Goal: Task Accomplishment & Management: Manage account settings

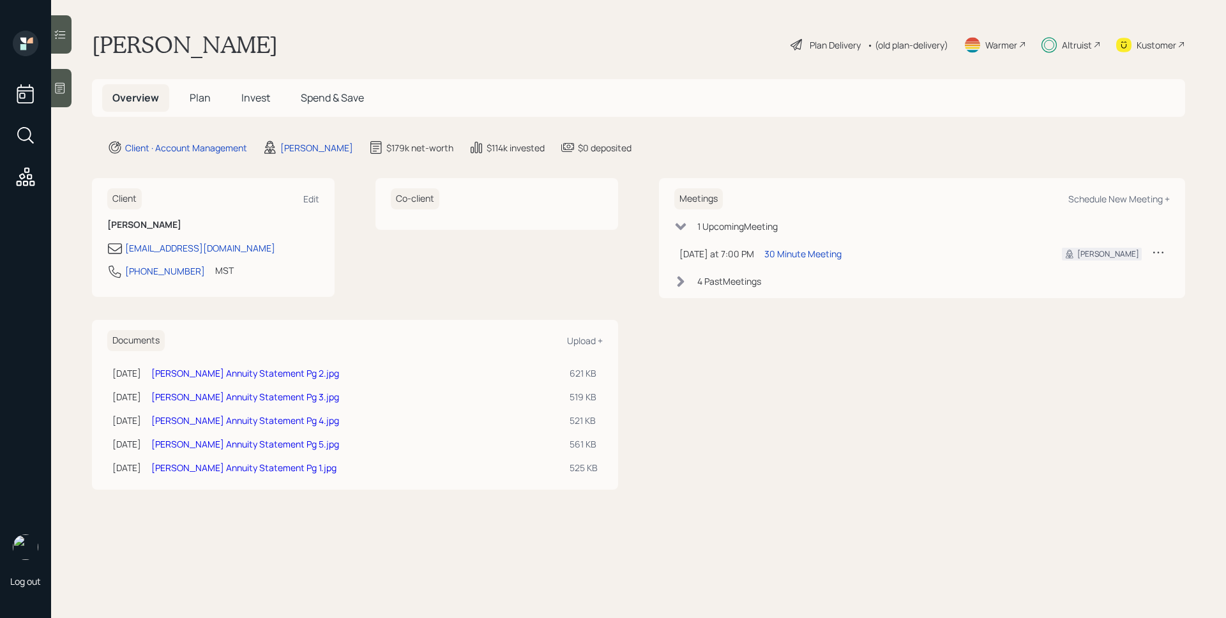
click at [817, 46] on div "Altruist" at bounding box center [1071, 45] width 59 height 28
click at [251, 91] on span "Invest" at bounding box center [255, 98] width 29 height 14
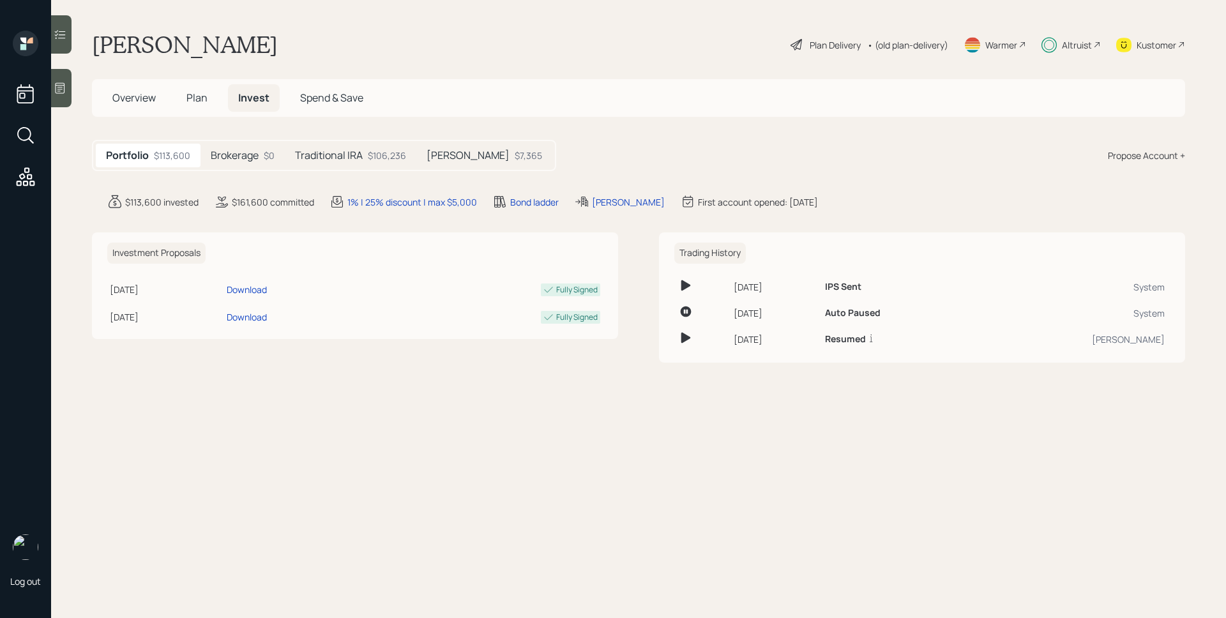
click at [118, 93] on span "Overview" at bounding box center [133, 98] width 43 height 14
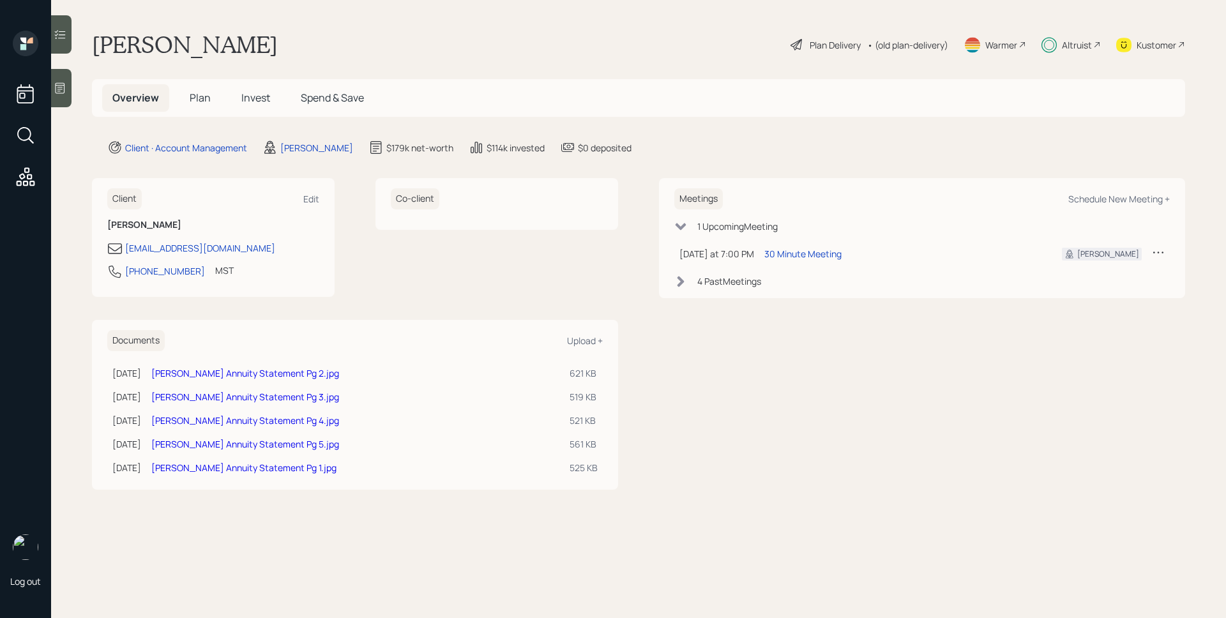
click at [817, 50] on div "Plan Delivery" at bounding box center [835, 44] width 51 height 13
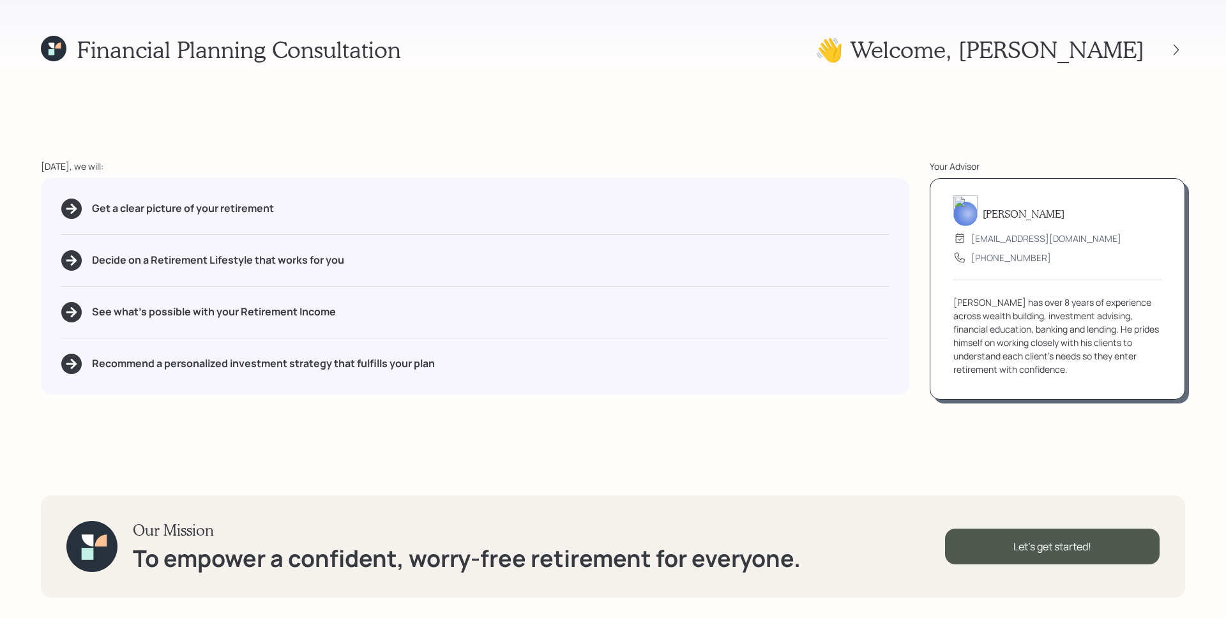
click at [49, 50] on icon at bounding box center [52, 52] width 6 height 6
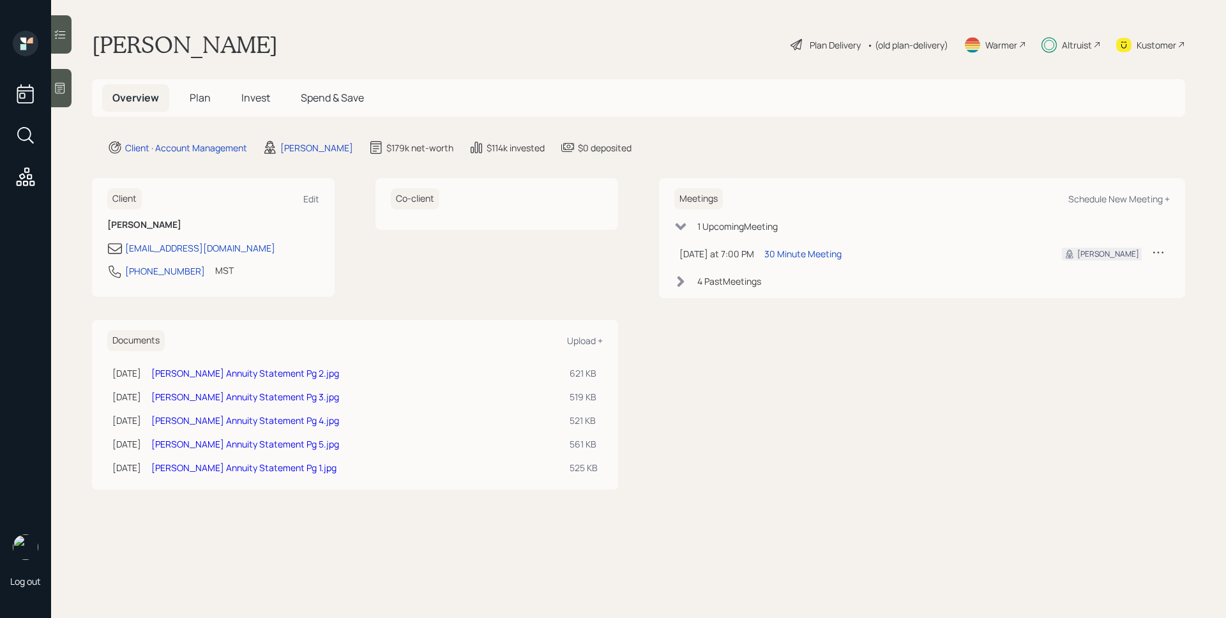
click at [786, 246] on td "30 Minute Meeting" at bounding box center [902, 254] width 287 height 26
click at [792, 254] on div "30 Minute Meeting" at bounding box center [803, 253] width 77 height 13
click at [810, 40] on div "Plan Delivery" at bounding box center [835, 44] width 51 height 13
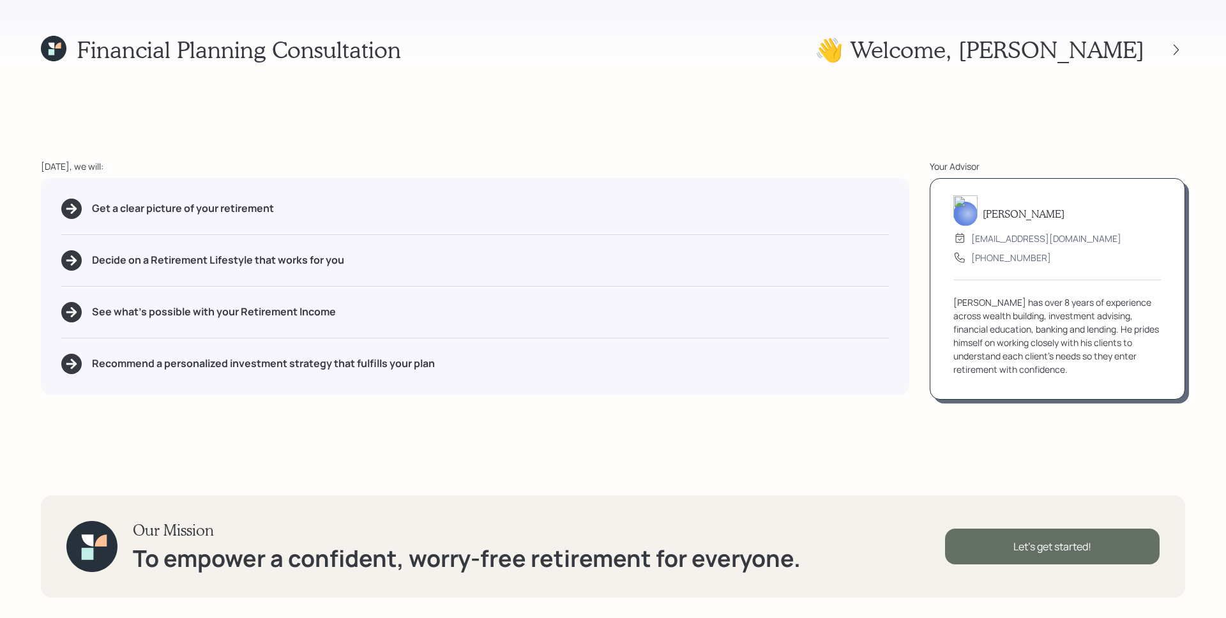
click at [817, 411] on div "Let's get started!" at bounding box center [1052, 547] width 215 height 36
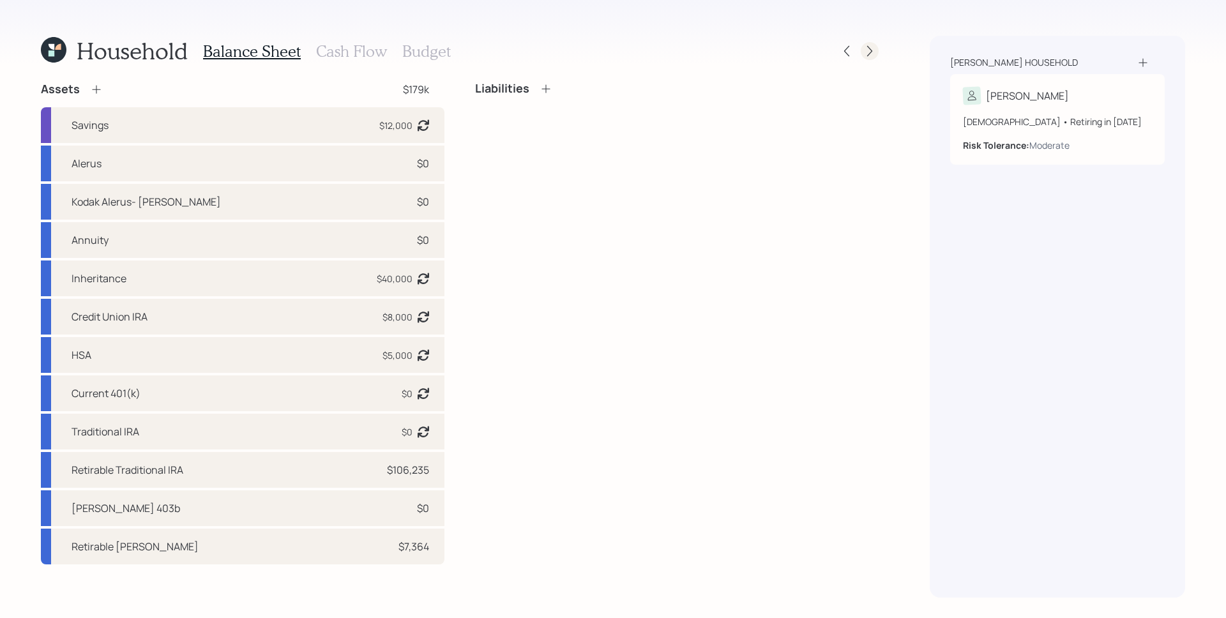
click at [817, 49] on icon at bounding box center [870, 51] width 13 height 13
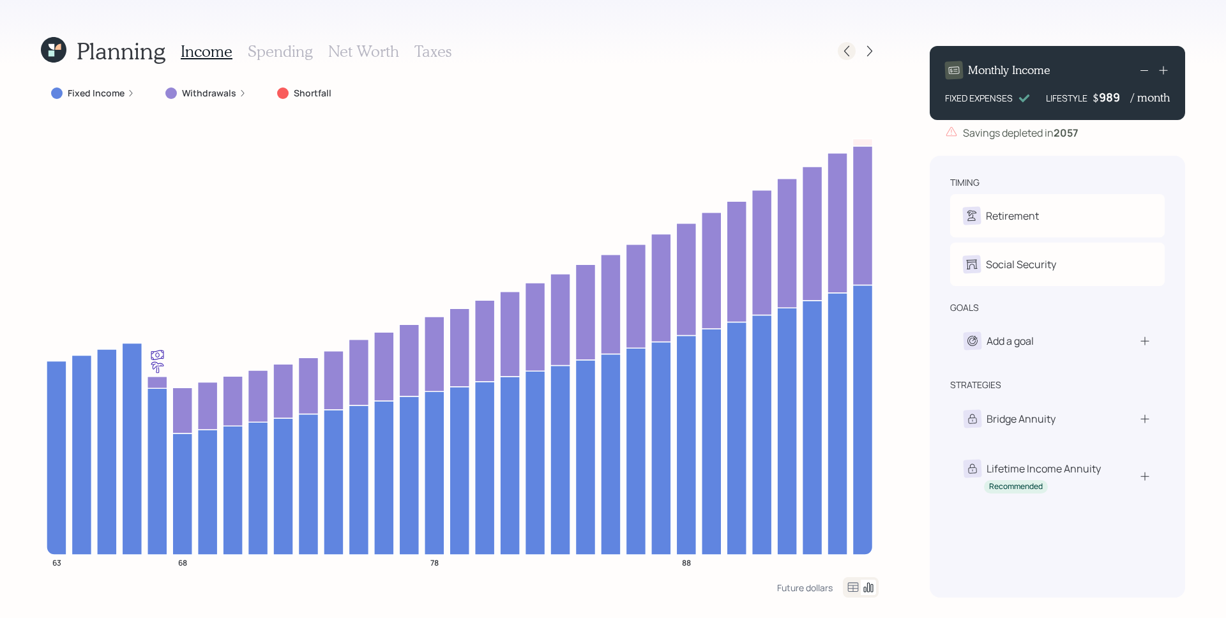
click at [817, 49] on icon at bounding box center [847, 51] width 13 height 13
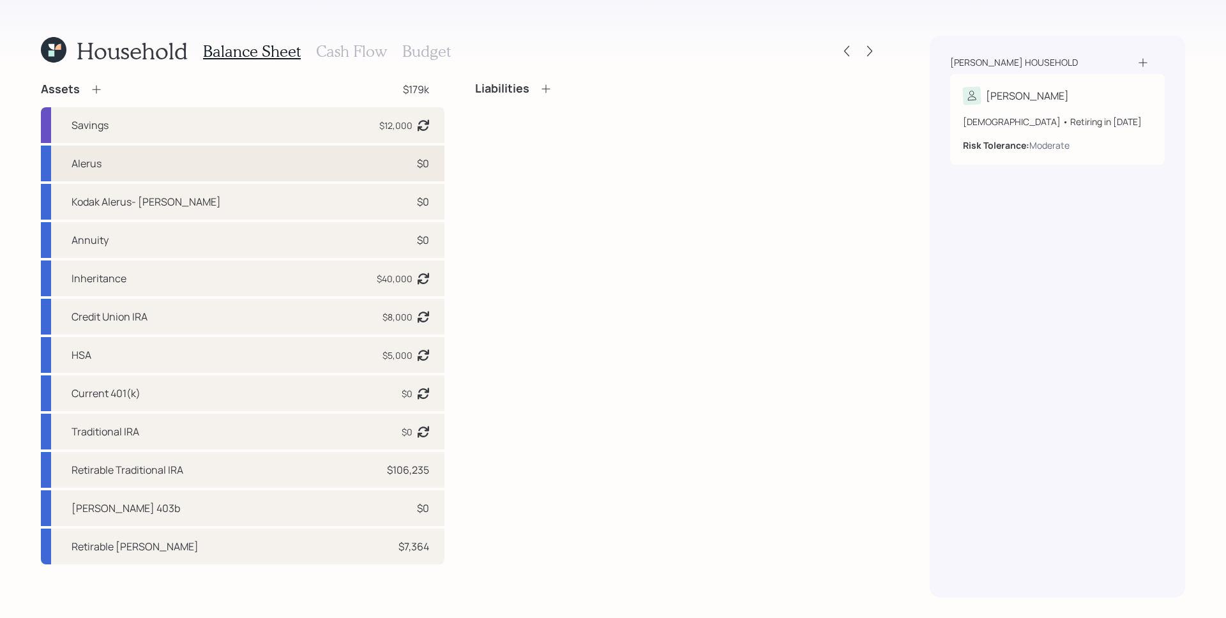
click at [243, 157] on div "Alerus $0" at bounding box center [243, 164] width 404 height 36
select select "company_sponsored"
select select "balanced"
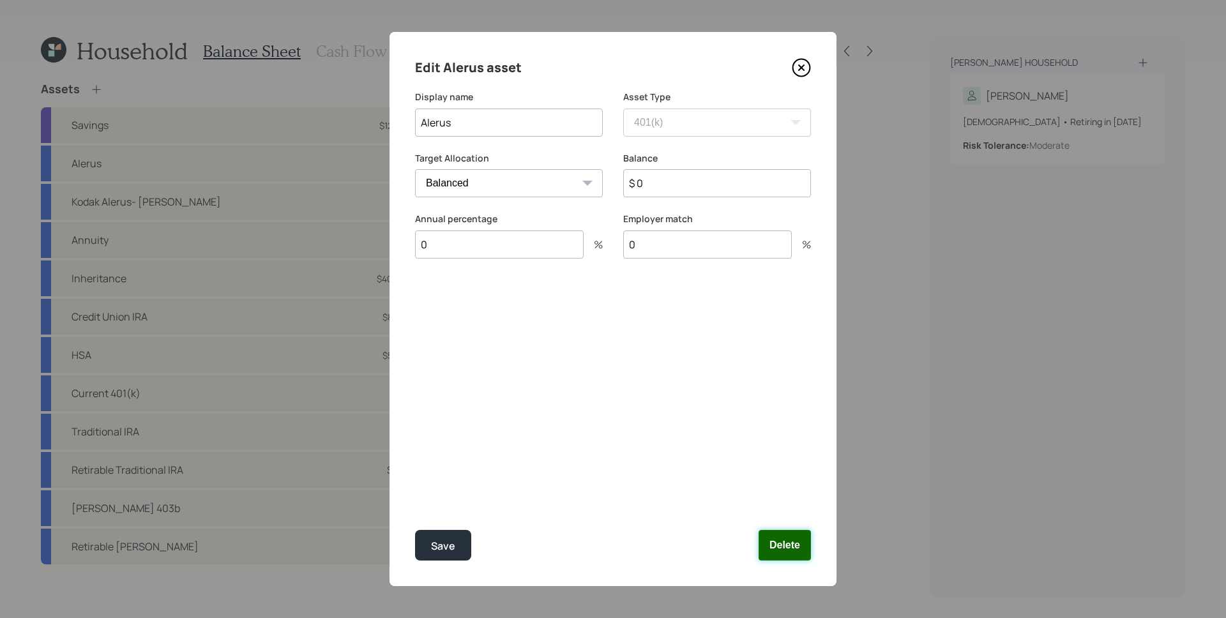
click at [797, 411] on button "Delete" at bounding box center [785, 545] width 52 height 31
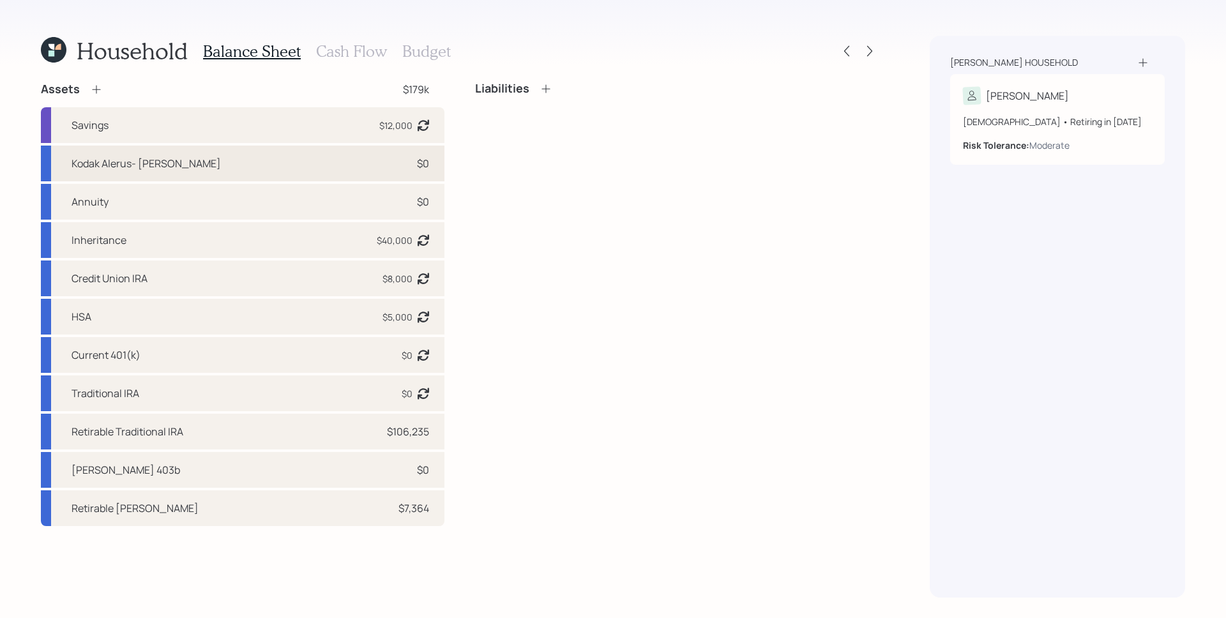
click at [264, 162] on div "Kodak Alerus- [PERSON_NAME] Price $0" at bounding box center [243, 164] width 404 height 36
select select "company_sponsored"
select select "balanced"
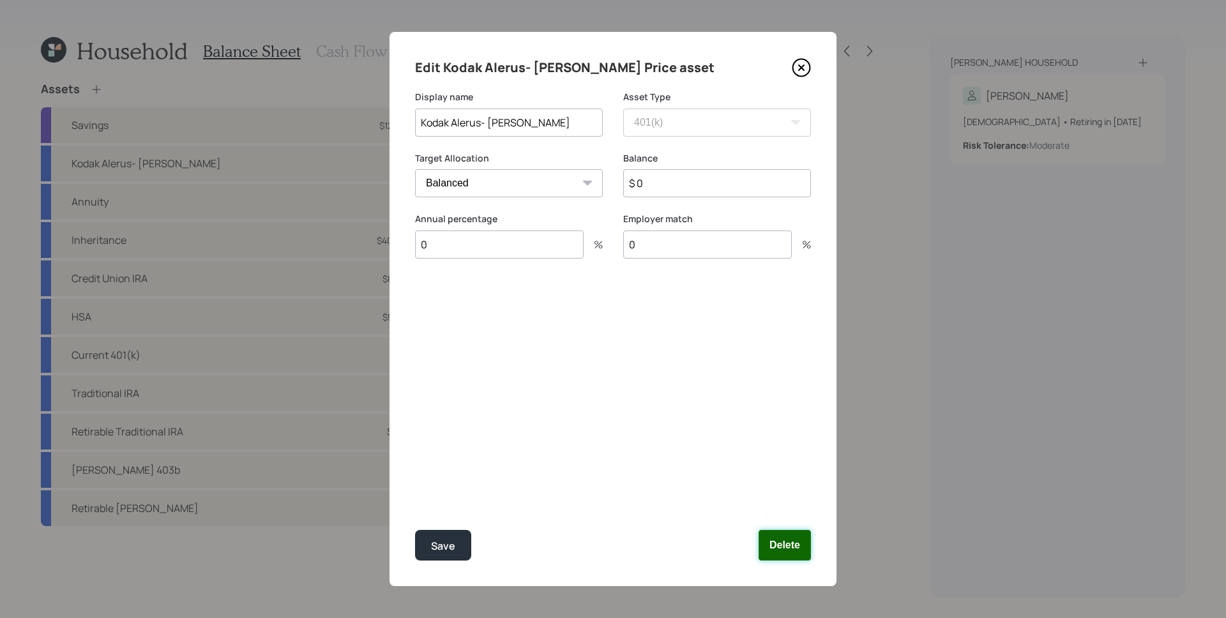
drag, startPoint x: 799, startPoint y: 549, endPoint x: 724, endPoint y: 499, distance: 90.7
click at [798, 411] on button "Delete" at bounding box center [785, 545] width 52 height 31
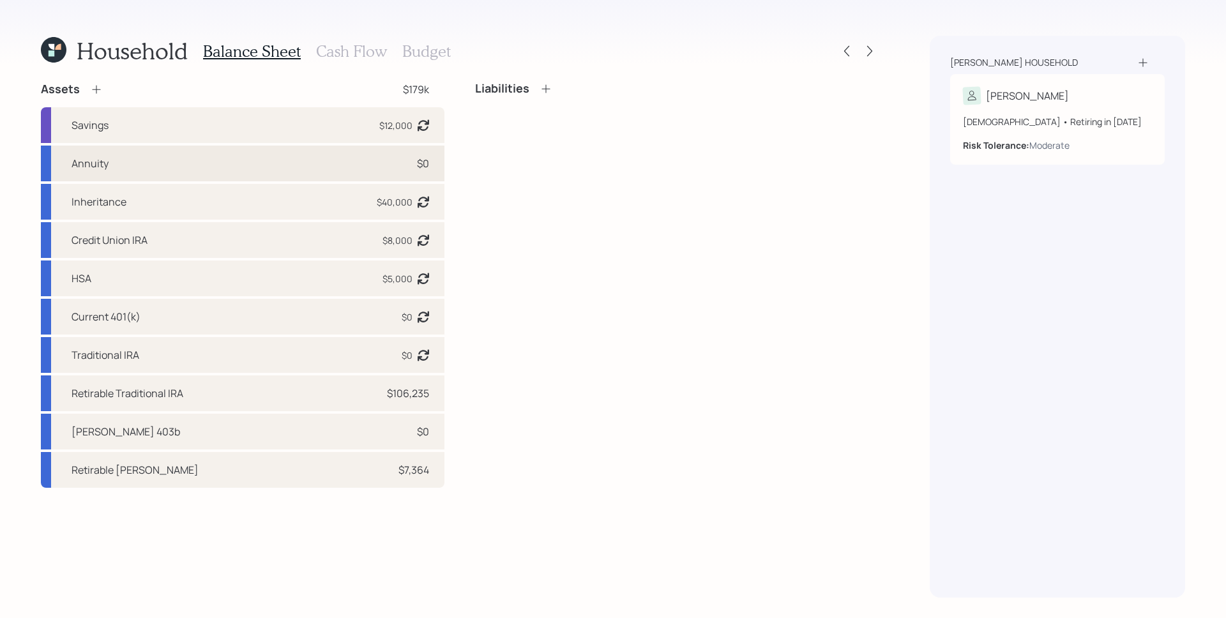
click at [296, 171] on div "Annuity $0" at bounding box center [243, 164] width 404 height 36
select select "taxable"
select select "balanced"
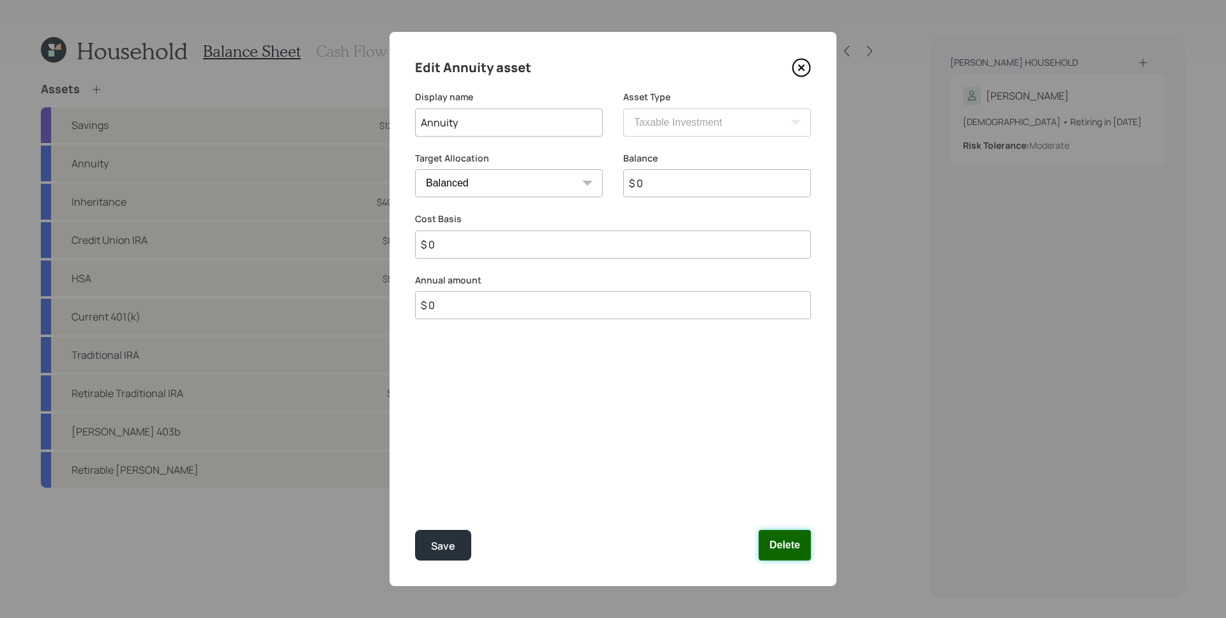
click at [807, 411] on button "Delete" at bounding box center [785, 545] width 52 height 31
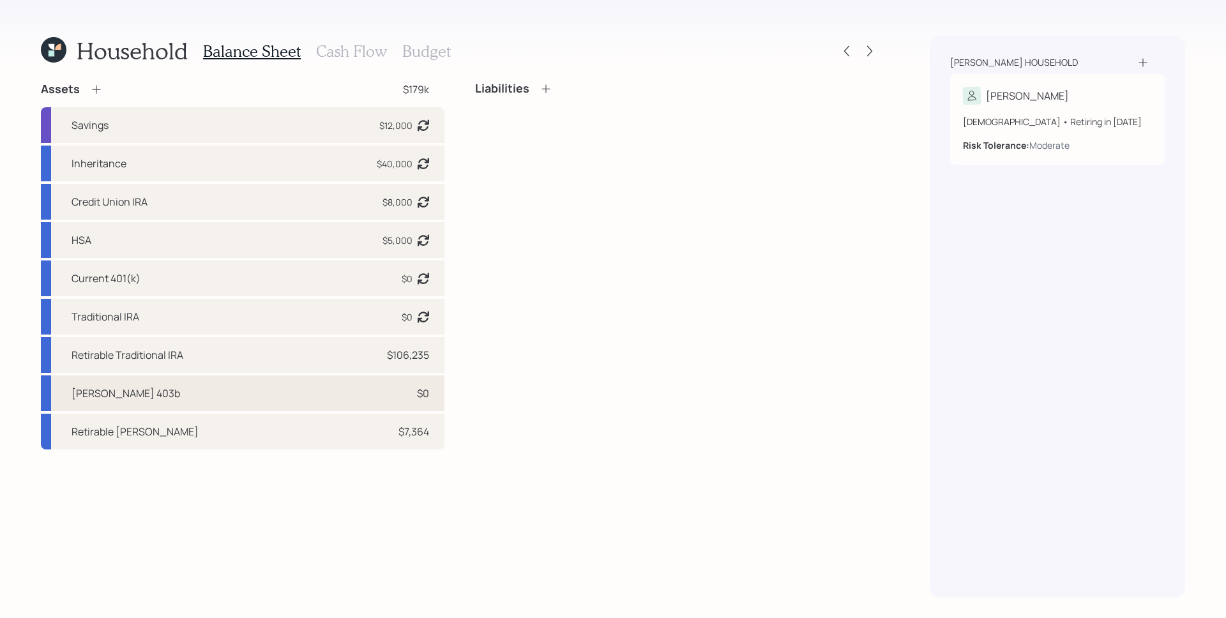
click at [306, 399] on div "[PERSON_NAME] 403b $0" at bounding box center [243, 394] width 404 height 36
select select "roth_403b"
select select "balanced"
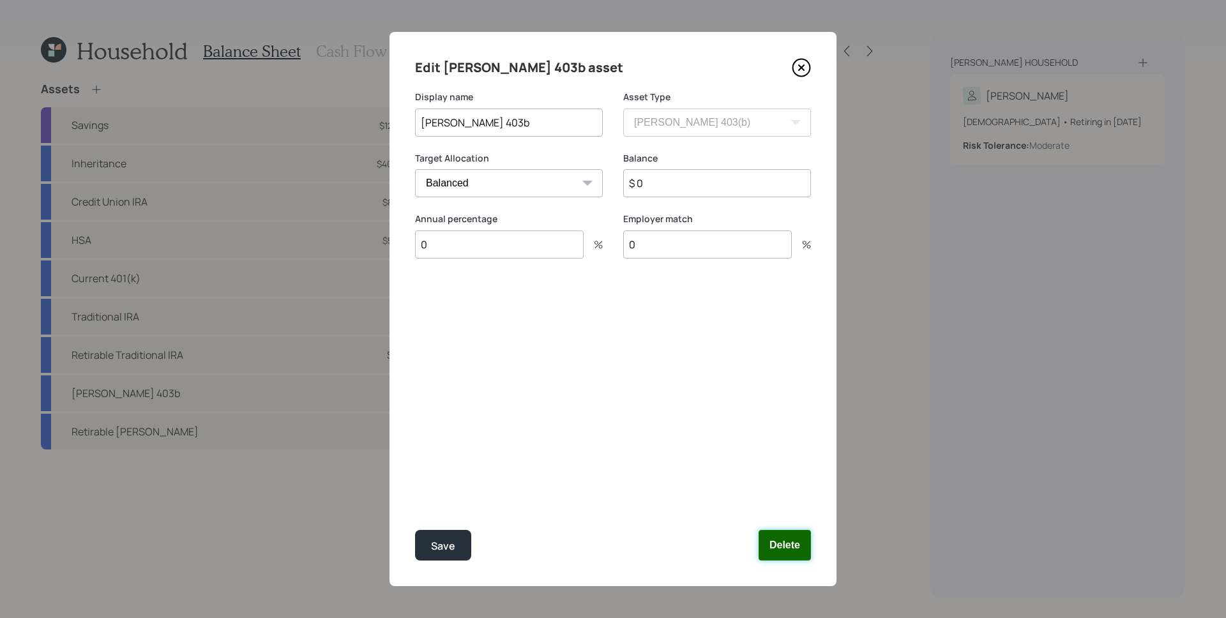
click at [789, 411] on button "Delete" at bounding box center [785, 545] width 52 height 31
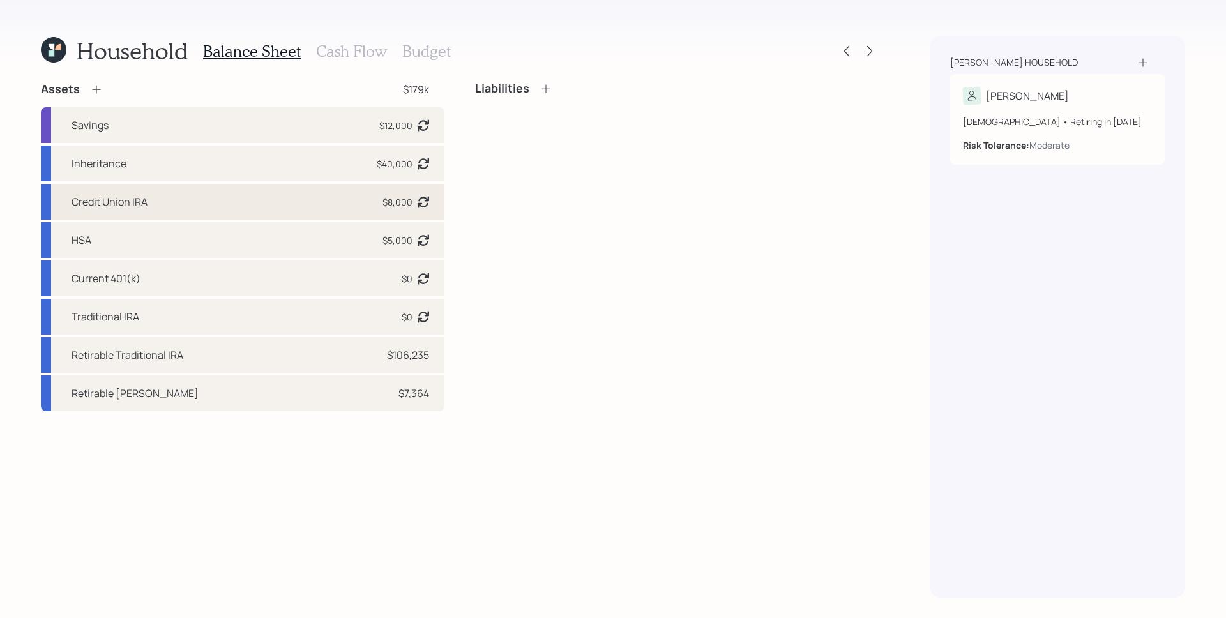
click at [174, 197] on div "Credit Union IRA $8,000 Asset balance last updated on [DATE]. Last year it was …" at bounding box center [243, 202] width 404 height 36
select select "ira"
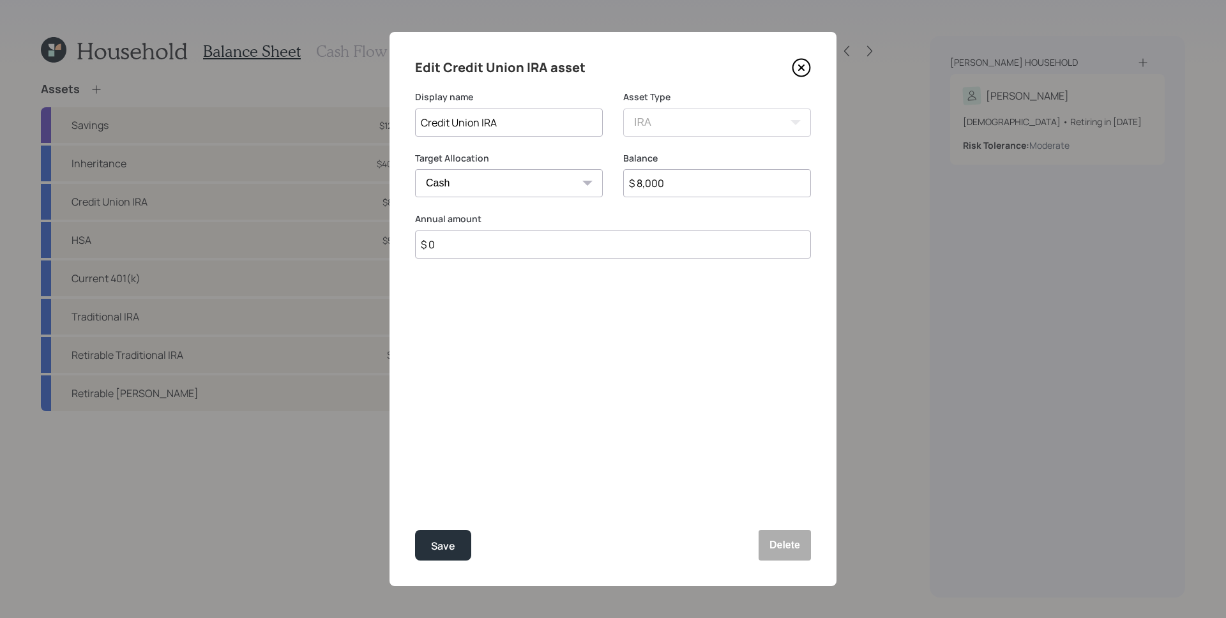
click at [803, 68] on icon at bounding box center [801, 67] width 5 height 5
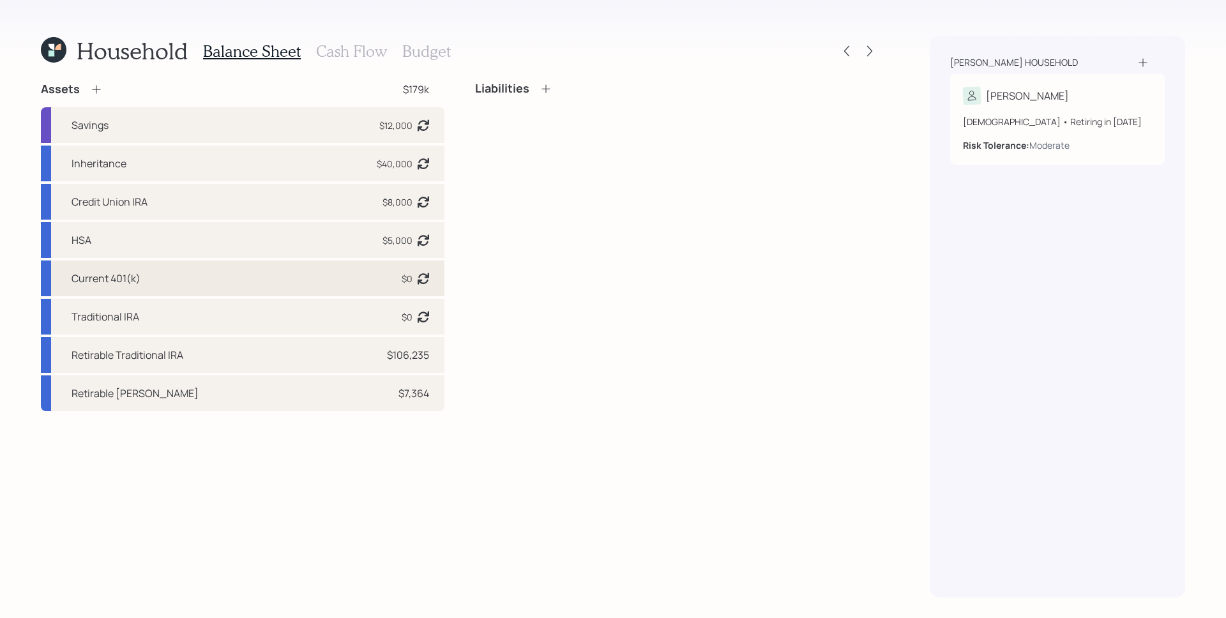
click at [254, 265] on div "Current 401(k) $0 Asset balance last updated on [DATE]." at bounding box center [243, 279] width 404 height 36
select select "company_sponsored"
select select "balanced"
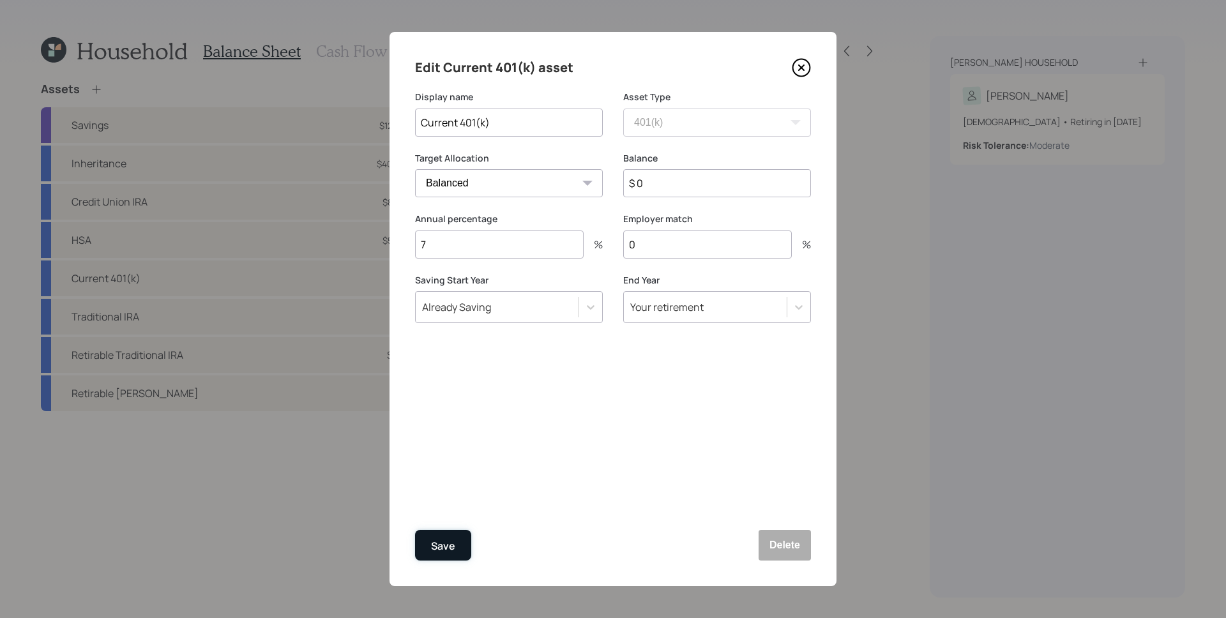
click at [455, 411] on button "Save" at bounding box center [443, 545] width 56 height 31
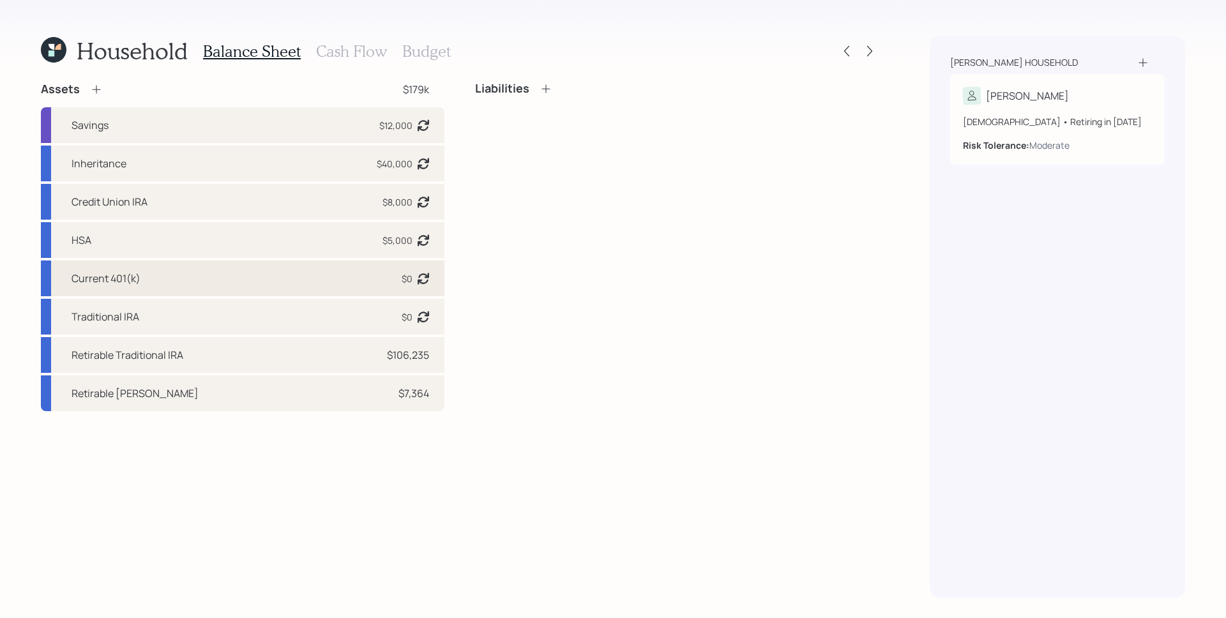
click at [347, 278] on div "Current 401(k) $0 Asset balance last updated on [DATE]." at bounding box center [243, 279] width 404 height 36
select select "company_sponsored"
select select "balanced"
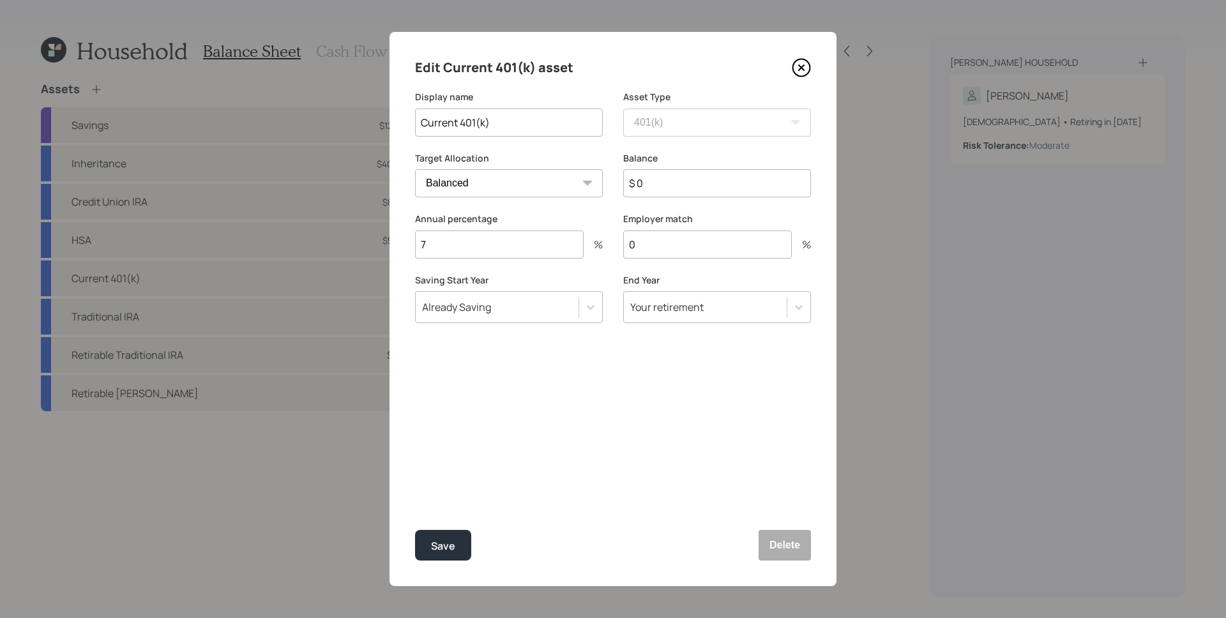
click at [799, 65] on icon at bounding box center [801, 67] width 5 height 5
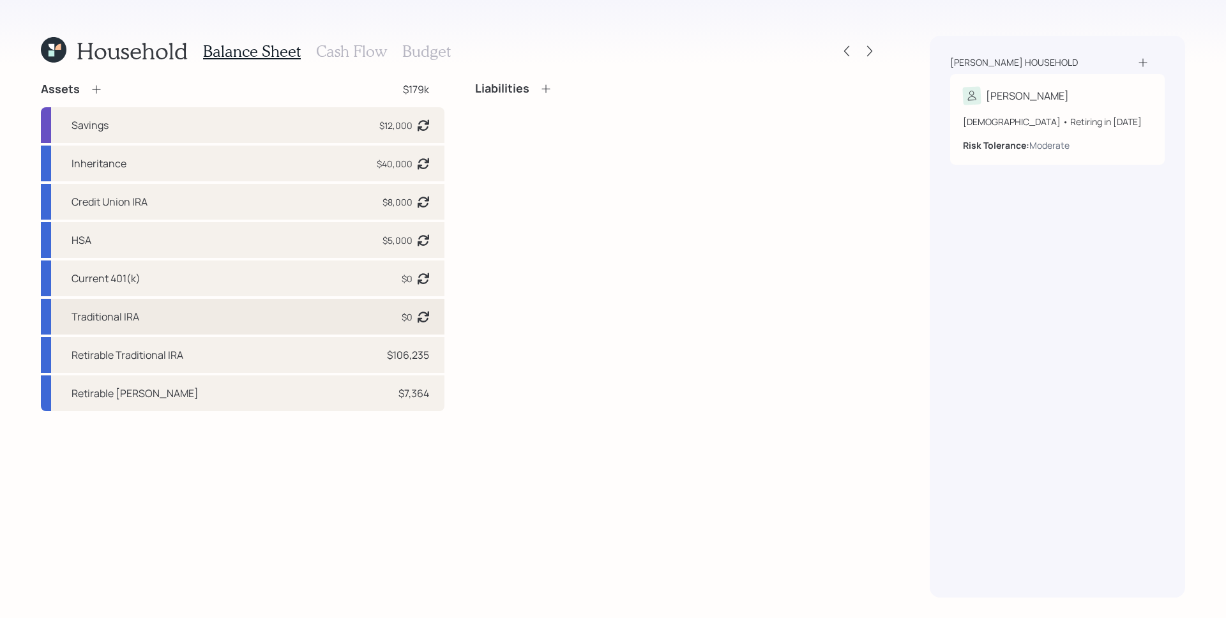
click at [430, 321] on div "Traditional IRA $0 Asset balance last updated on [DATE]." at bounding box center [243, 317] width 404 height 36
select select "ira"
select select "balanced"
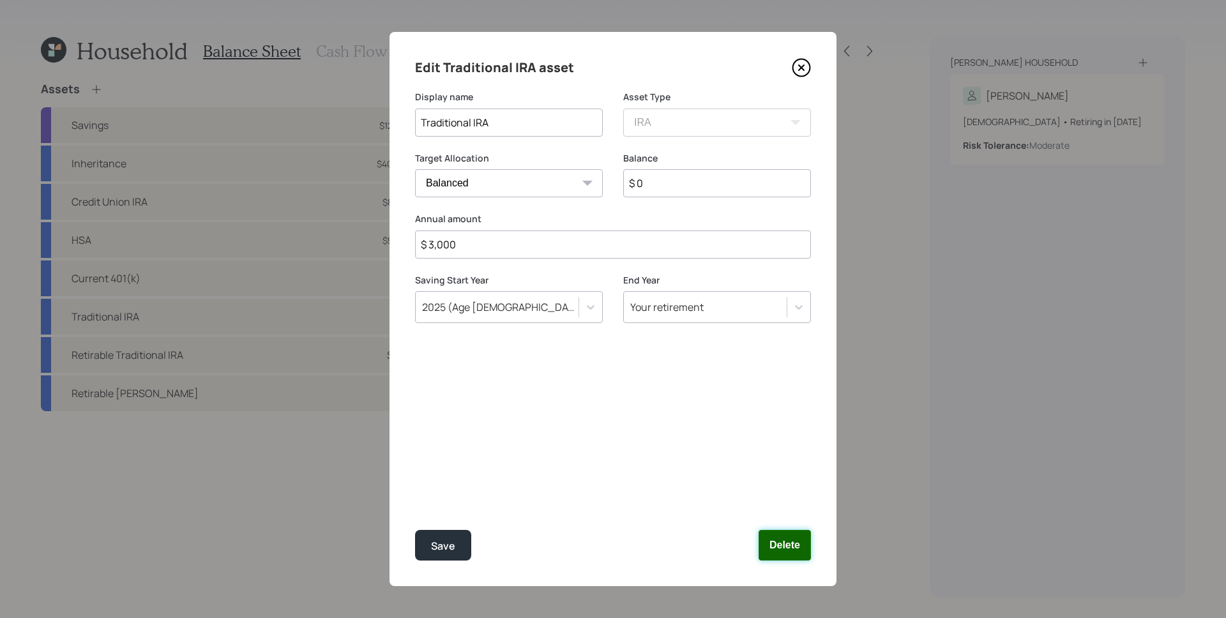
click at [771, 411] on button "Delete" at bounding box center [785, 545] width 52 height 31
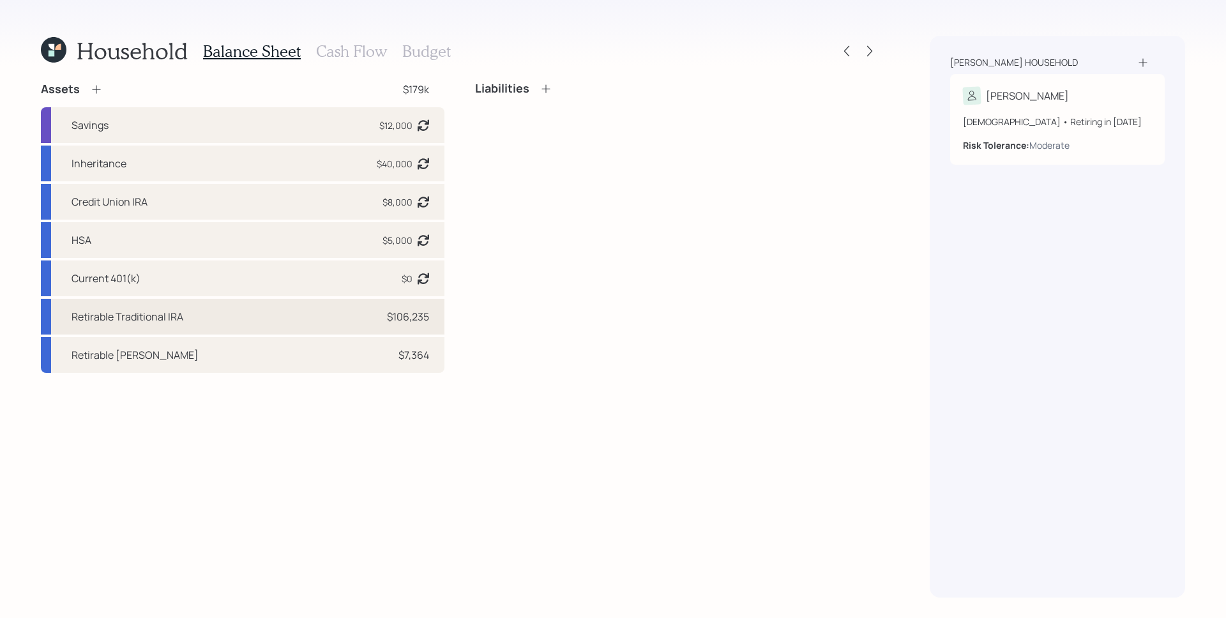
click at [262, 316] on div "Retirable Traditional IRA $106,235" at bounding box center [243, 317] width 404 height 36
select select "ira"
select select "balanced"
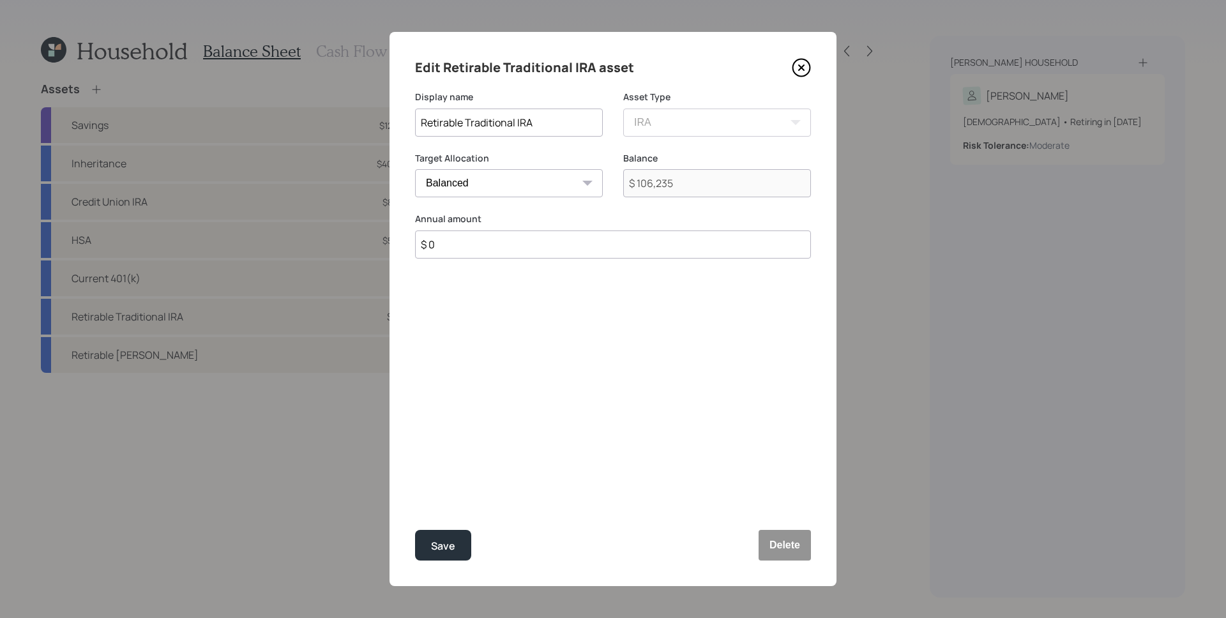
click at [802, 65] on icon at bounding box center [801, 67] width 19 height 19
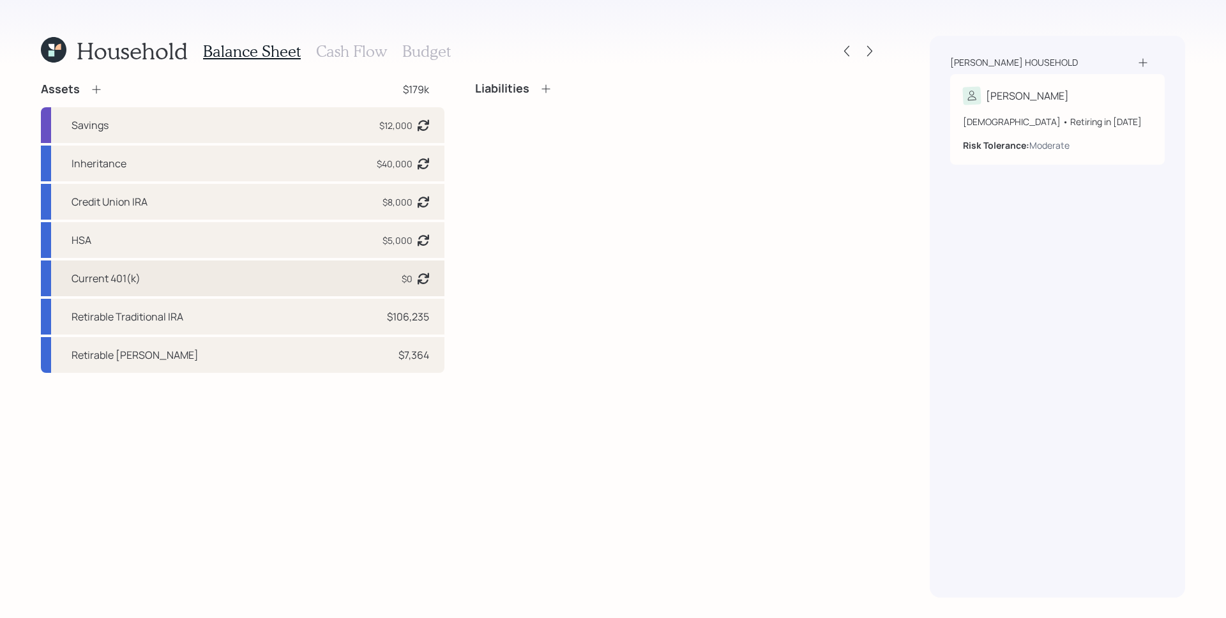
click at [291, 282] on div "Current 401(k) $0 Asset balance last updated on [DATE]." at bounding box center [243, 279] width 404 height 36
select select "company_sponsored"
select select "balanced"
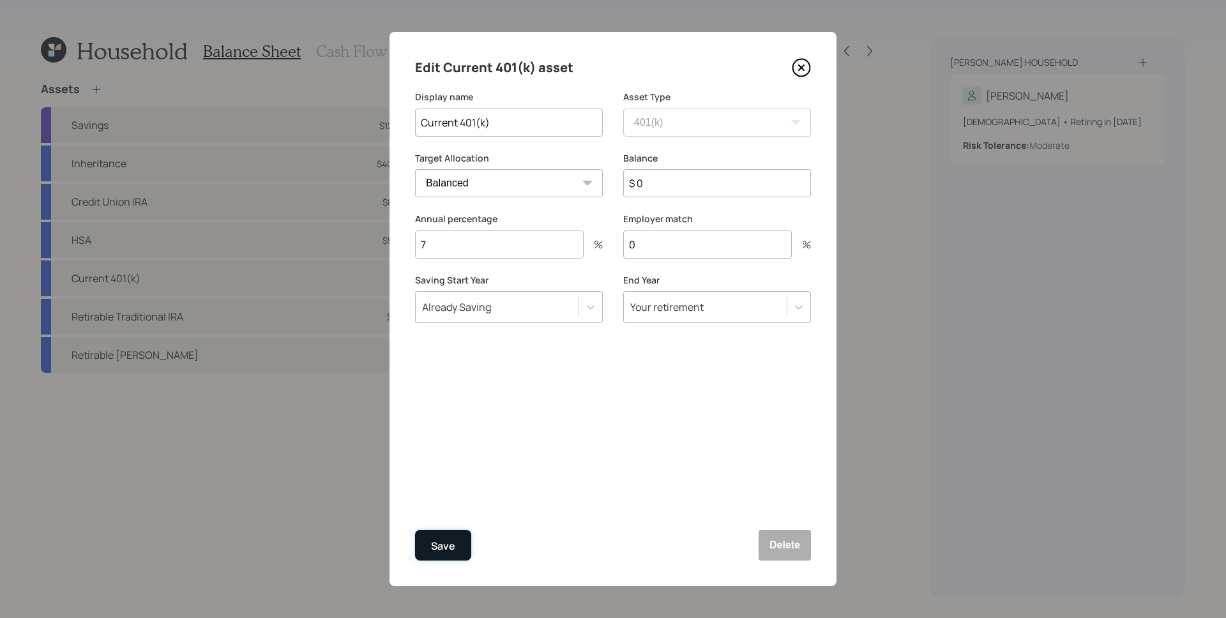
click at [440, 411] on div "Save" at bounding box center [443, 546] width 24 height 17
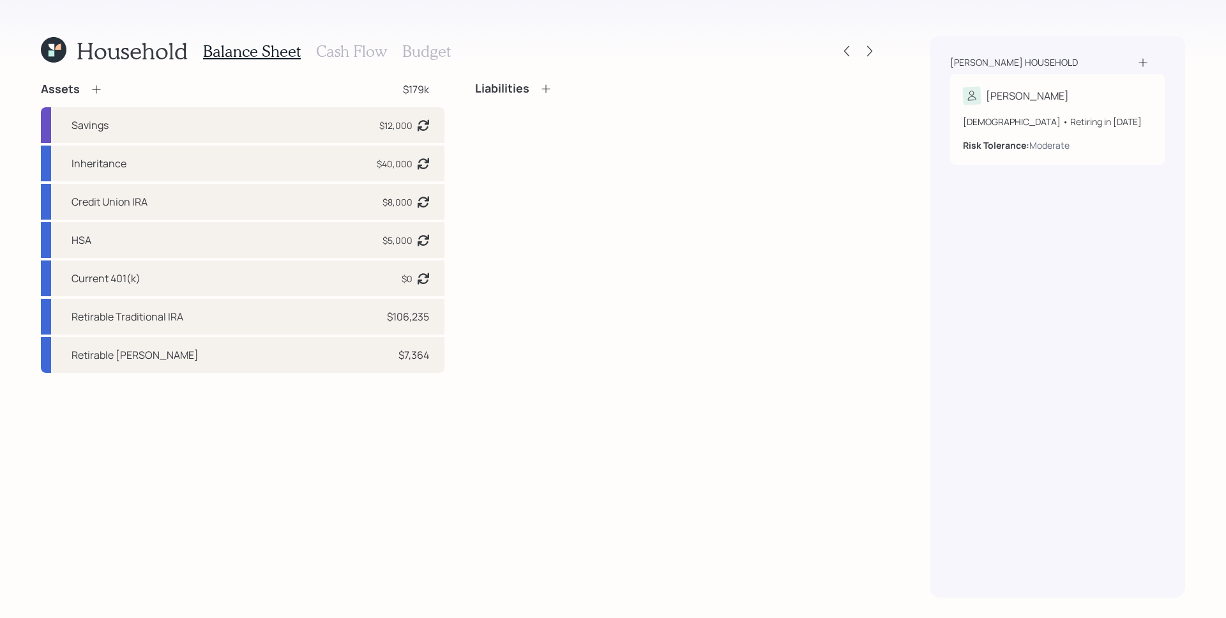
click at [365, 49] on h3 "Cash Flow" at bounding box center [351, 51] width 71 height 19
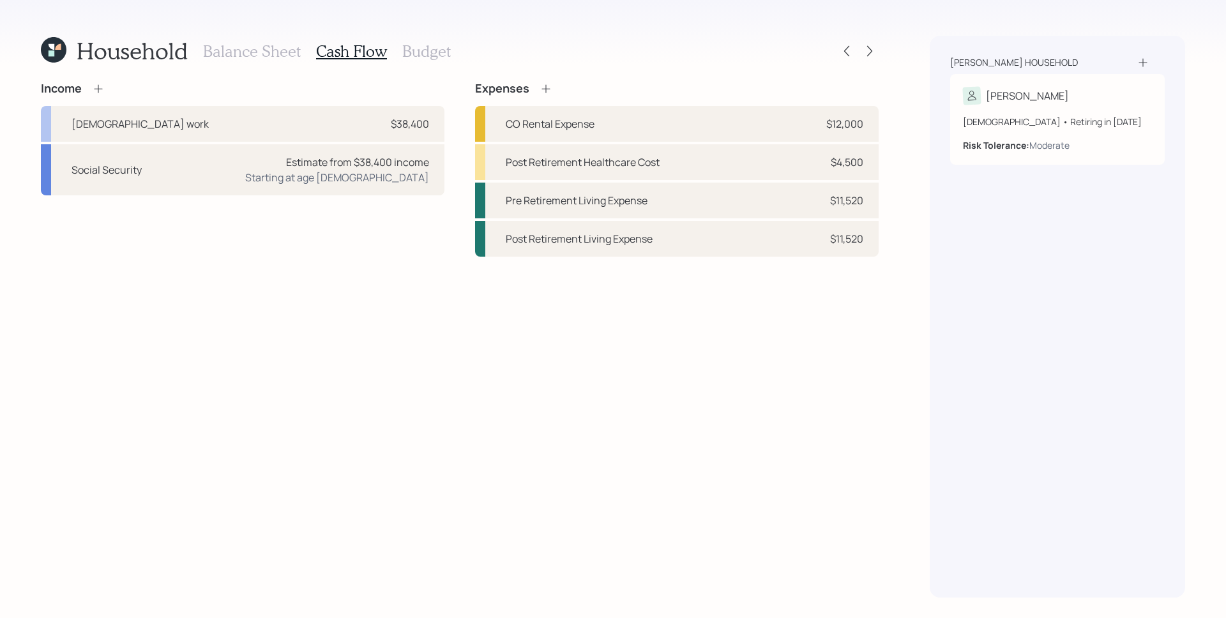
click at [412, 50] on h3 "Budget" at bounding box center [426, 51] width 49 height 19
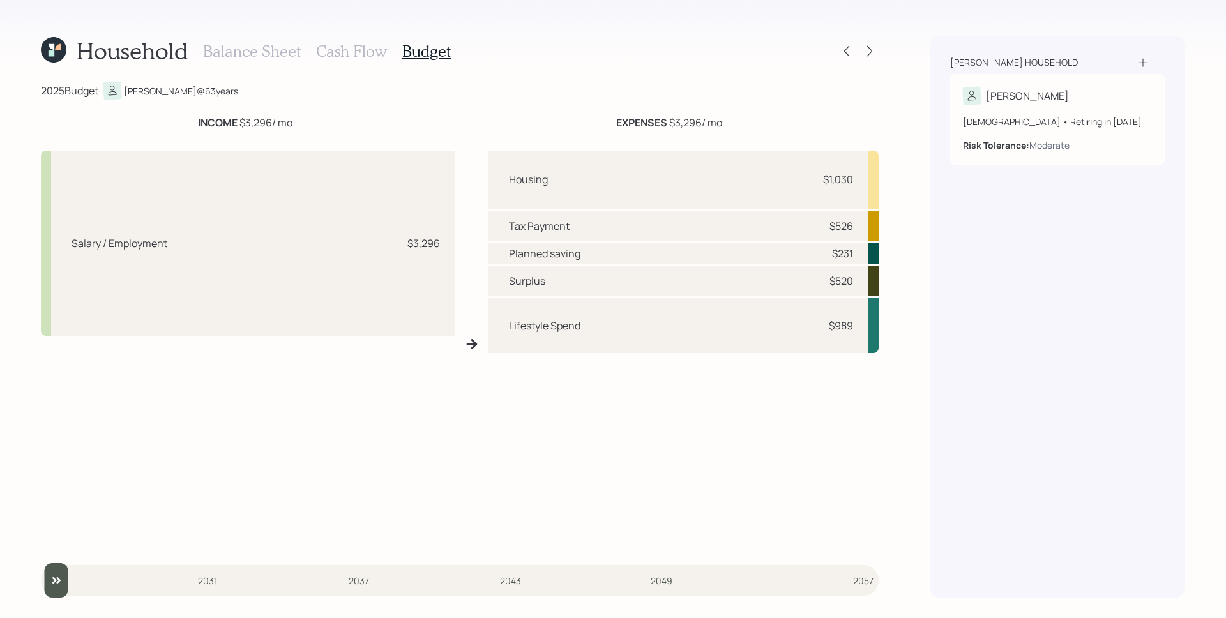
click at [327, 50] on h3 "Cash Flow" at bounding box center [351, 51] width 71 height 19
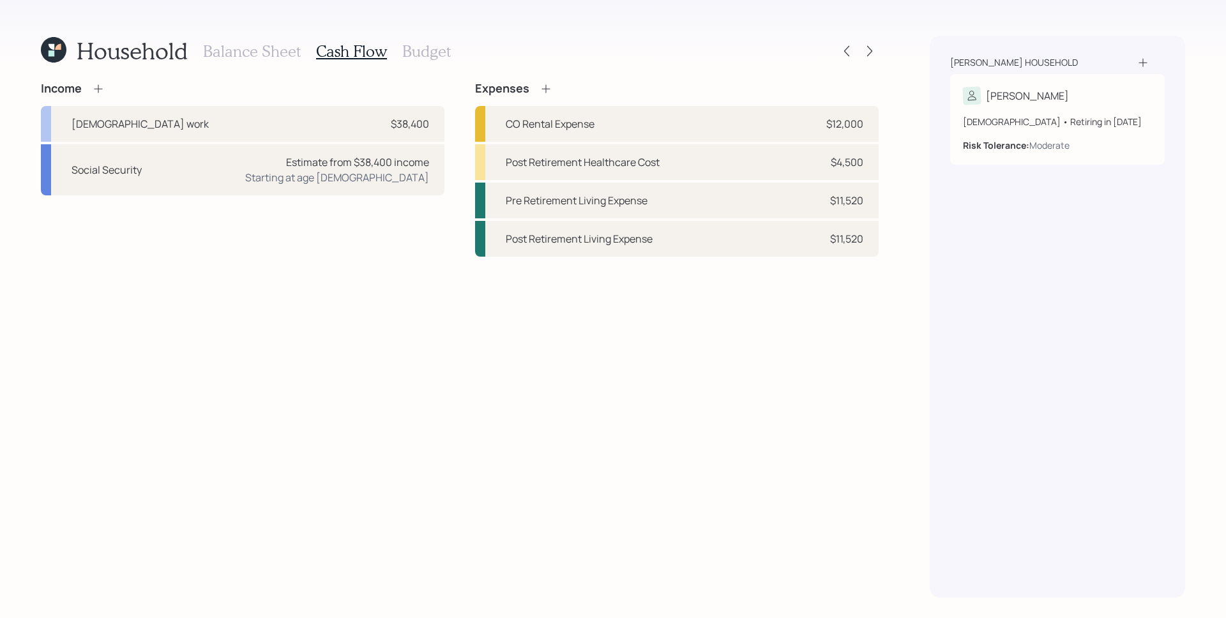
click at [279, 51] on h3 "Balance Sheet" at bounding box center [252, 51] width 98 height 19
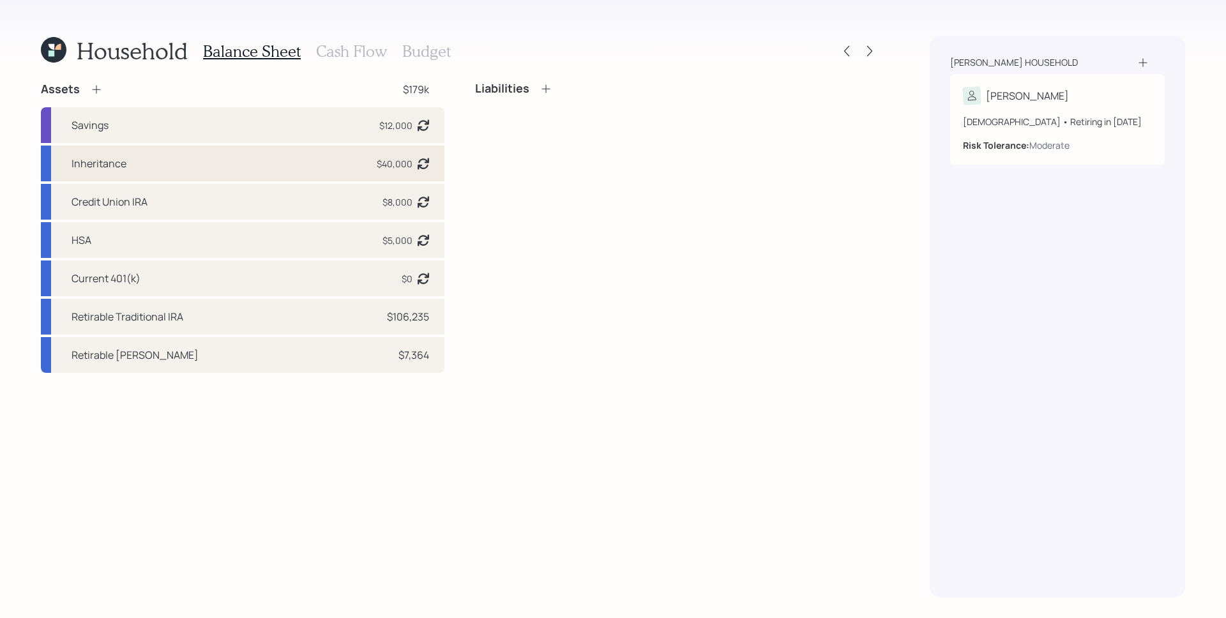
click at [296, 155] on div "Inheritance $40,000 Asset balance last updated on [DATE]. Last year it was expe…" at bounding box center [243, 164] width 404 height 36
select select "taxable"
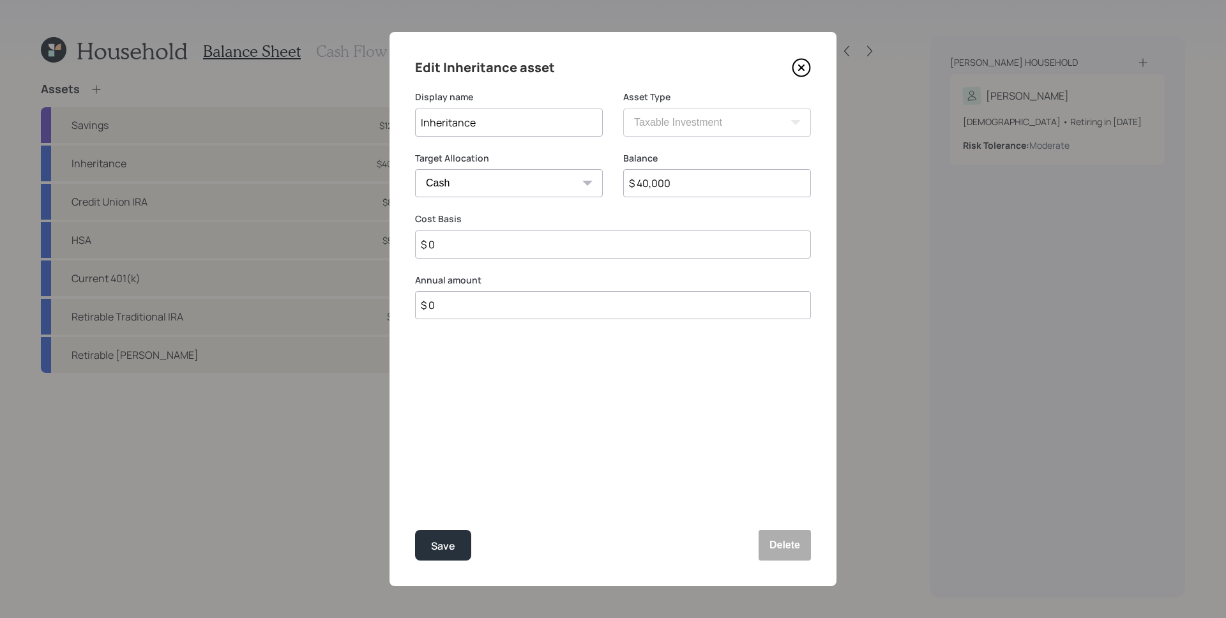
click at [802, 65] on icon at bounding box center [801, 67] width 19 height 19
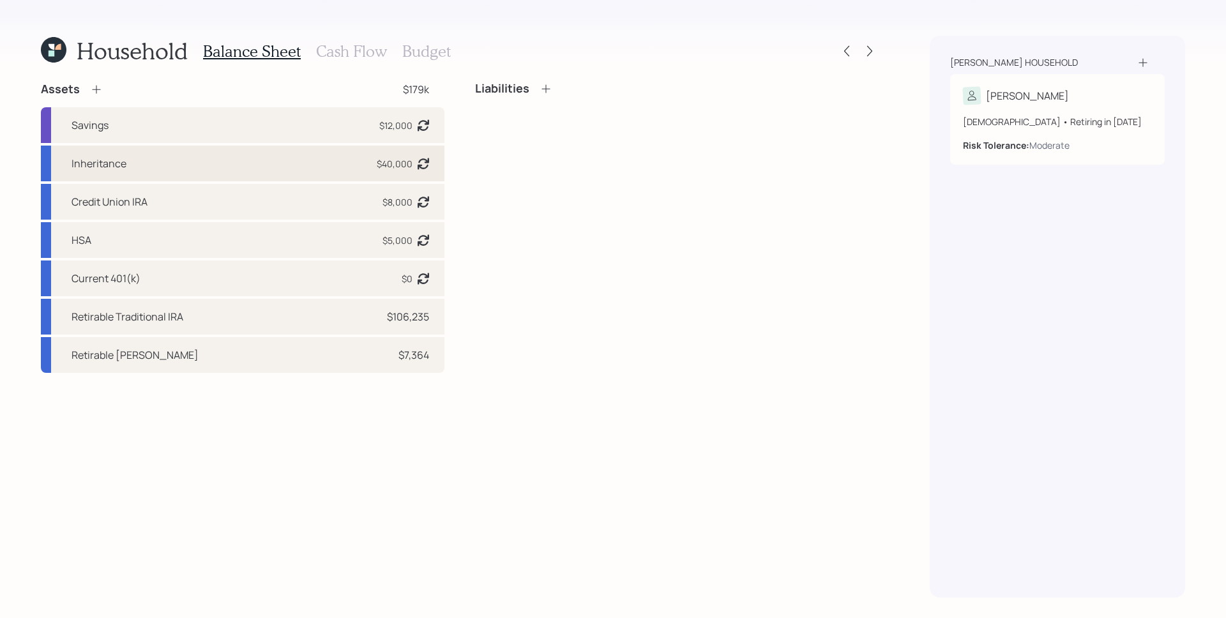
click at [381, 158] on div "$40,000" at bounding box center [395, 163] width 36 height 13
select select "taxable"
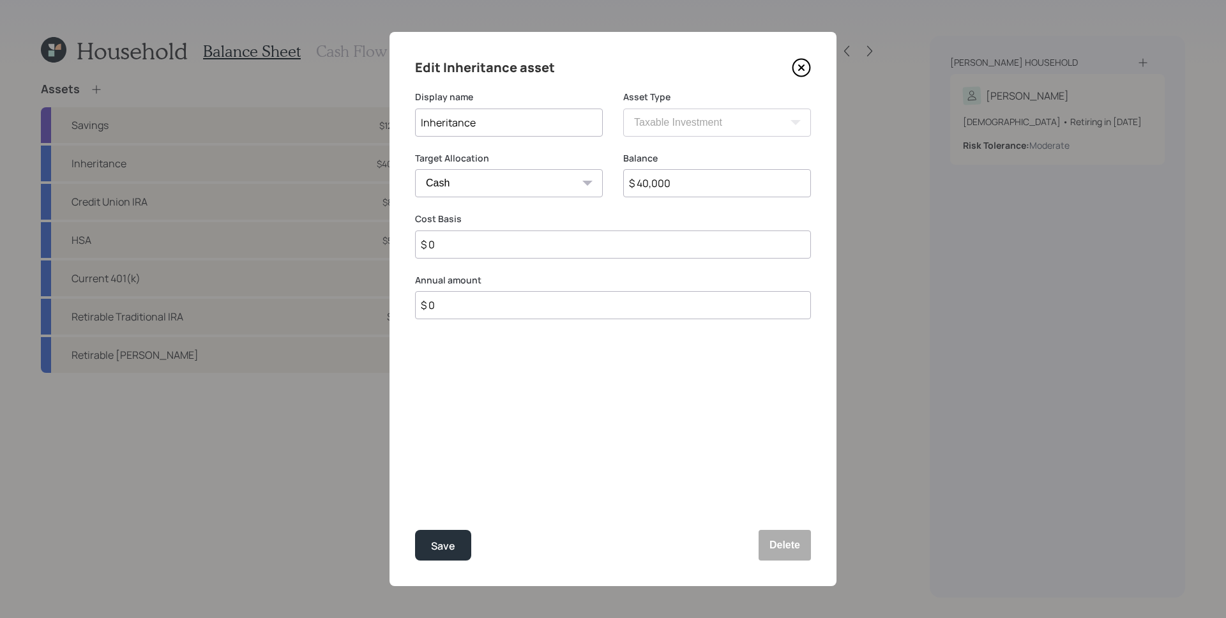
click at [671, 188] on input "$ 40,000" at bounding box center [717, 183] width 188 height 28
type input "$ 5"
type input "$ 57"
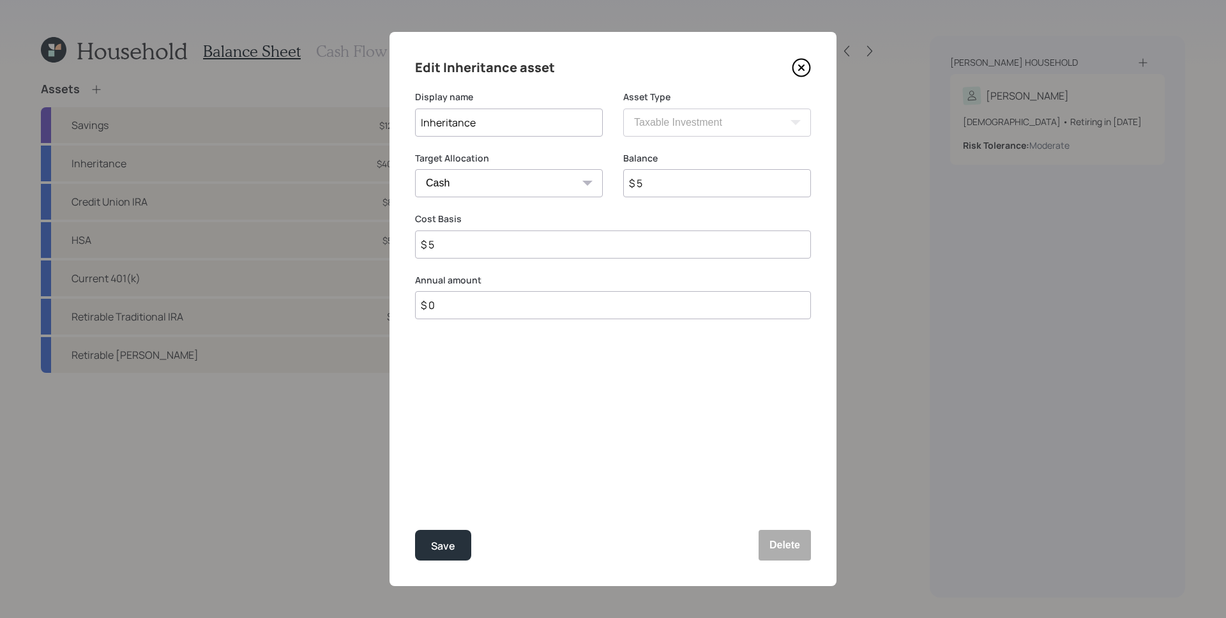
type input "$ 57"
type input "$ 570"
type input "$ 5,700"
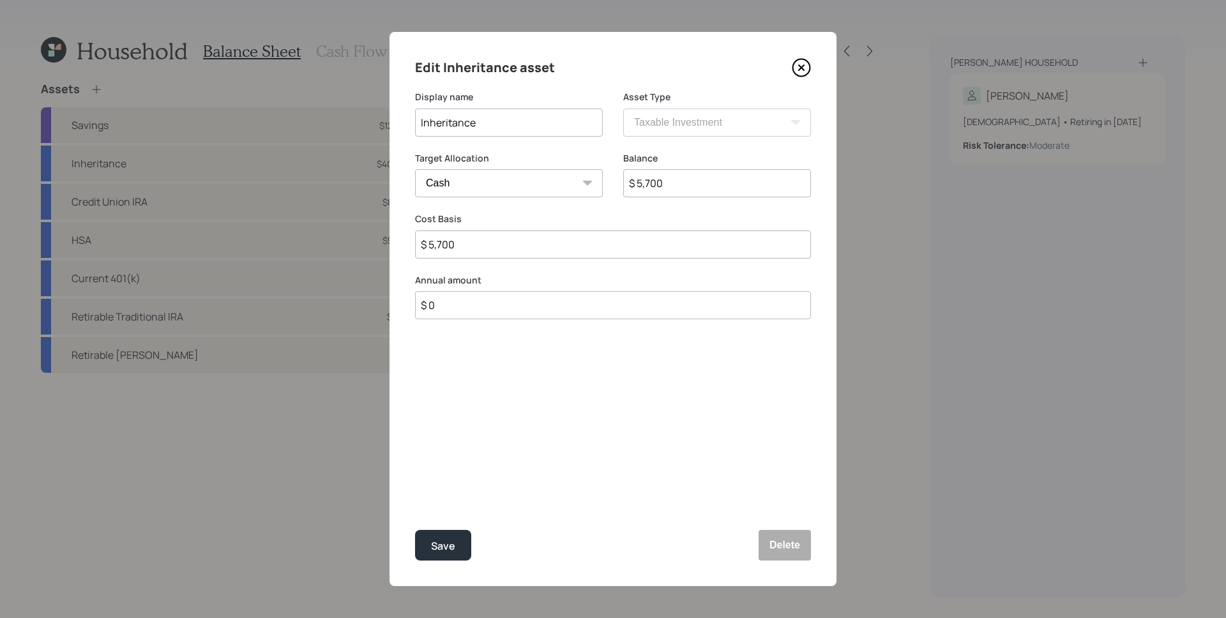
type input "$ 57,000"
click at [415, 411] on button "Save" at bounding box center [443, 545] width 56 height 31
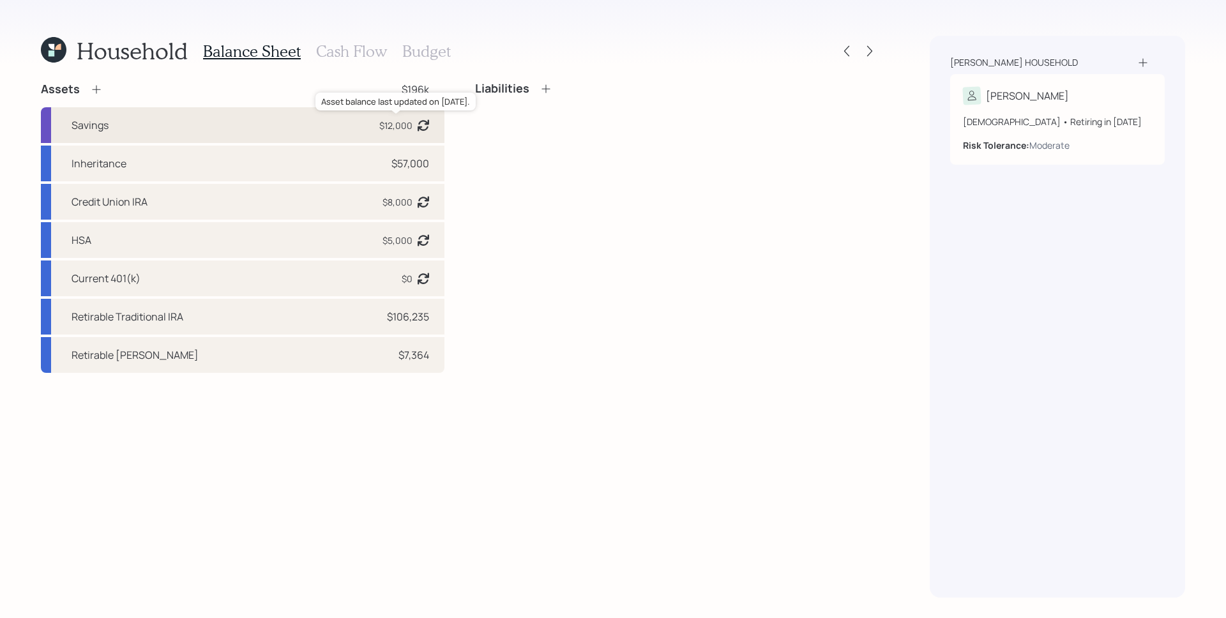
click at [395, 130] on div "$12,000" at bounding box center [395, 125] width 33 height 13
select select "emergency_fund"
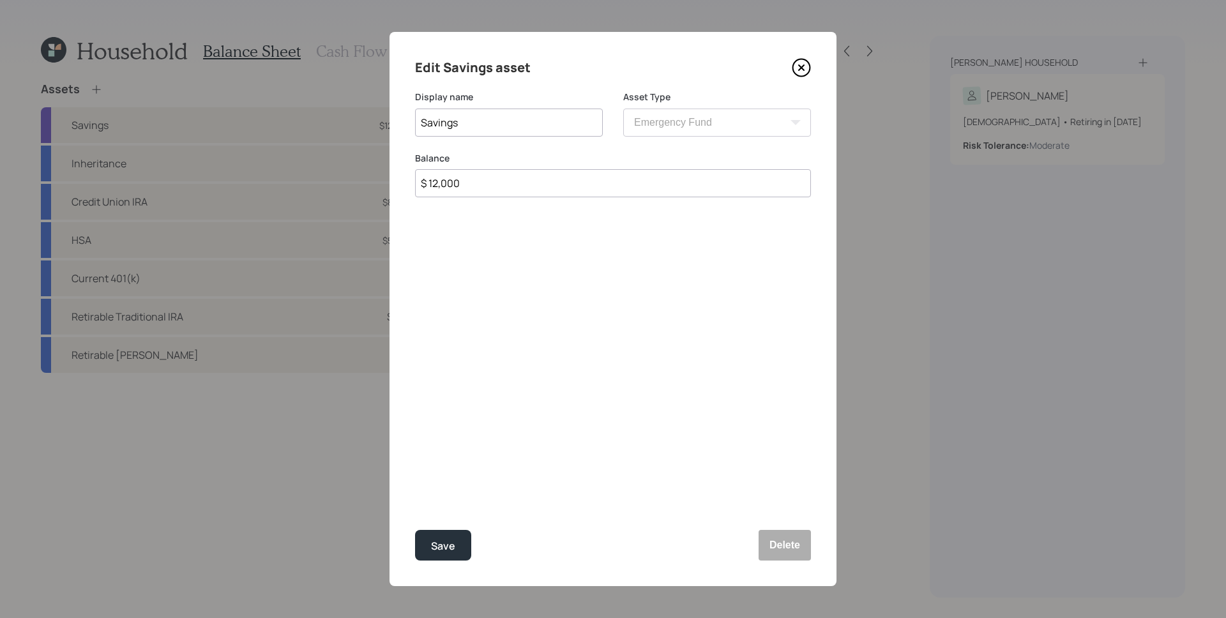
click at [515, 176] on input "$ 12,000" at bounding box center [613, 183] width 396 height 28
click at [515, 179] on input "$ 12,000" at bounding box center [613, 183] width 396 height 28
click at [797, 65] on icon at bounding box center [801, 67] width 19 height 19
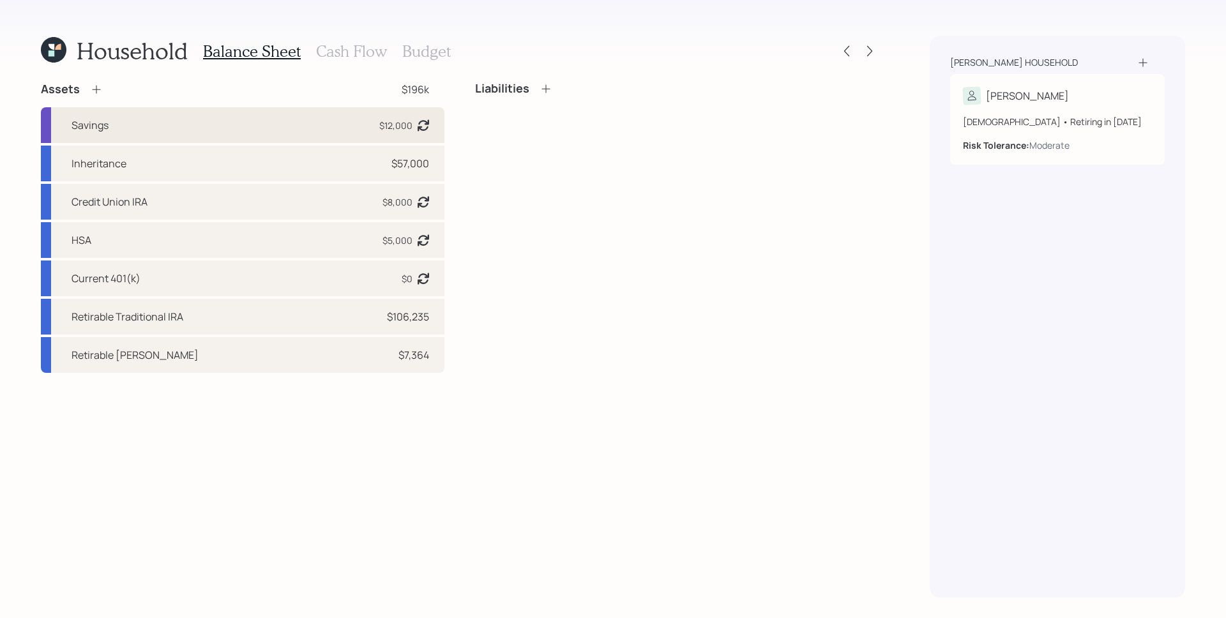
click at [373, 139] on div "Savings $12,000 Asset balance last updated on [DATE]." at bounding box center [243, 125] width 404 height 36
select select "emergency_fund"
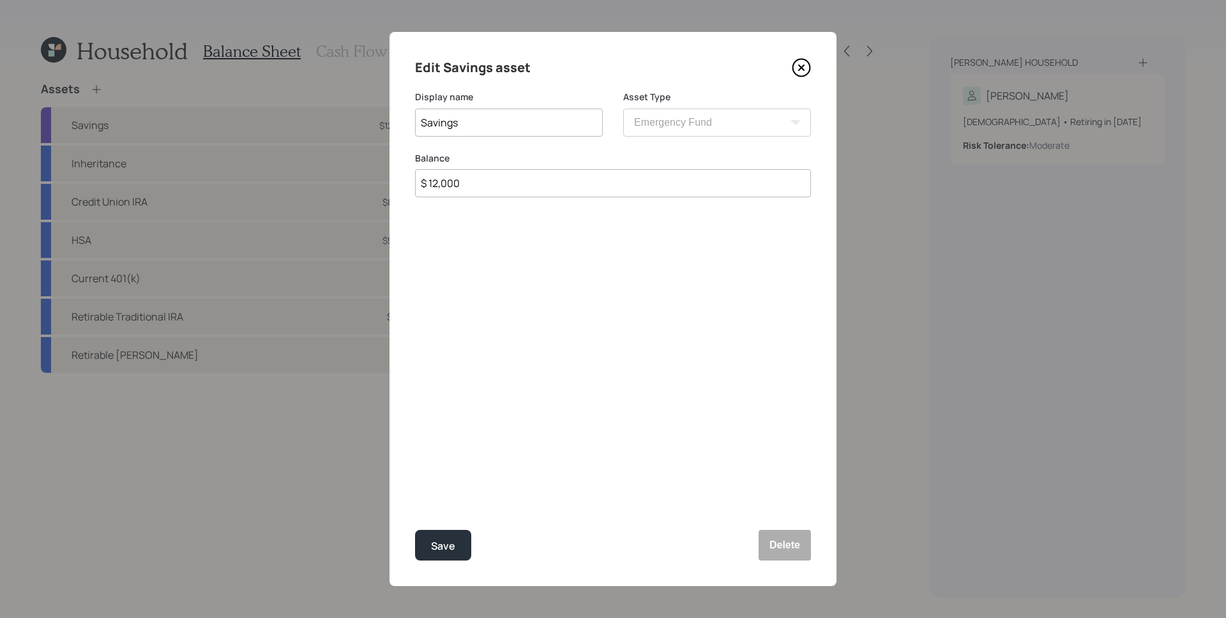
click at [559, 182] on input "$ 12,000" at bounding box center [613, 183] width 396 height 28
type input "$ 7,000"
click at [415, 411] on button "Save" at bounding box center [443, 545] width 56 height 31
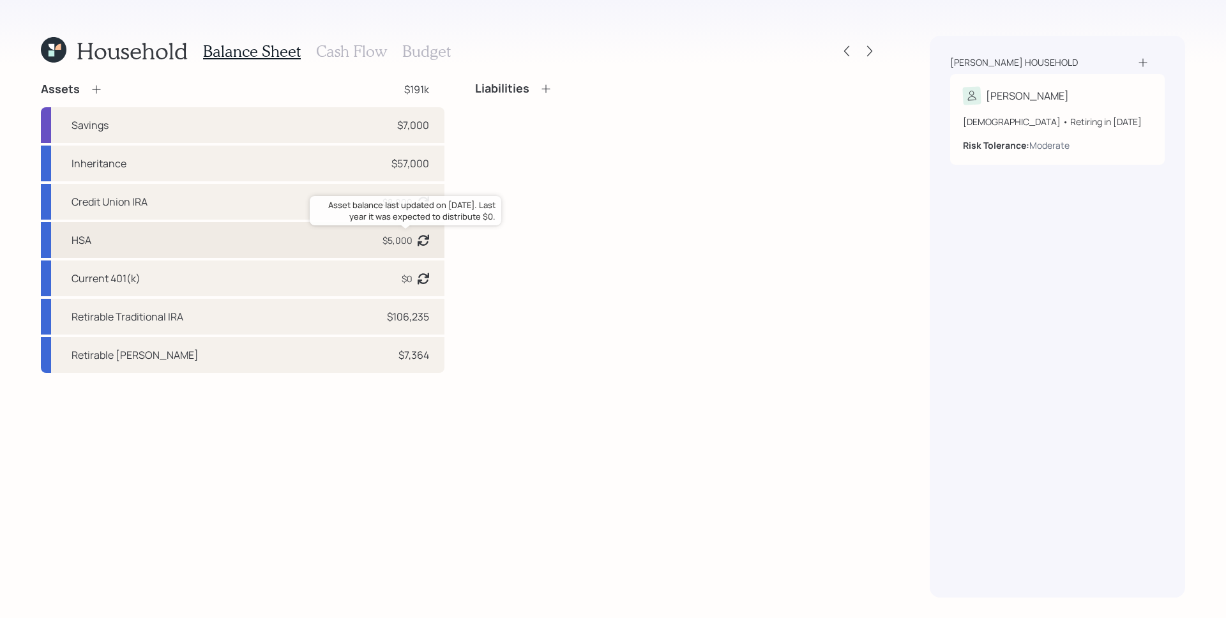
click at [383, 239] on div "$5,000" at bounding box center [398, 240] width 30 height 13
select select "hsa"
select select "balanced"
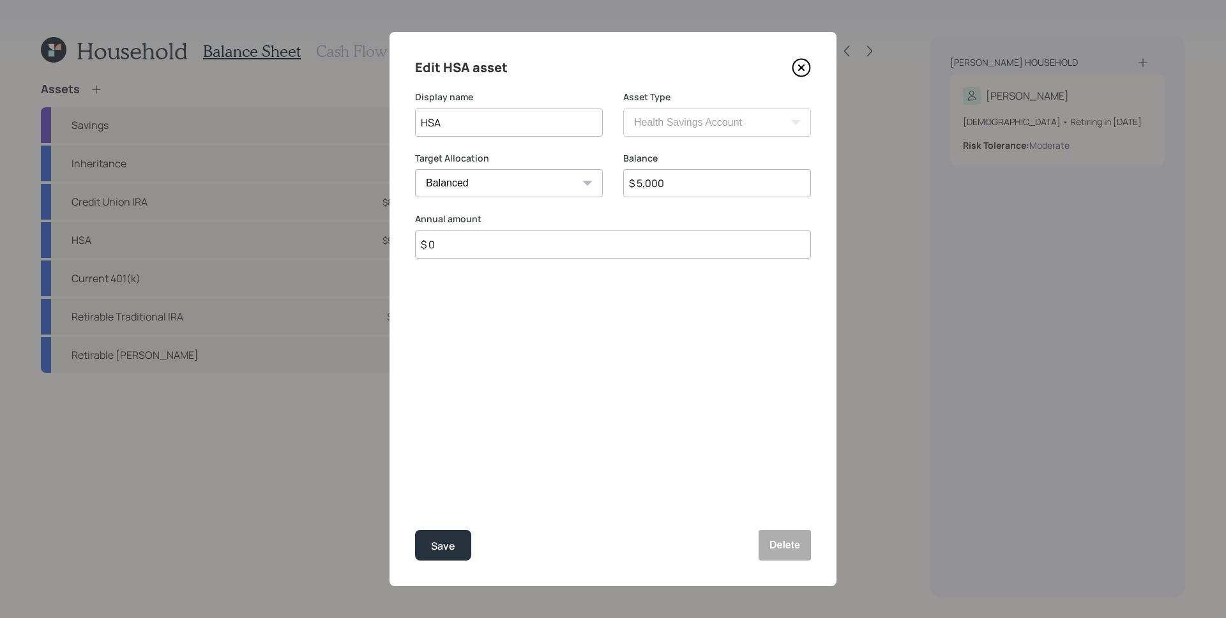
click at [683, 186] on input "$ 5,000" at bounding box center [717, 183] width 188 height 28
click at [676, 162] on label "Balance" at bounding box center [717, 158] width 188 height 13
click at [698, 190] on input "$ 5,000" at bounding box center [717, 183] width 188 height 28
click at [698, 189] on input "$ 5,000" at bounding box center [717, 183] width 188 height 28
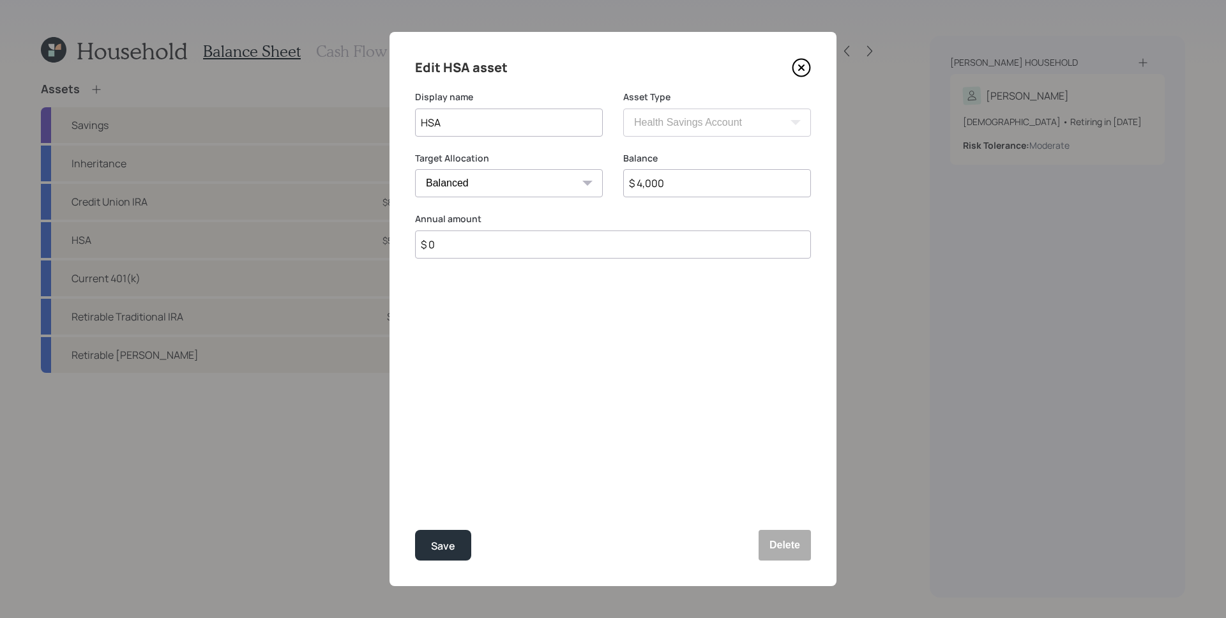
type input "$ 4,000"
click at [415, 411] on button "Save" at bounding box center [443, 545] width 56 height 31
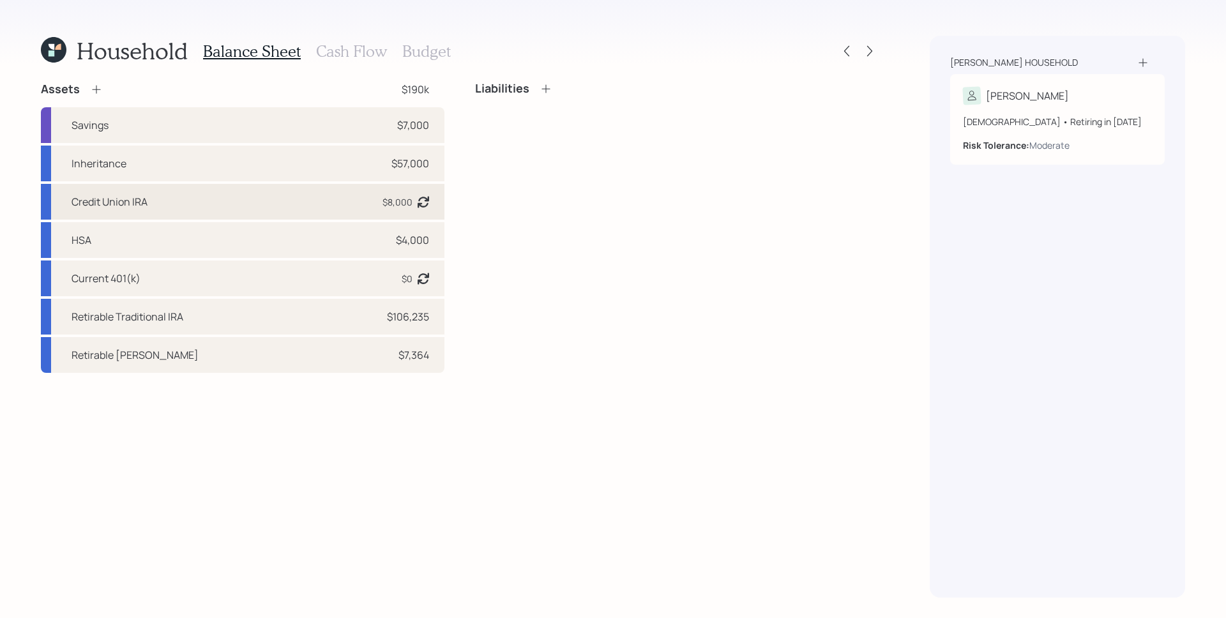
click at [277, 204] on div "Credit Union IRA $8,000 Asset balance last updated on [DATE]. Last year it was …" at bounding box center [243, 202] width 404 height 36
select select "ira"
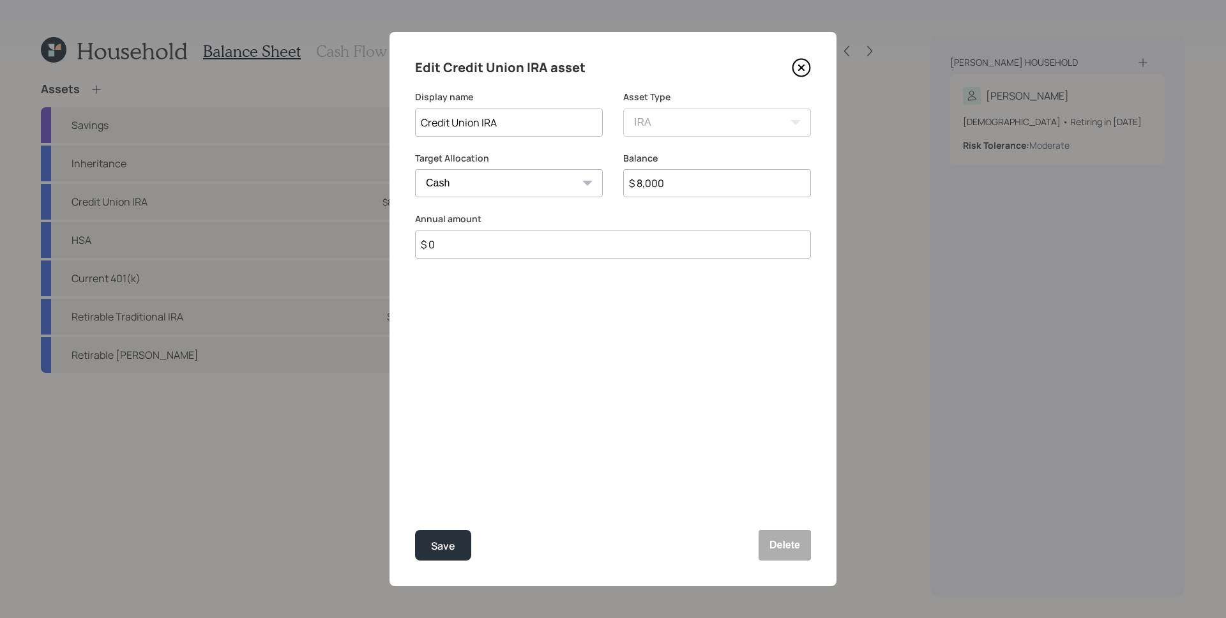
click at [793, 74] on icon at bounding box center [801, 67] width 19 height 19
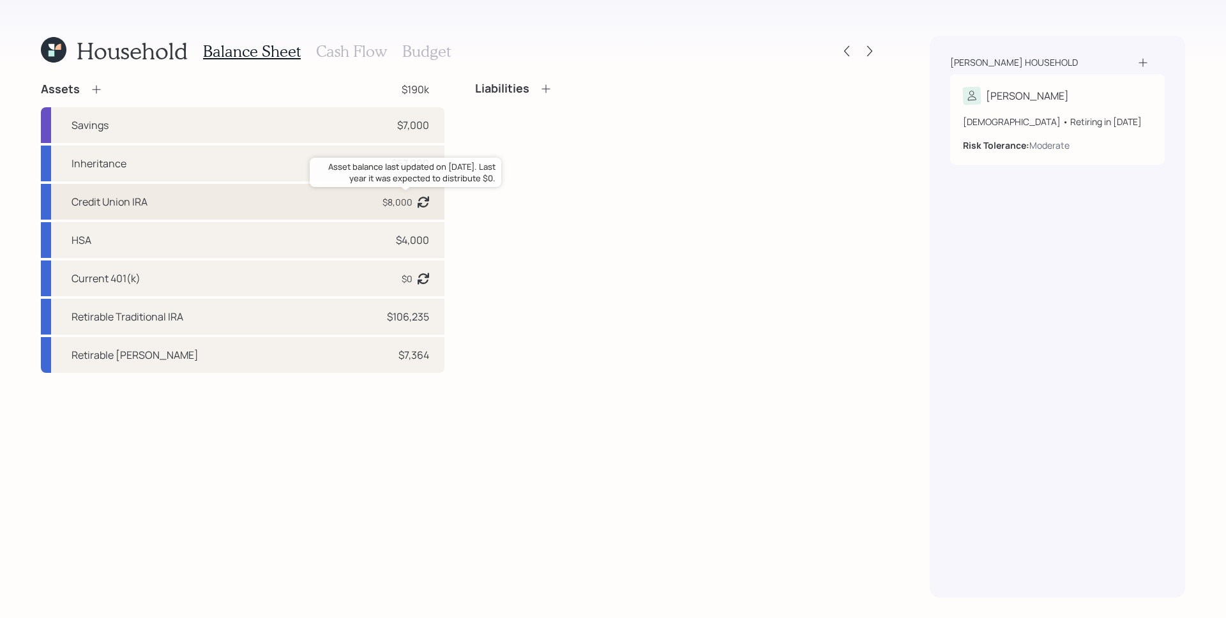
click at [400, 202] on div "$8,000" at bounding box center [398, 201] width 30 height 13
select select "ira"
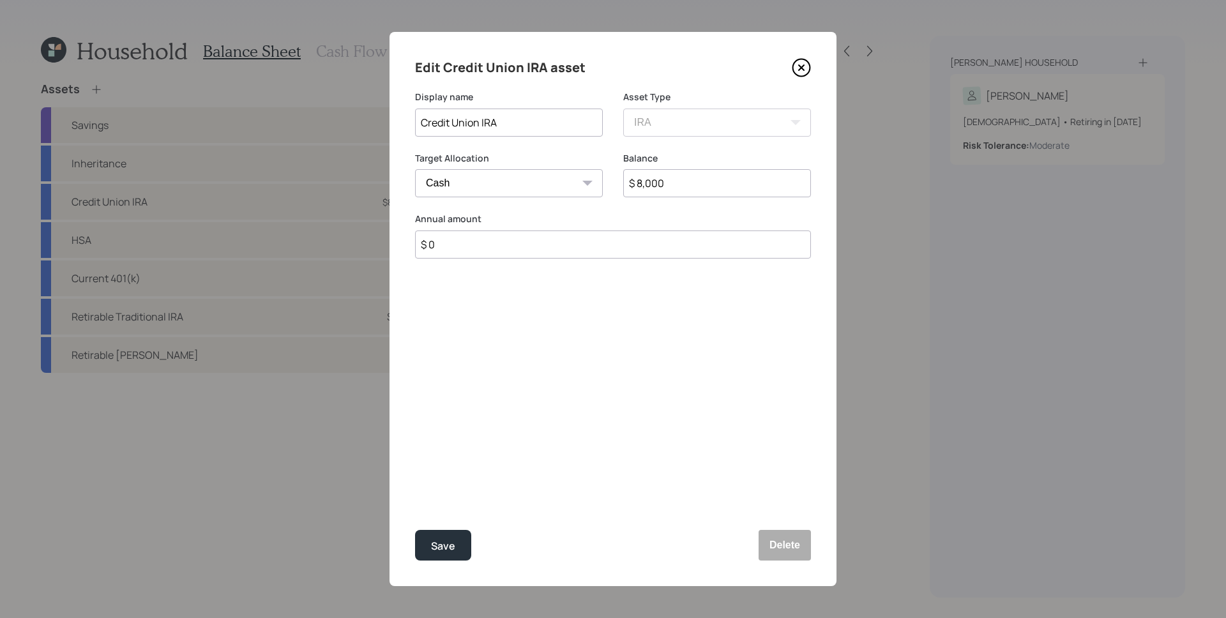
drag, startPoint x: 683, startPoint y: 186, endPoint x: 649, endPoint y: 181, distance: 34.2
click at [649, 181] on input "$ 8,000" at bounding box center [717, 183] width 188 height 28
type input "$ 8,900"
click at [415, 411] on button "Save" at bounding box center [443, 545] width 56 height 31
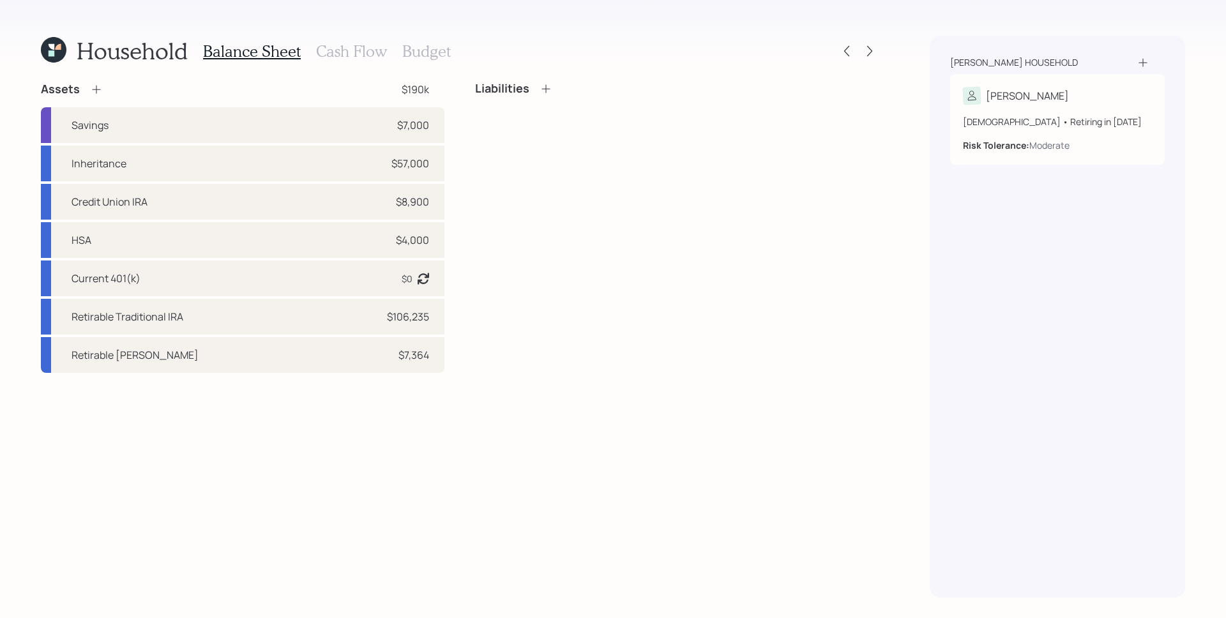
click at [551, 86] on icon at bounding box center [546, 88] width 13 height 13
click at [551, 86] on div "Assets $190k Savings $7,000 Inheritance $57,000 Credit Union IRA $8,900 HSA $4,…" at bounding box center [460, 227] width 838 height 291
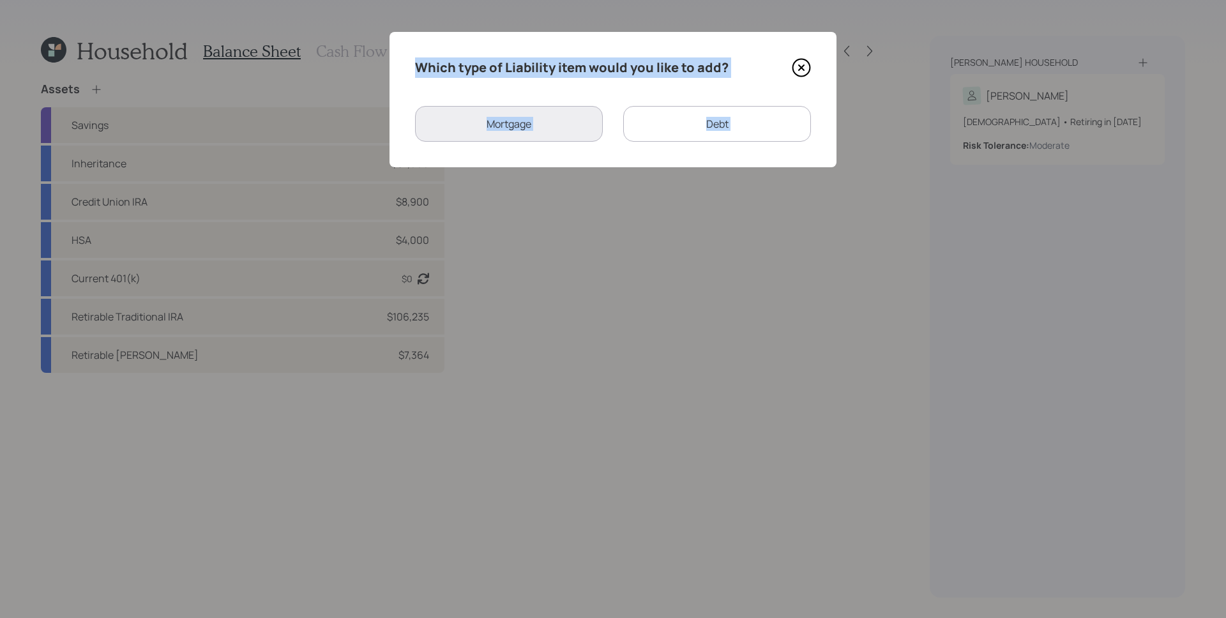
click at [606, 82] on div "Which type of Liability item would you like to add? Mortgage Debt" at bounding box center [613, 99] width 447 height 135
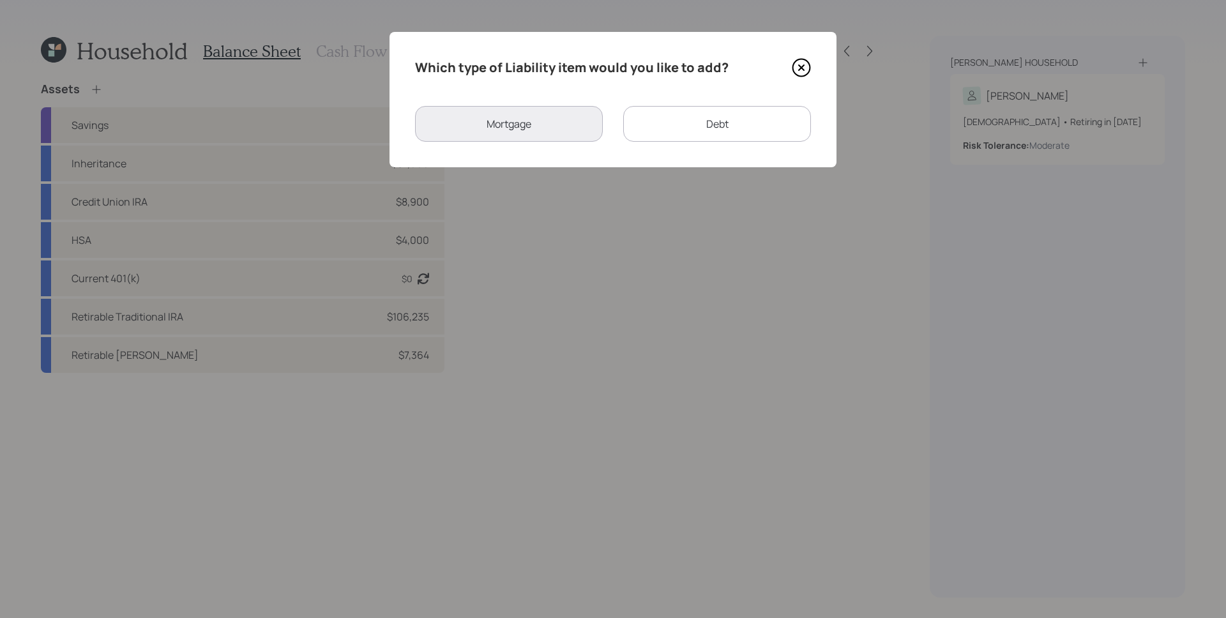
click at [669, 108] on div "Debt" at bounding box center [717, 124] width 188 height 36
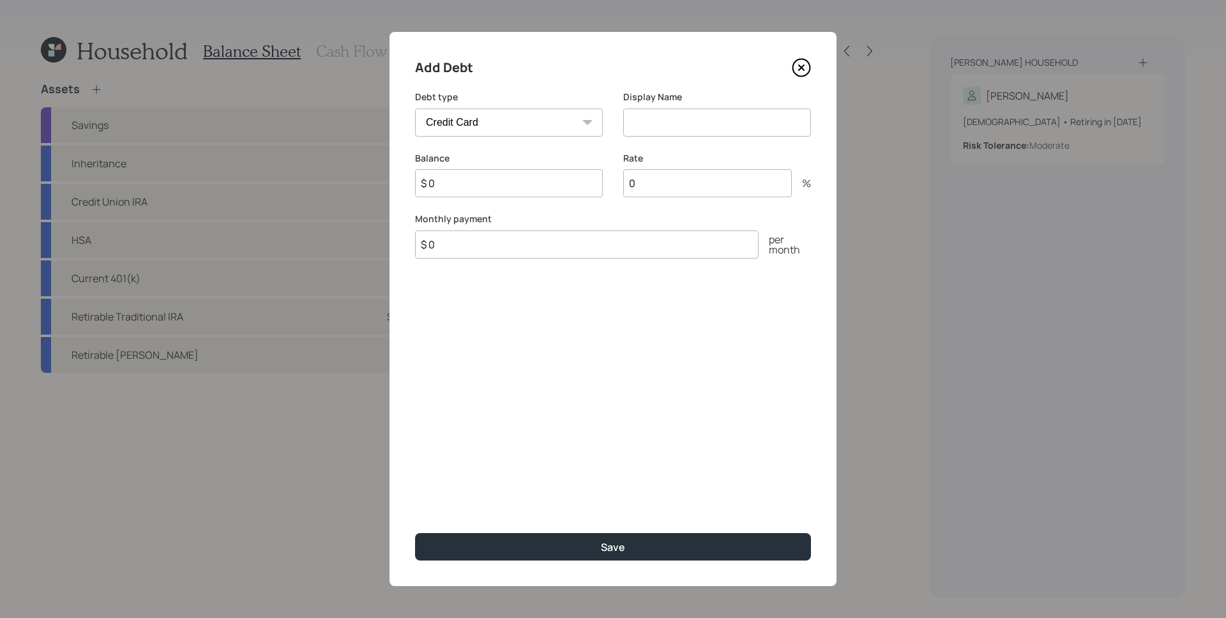
click at [526, 128] on select "Car Credit Card Medical Student Other" at bounding box center [509, 123] width 188 height 28
select select "car"
click at [415, 109] on select "Car Credit Card Medical Student Other" at bounding box center [509, 123] width 188 height 28
click at [674, 135] on input at bounding box center [717, 123] width 188 height 28
type input "2020 Hyundai Tuscon"
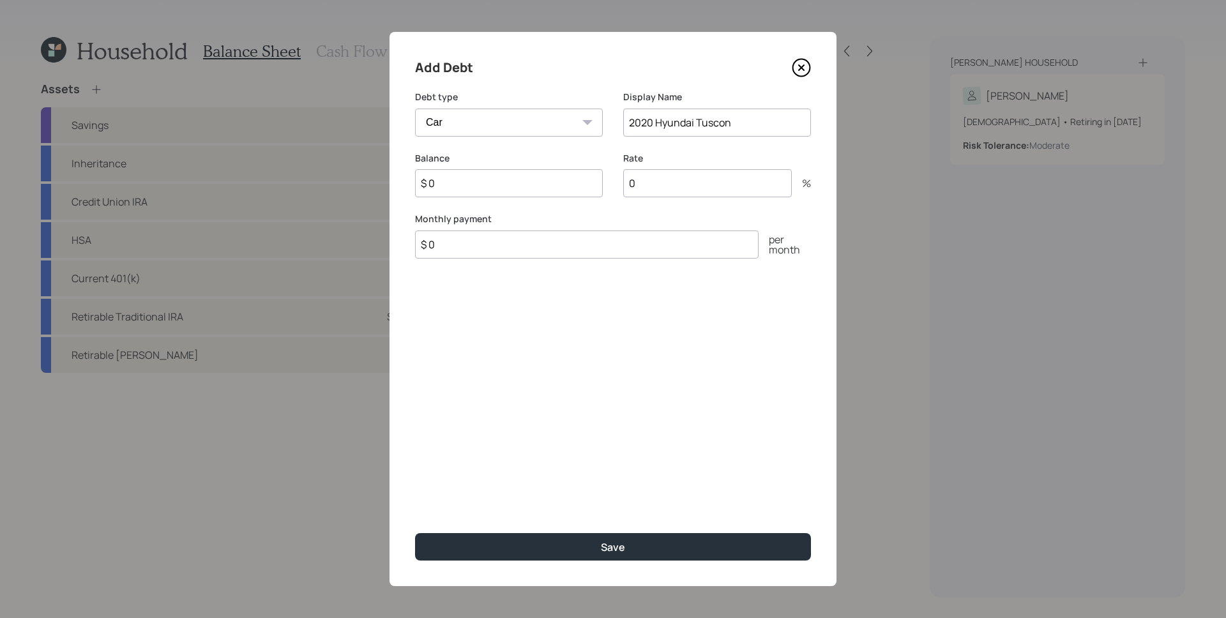
click at [555, 183] on input "$ 0" at bounding box center [509, 183] width 188 height 28
click at [521, 243] on input "$ 0" at bounding box center [587, 245] width 344 height 28
drag, startPoint x: 505, startPoint y: 243, endPoint x: 425, endPoint y: 231, distance: 81.5
click at [425, 231] on input "$ 165" at bounding box center [587, 245] width 344 height 28
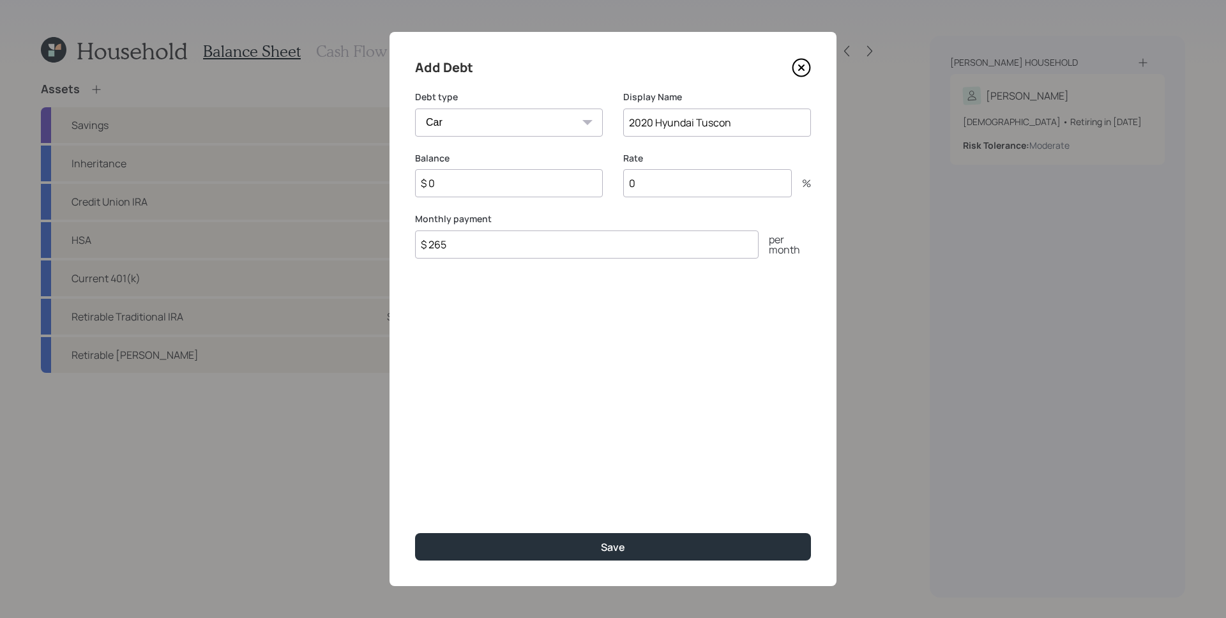
click at [505, 298] on div "Add Debt Debt type Car Credit Card Medical Student Other Display Name 2020 Hyun…" at bounding box center [613, 309] width 447 height 554
click at [484, 237] on input "$ 265" at bounding box center [587, 245] width 344 height 28
click at [480, 237] on input "$ 265" at bounding box center [587, 245] width 344 height 28
click at [487, 247] on input "$ 265" at bounding box center [587, 245] width 344 height 28
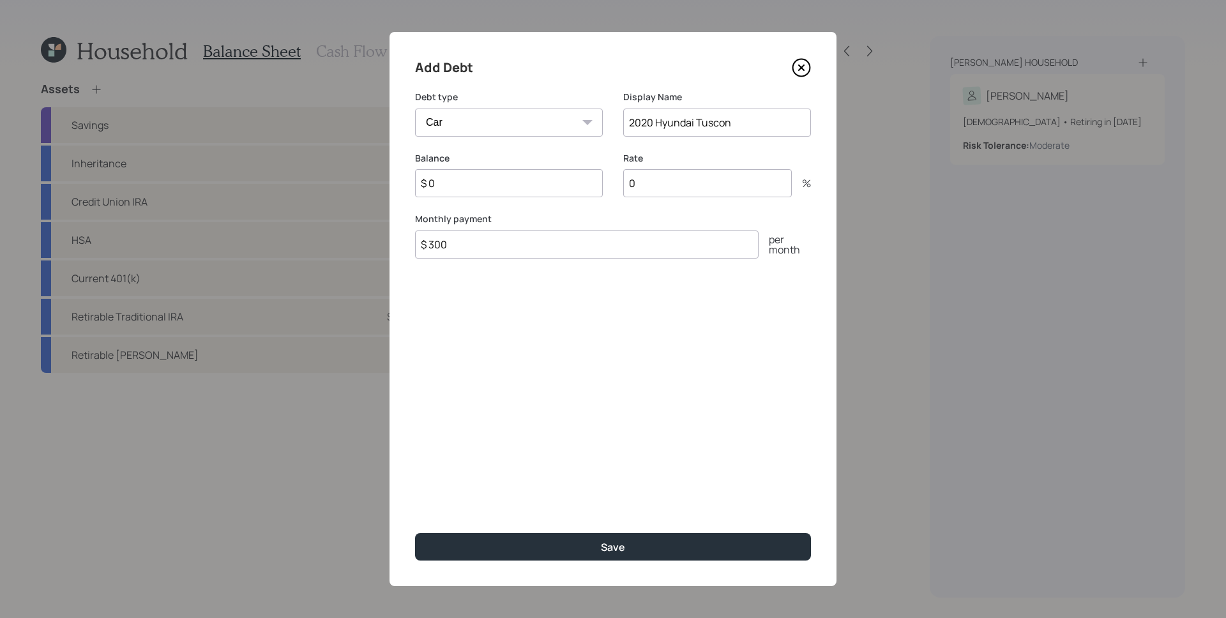
type input "$ 300"
click at [528, 324] on div "Add Debt Debt type Car Credit Card Medical Student Other Display Name 2020 Hyun…" at bounding box center [613, 309] width 447 height 554
click at [481, 193] on input "$ 0" at bounding box center [509, 183] width 188 height 28
click at [480, 193] on input "$ 0" at bounding box center [509, 183] width 188 height 28
click at [480, 192] on input "$ 0" at bounding box center [509, 183] width 188 height 28
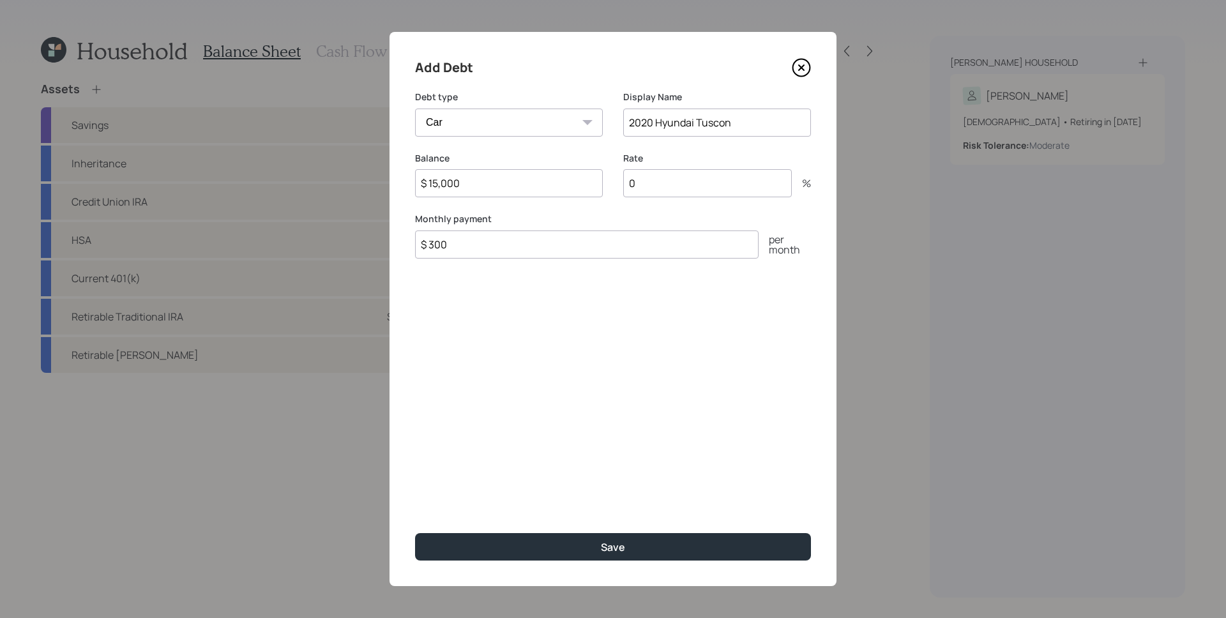
type input "$ 15,000"
click at [688, 186] on input "0" at bounding box center [707, 183] width 169 height 28
click at [686, 187] on input "0" at bounding box center [707, 183] width 169 height 28
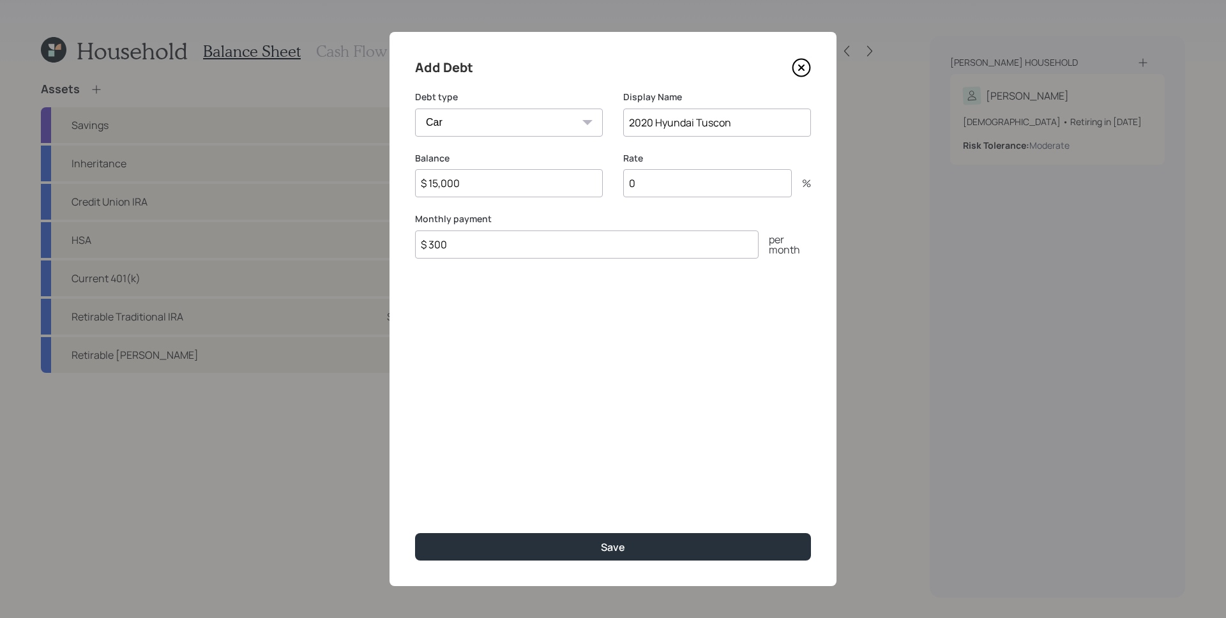
click at [686, 185] on input "0" at bounding box center [707, 183] width 169 height 28
click at [687, 184] on input "0" at bounding box center [707, 183] width 169 height 28
type input "7"
click at [735, 340] on div "Add Debt Debt type Car Credit Card Medical Student Other Display Name 2020 Hyun…" at bounding box center [613, 309] width 447 height 554
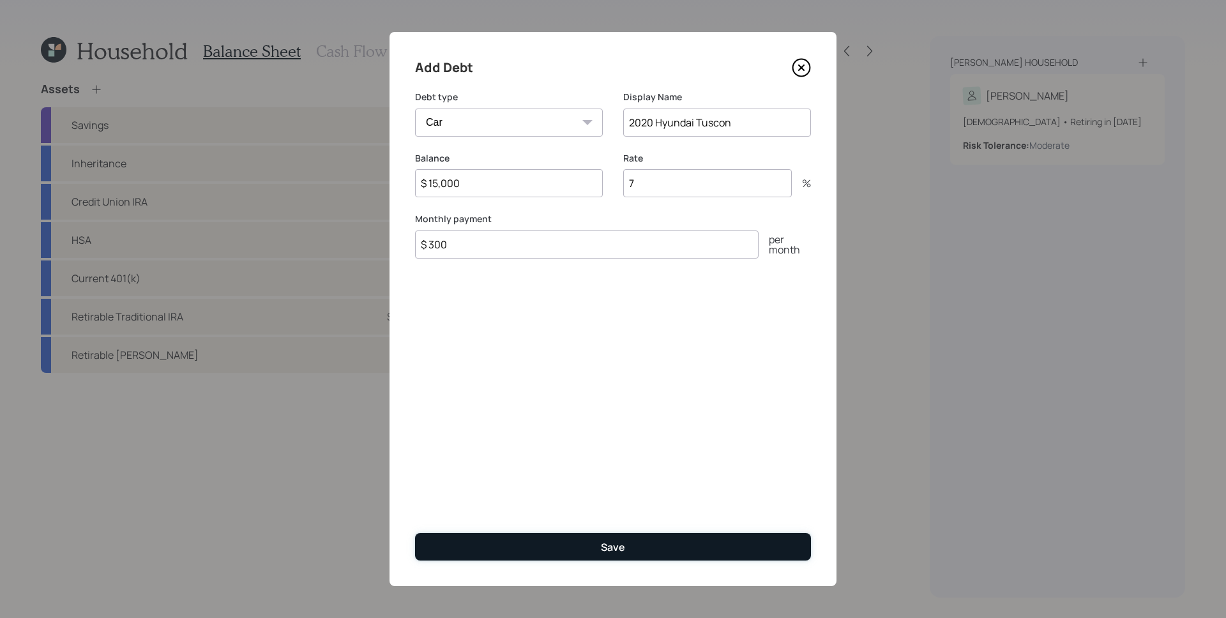
click at [674, 411] on button "Save" at bounding box center [613, 546] width 396 height 27
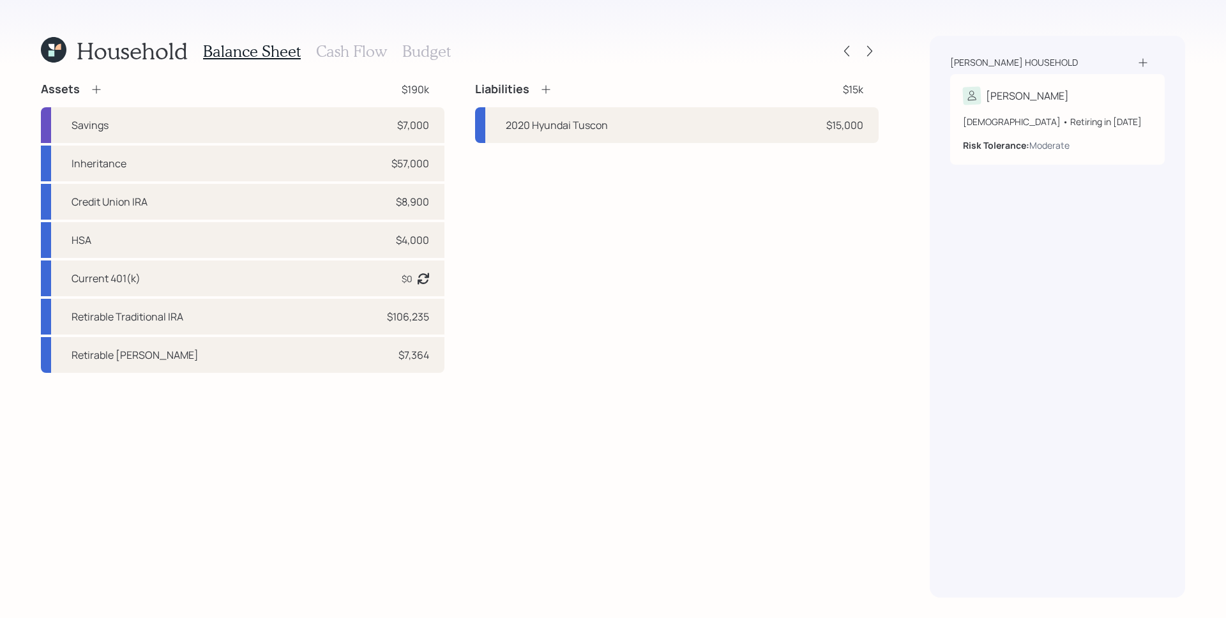
click at [353, 58] on h3 "Cash Flow" at bounding box center [351, 51] width 71 height 19
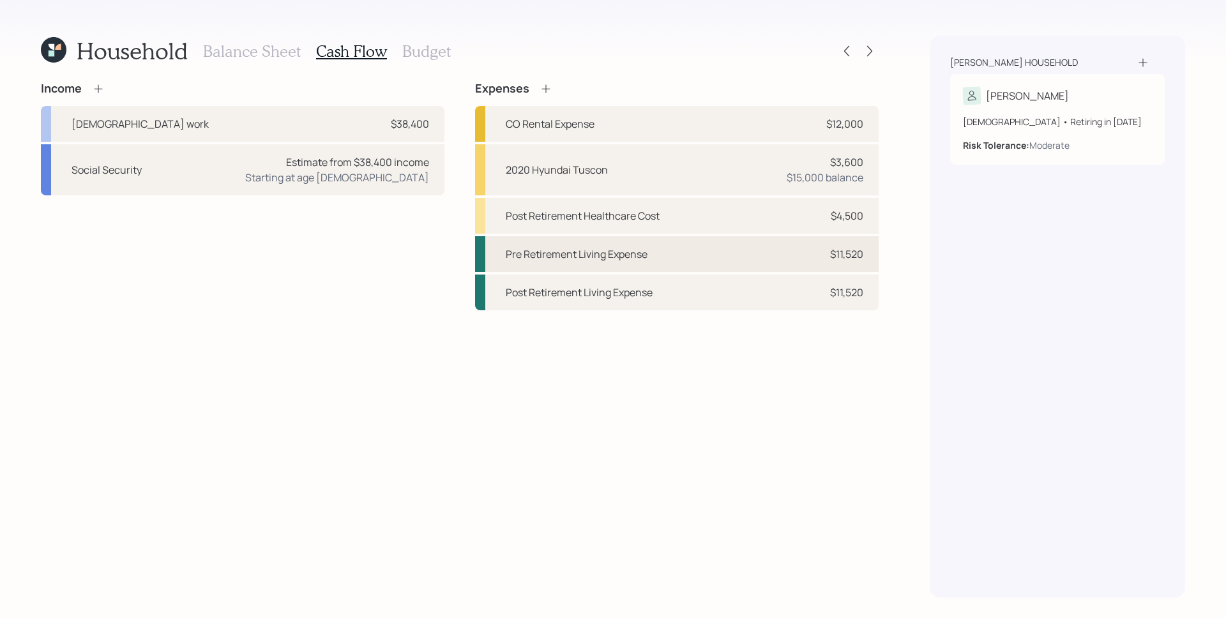
click at [751, 252] on div "Pre Retirement Living Expense $11,520" at bounding box center [677, 254] width 404 height 36
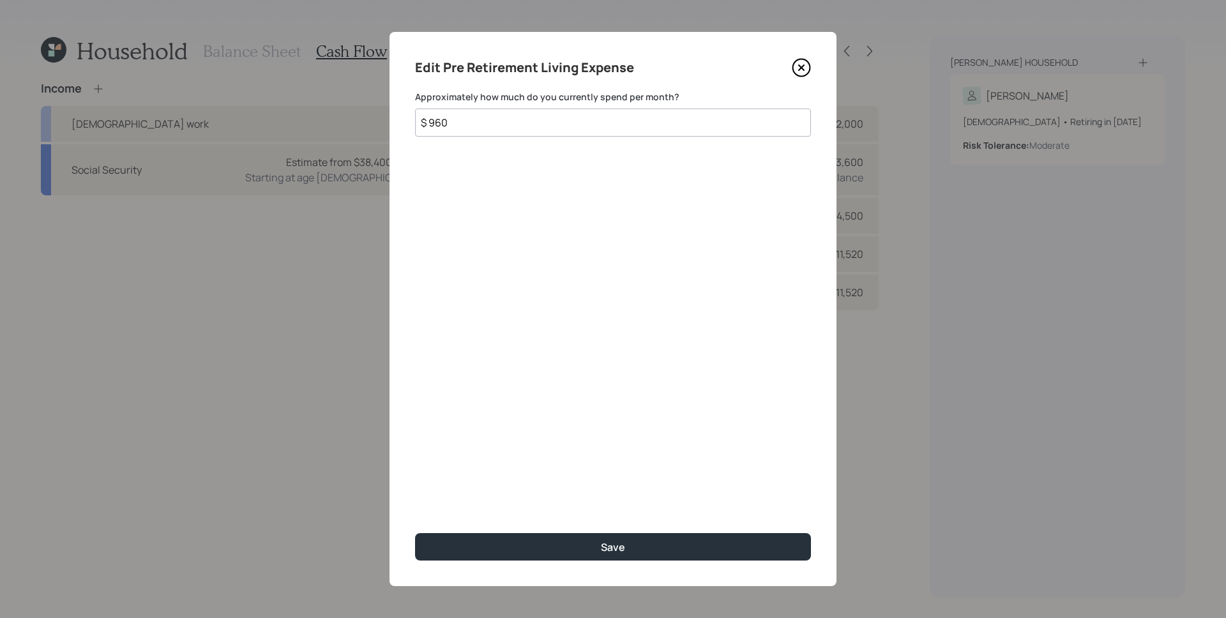
click at [797, 65] on icon at bounding box center [801, 67] width 19 height 19
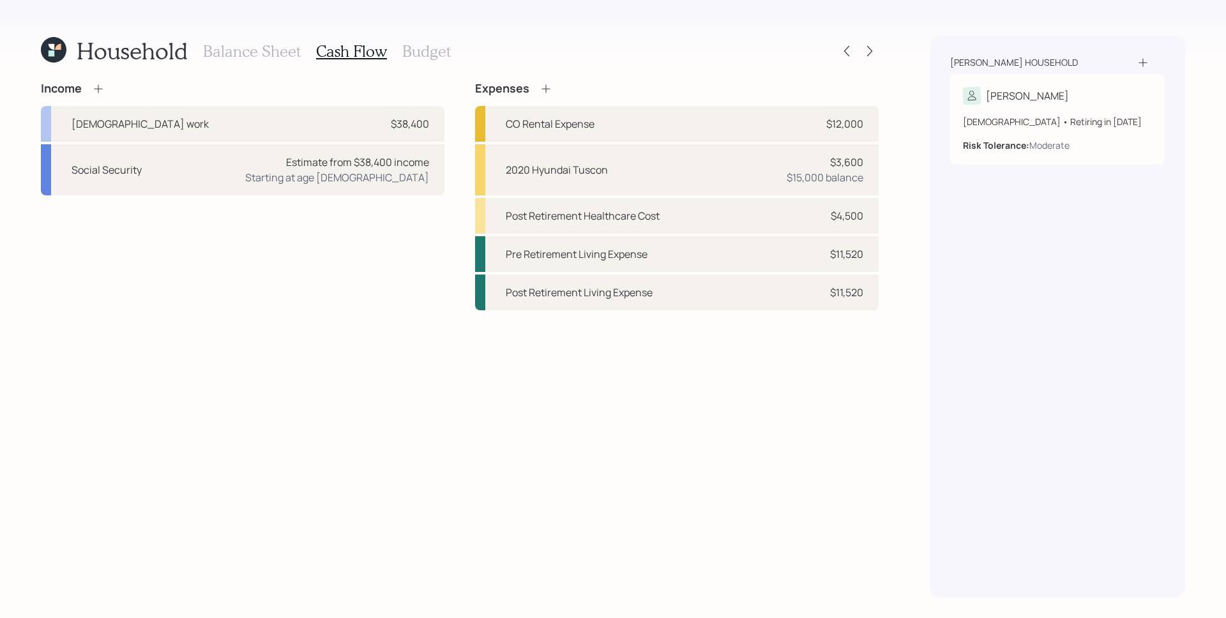
click at [764, 402] on div "Income [DEMOGRAPHIC_DATA] work $38,400 Social Security Estimate from $38,400 in…" at bounding box center [460, 340] width 838 height 516
click at [729, 369] on div "Income [DEMOGRAPHIC_DATA] work $38,400 Social Security Estimate from $38,400 in…" at bounding box center [460, 340] width 838 height 516
click at [262, 50] on h3 "Balance Sheet" at bounding box center [252, 51] width 98 height 19
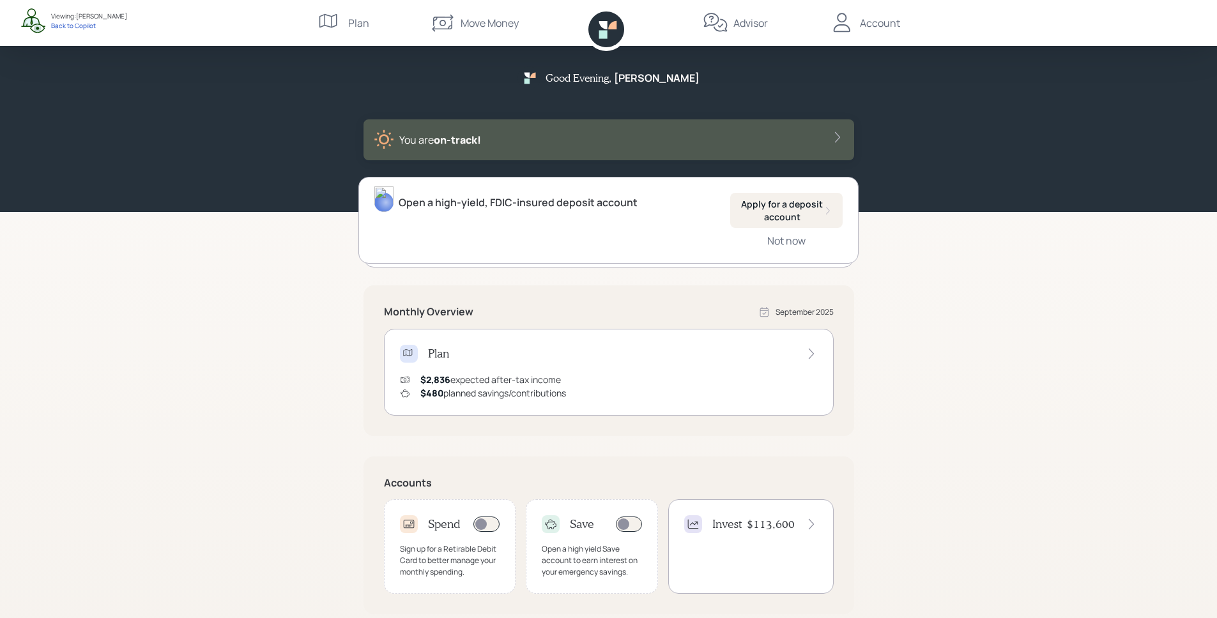
click at [901, 366] on div "Good Evening , Julie You are on‑track! Open a high-yield, FDIC-insured deposit …" at bounding box center [608, 396] width 1217 height 792
click at [1012, 319] on div "Good Evening , Julie You are on‑track! Open a high-yield, FDIC-insured deposit …" at bounding box center [608, 396] width 1217 height 792
click at [949, 245] on div "Good Evening , Julie You are on‑track! Open a high-yield, FDIC-insured deposit …" at bounding box center [608, 396] width 1217 height 792
click at [518, 378] on div "$2,836 expected after-tax income" at bounding box center [490, 379] width 141 height 13
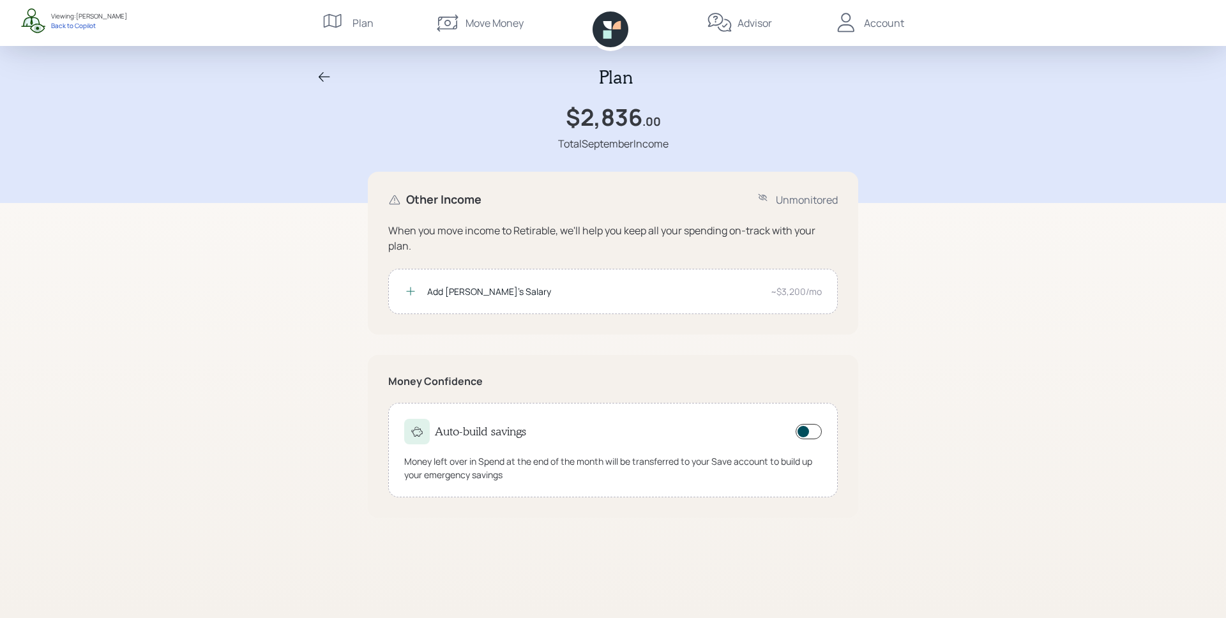
click at [610, 34] on icon at bounding box center [608, 34] width 8 height 8
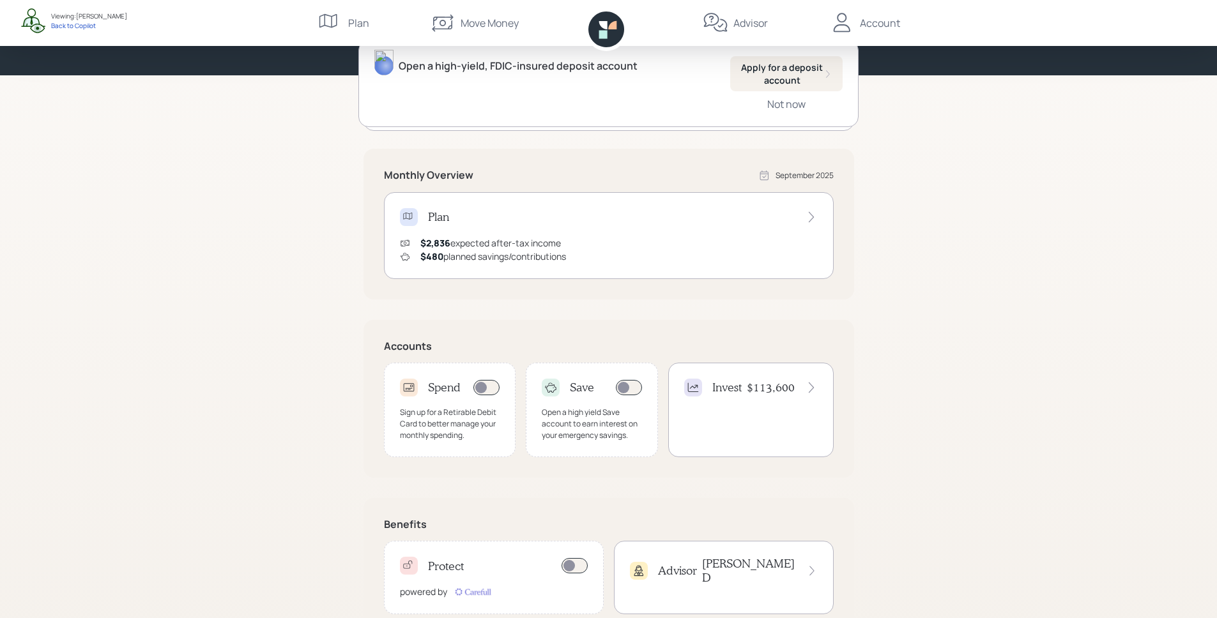
scroll to position [150, 0]
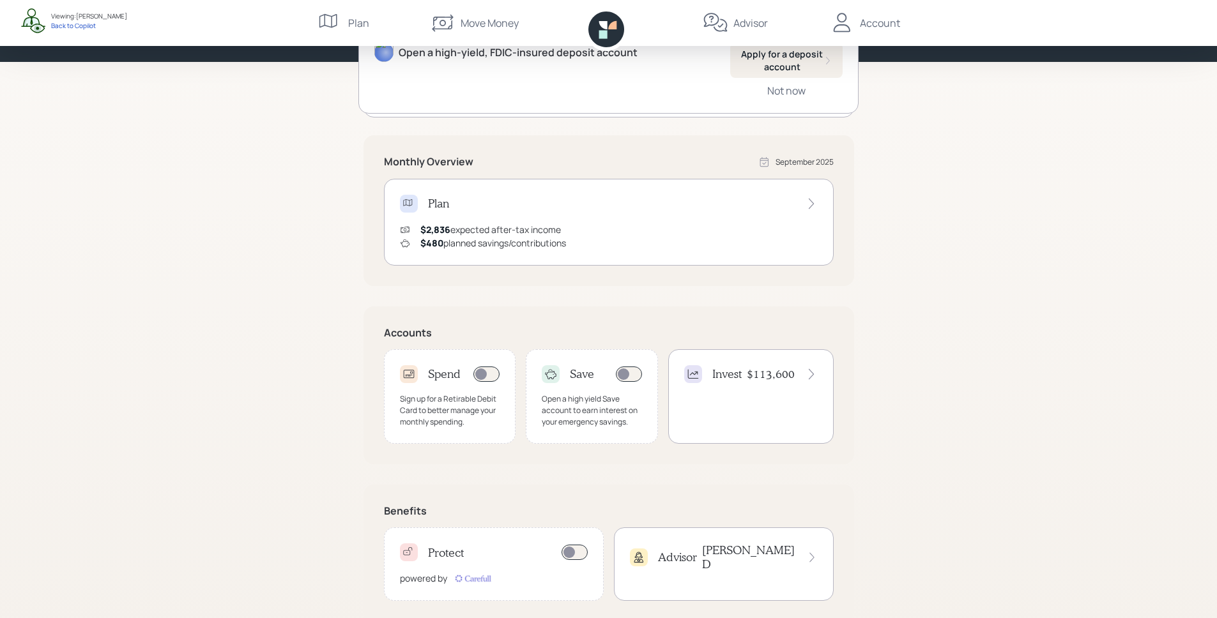
click at [441, 408] on div "Sign up for a Retirable Debit Card to better manage your monthly spending." at bounding box center [450, 410] width 100 height 34
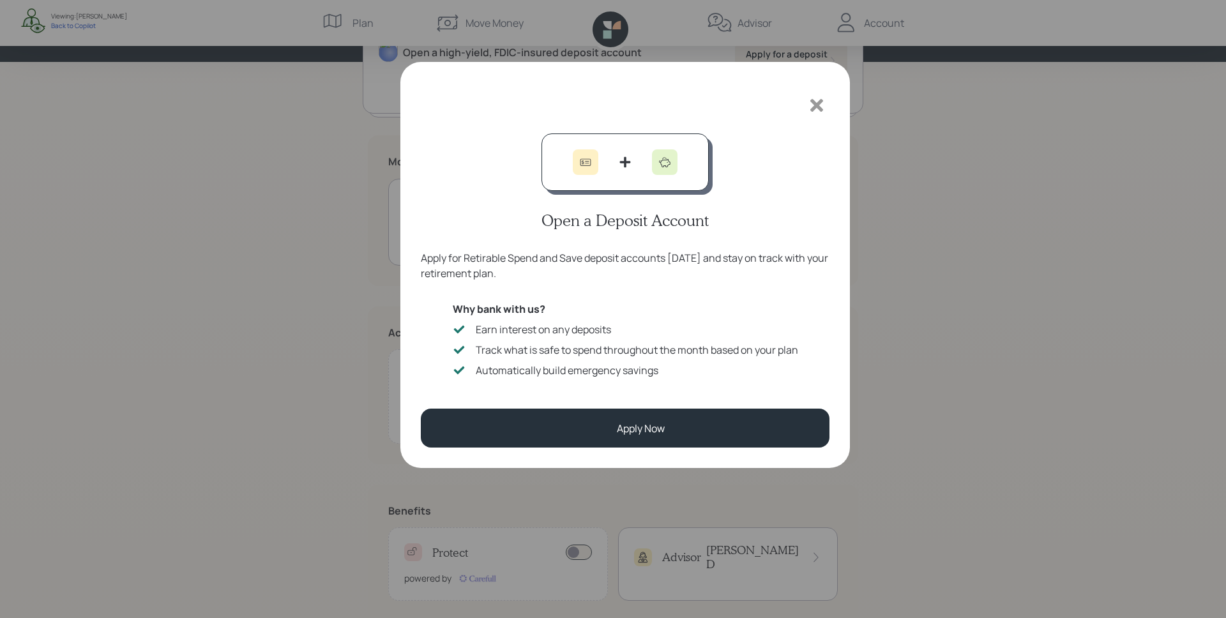
click at [816, 103] on icon at bounding box center [817, 105] width 13 height 13
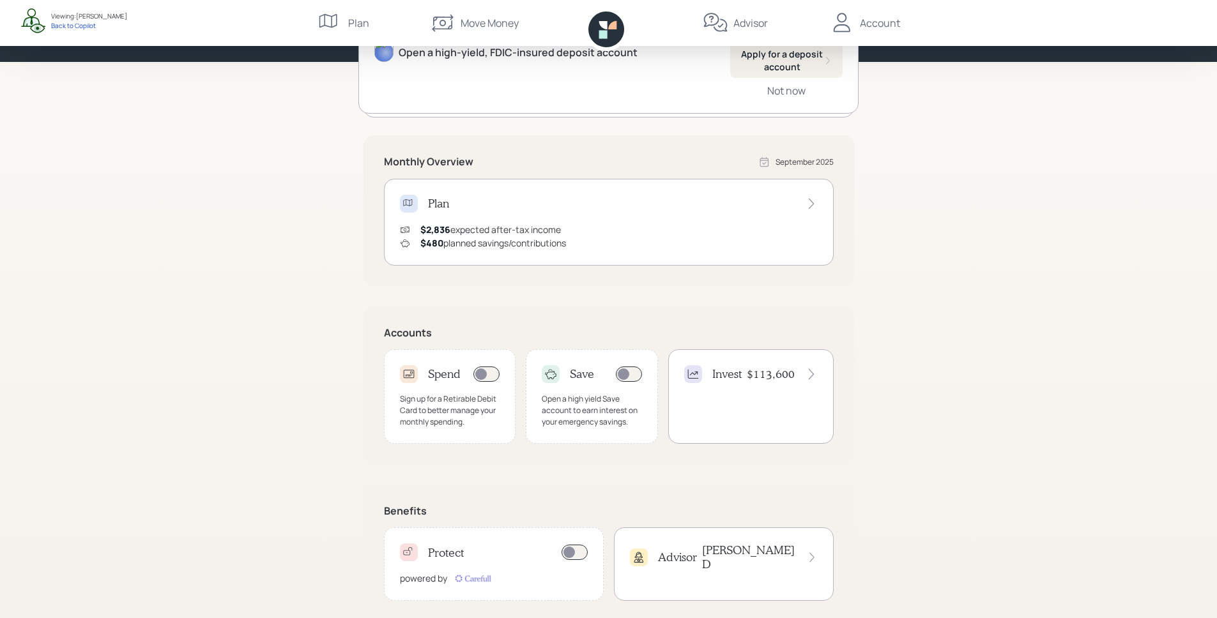
click at [761, 388] on div "Invest $113,600" at bounding box center [750, 396] width 165 height 95
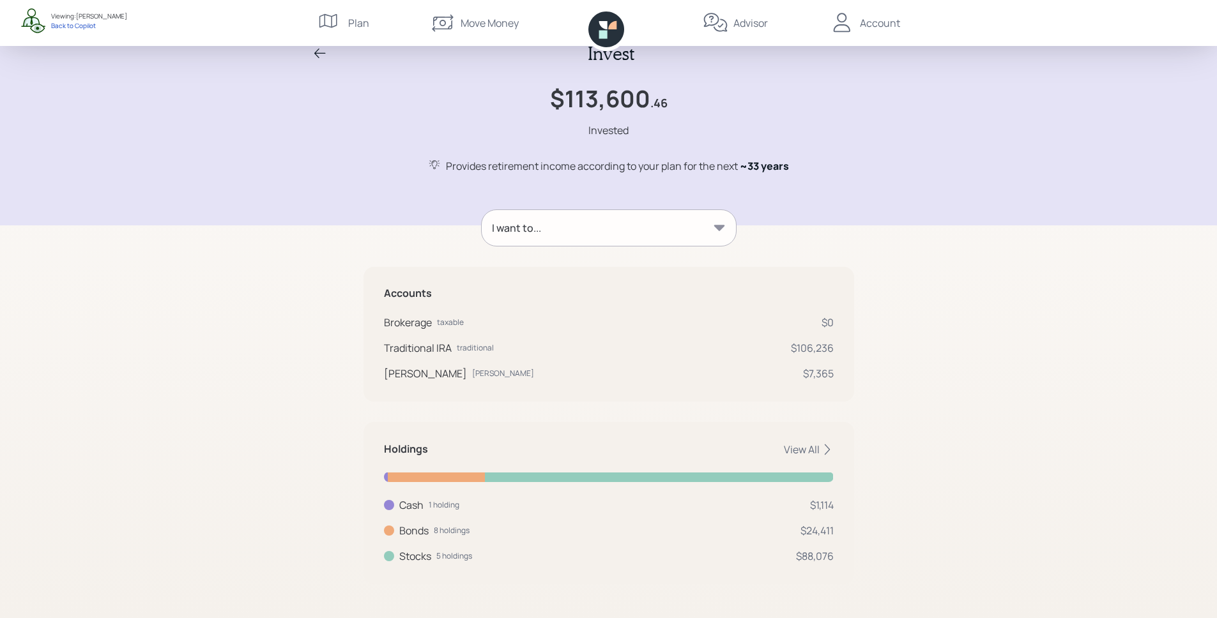
scroll to position [26, 0]
drag, startPoint x: 381, startPoint y: 349, endPoint x: 454, endPoint y: 344, distance: 72.4
click at [454, 344] on div "Accounts Brokerage taxable $0 Traditional IRA traditional $106,236 Roth IRA rot…" at bounding box center [608, 332] width 491 height 135
click at [454, 347] on div "Traditional IRA traditional" at bounding box center [439, 346] width 110 height 15
drag, startPoint x: 383, startPoint y: 371, endPoint x: 448, endPoint y: 377, distance: 65.4
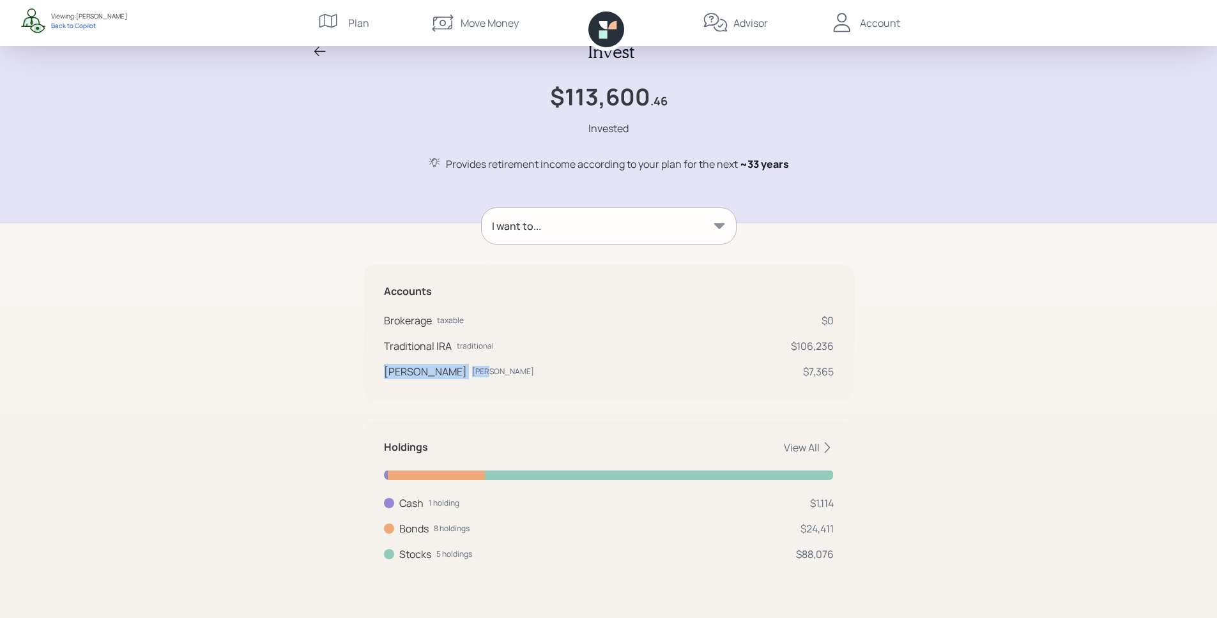
click at [448, 377] on div "Roth IRA roth $7,365" at bounding box center [609, 371] width 450 height 15
click at [482, 383] on div "Accounts Brokerage taxable $0 Traditional IRA traditional $106,236 Roth IRA rot…" at bounding box center [608, 332] width 491 height 135
drag, startPoint x: 807, startPoint y: 556, endPoint x: 780, endPoint y: 556, distance: 26.8
click at [780, 556] on div "Holdings View All Cash 1 holding $1,114 Cash USD $1,114 Bonds 8 holdings $24,41…" at bounding box center [608, 501] width 491 height 162
drag, startPoint x: 835, startPoint y: 533, endPoint x: 791, endPoint y: 534, distance: 43.4
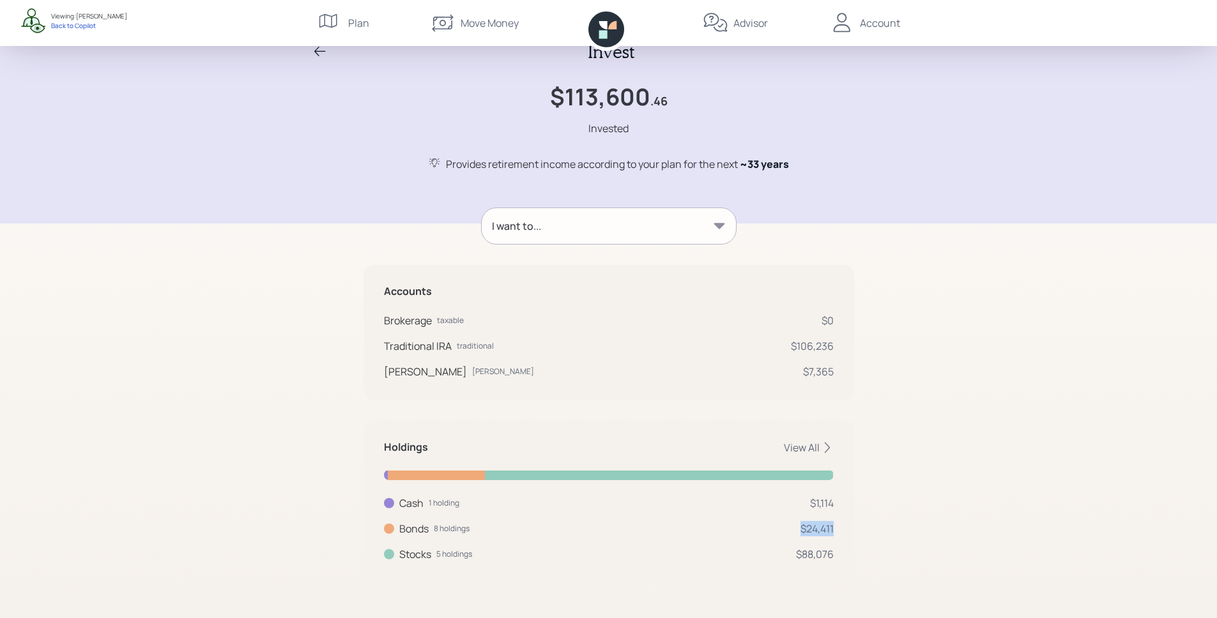
click at [791, 534] on div "Holdings View All Cash 1 holding $1,114 Cash USD $1,114 Bonds 8 holdings $24,41…" at bounding box center [608, 501] width 491 height 162
drag, startPoint x: 839, startPoint y: 504, endPoint x: 807, endPoint y: 500, distance: 32.8
click at [808, 500] on div "Holdings View All Cash 1 holding $1,114 Cash USD $1,114 Bonds 8 holdings $24,41…" at bounding box center [608, 501] width 491 height 162
click at [603, 567] on div "Holdings View All Cash 1 holding $1,114 Cash USD $1,114 Bonds 8 holdings $24,41…" at bounding box center [608, 501] width 491 height 162
drag, startPoint x: 429, startPoint y: 554, endPoint x: 392, endPoint y: 553, distance: 37.7
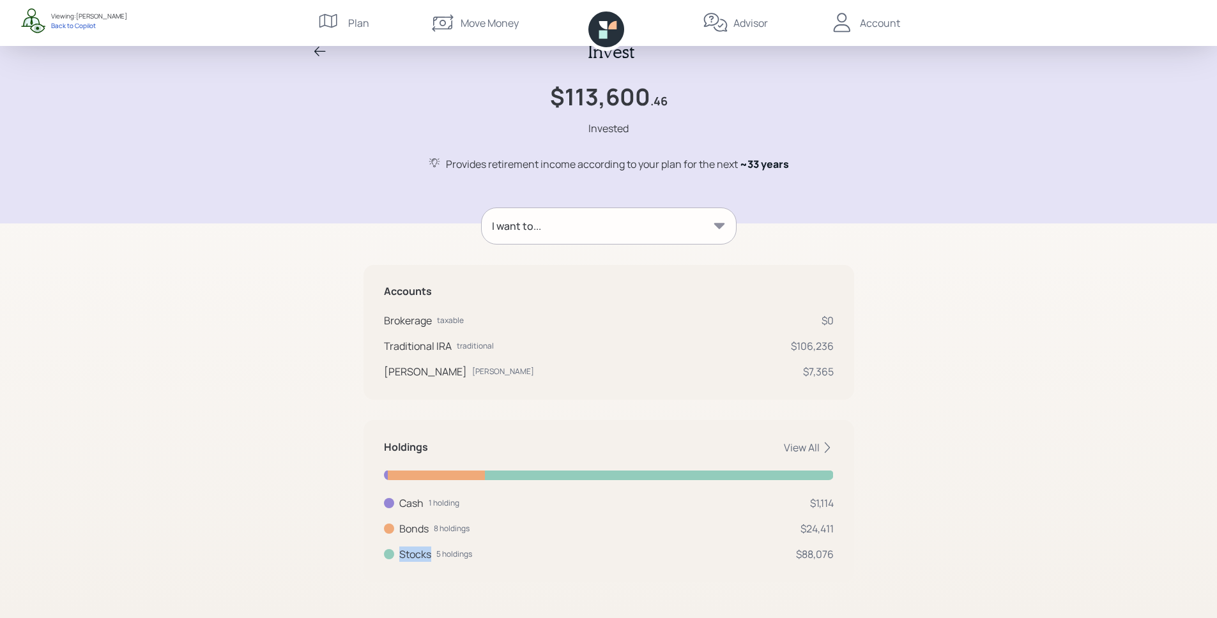
click at [390, 554] on div "Stocks 5 holdings" at bounding box center [428, 554] width 88 height 15
drag, startPoint x: 426, startPoint y: 527, endPoint x: 404, endPoint y: 526, distance: 21.8
click at [404, 526] on div "Bonds" at bounding box center [413, 528] width 29 height 15
drag, startPoint x: 425, startPoint y: 503, endPoint x: 402, endPoint y: 497, distance: 23.7
click at [402, 497] on div "Cash 1 holding" at bounding box center [421, 503] width 75 height 15
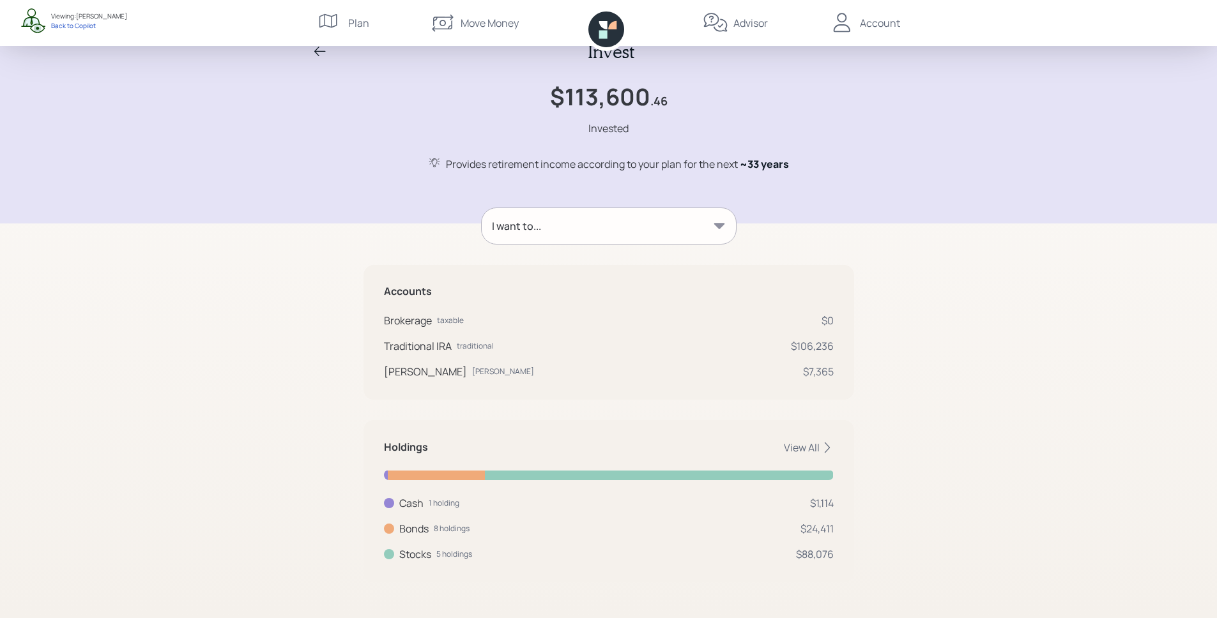
click at [591, 539] on div "Cash 1 holding $1,114 Cash USD $1,114 Bonds 8 holdings $24,411 Vanguard Total I…" at bounding box center [609, 529] width 450 height 66
click at [817, 447] on div "View All" at bounding box center [809, 448] width 50 height 14
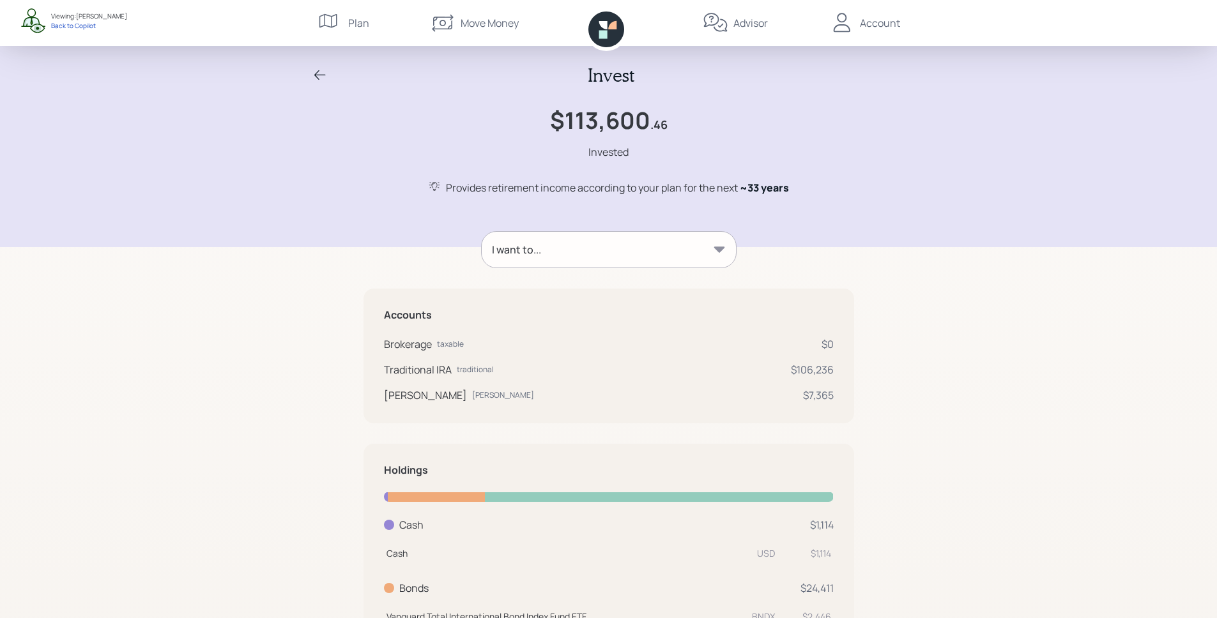
scroll to position [0, 0]
click at [997, 319] on div "Invest $113,600 .46 Invested Provides retirement income according to your plan …" at bounding box center [608, 526] width 1217 height 1052
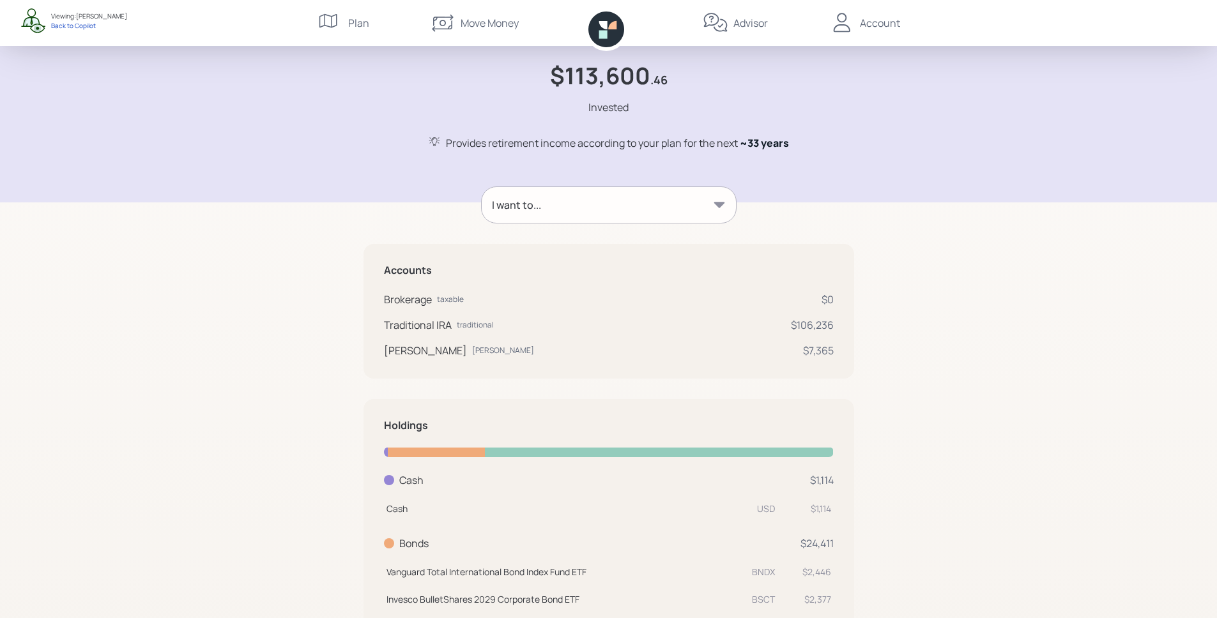
scroll to position [45, 0]
click at [560, 126] on div "Invest $113,600 .46 Invested Provides retirement income according to your plan …" at bounding box center [608, 86] width 613 height 131
click at [574, 215] on div "I want to..." at bounding box center [609, 206] width 254 height 36
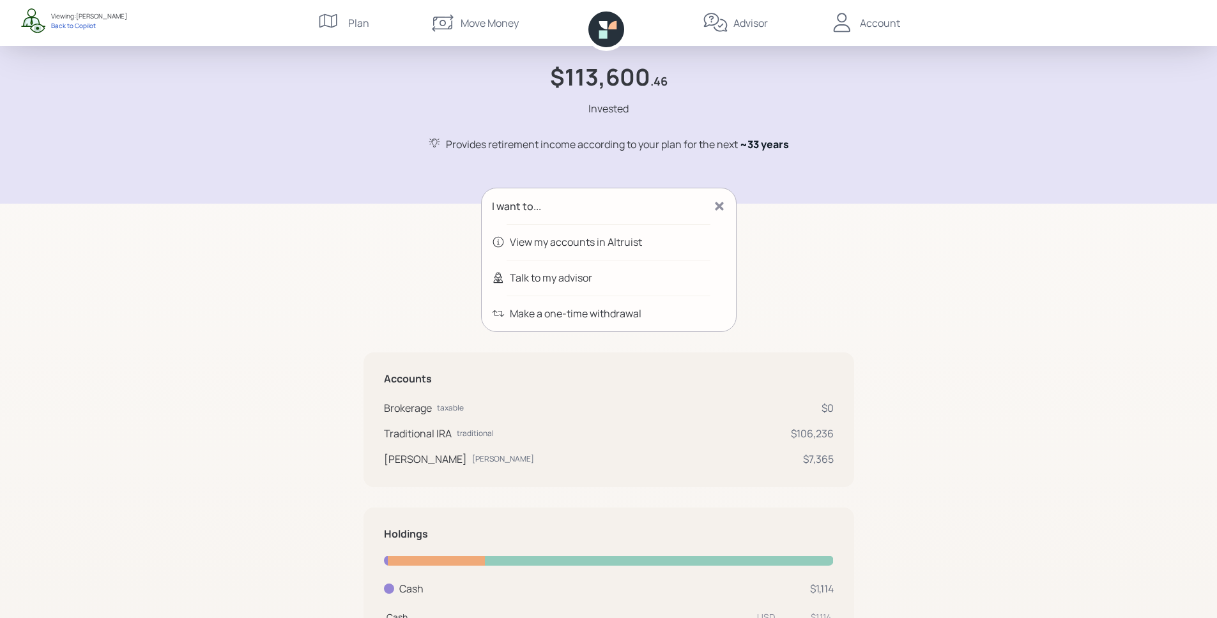
click at [551, 286] on div "Talk to my advisor" at bounding box center [609, 278] width 254 height 36
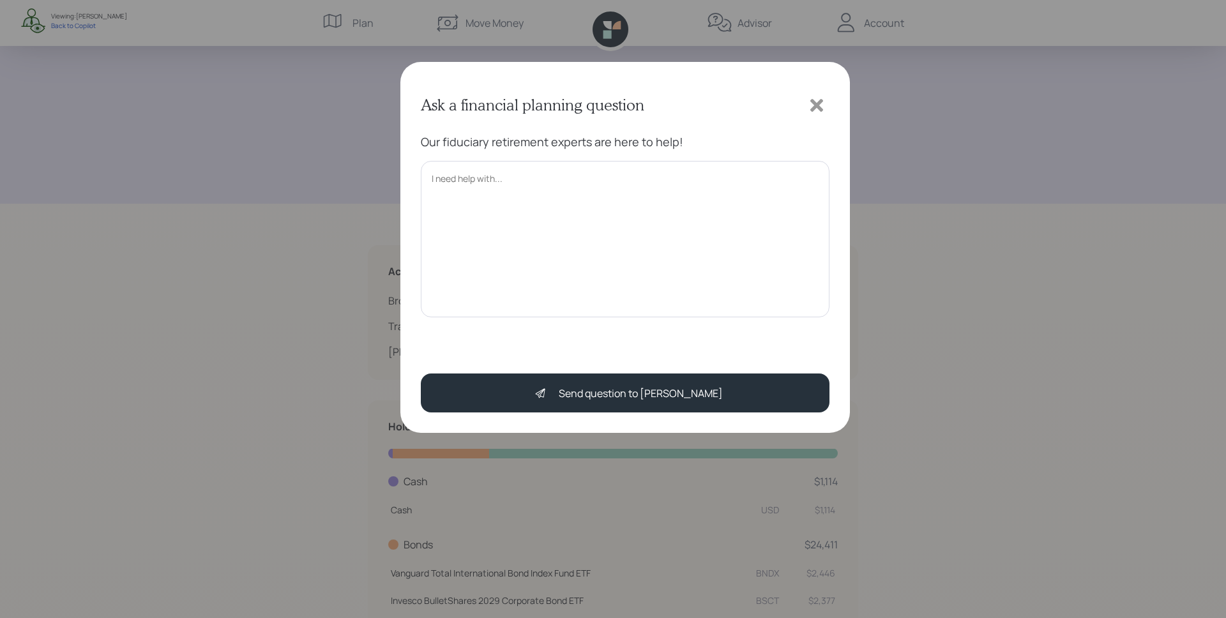
click at [546, 222] on textarea at bounding box center [625, 239] width 409 height 156
click at [816, 108] on icon at bounding box center [816, 105] width 19 height 19
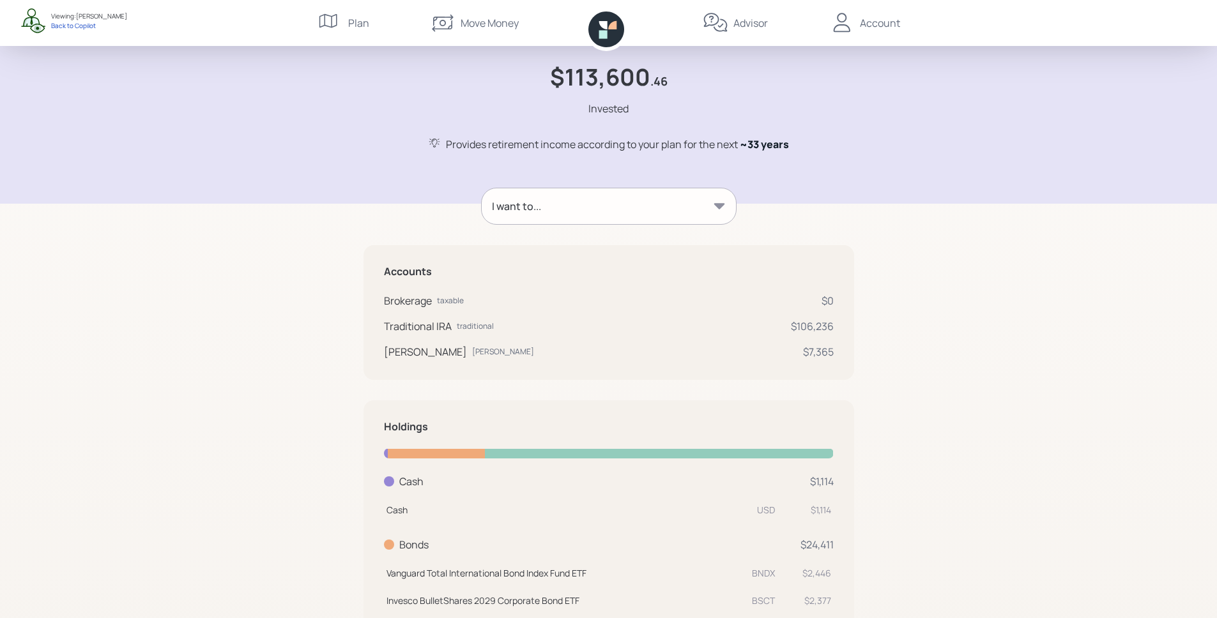
click at [668, 210] on div "I want to..." at bounding box center [609, 206] width 254 height 36
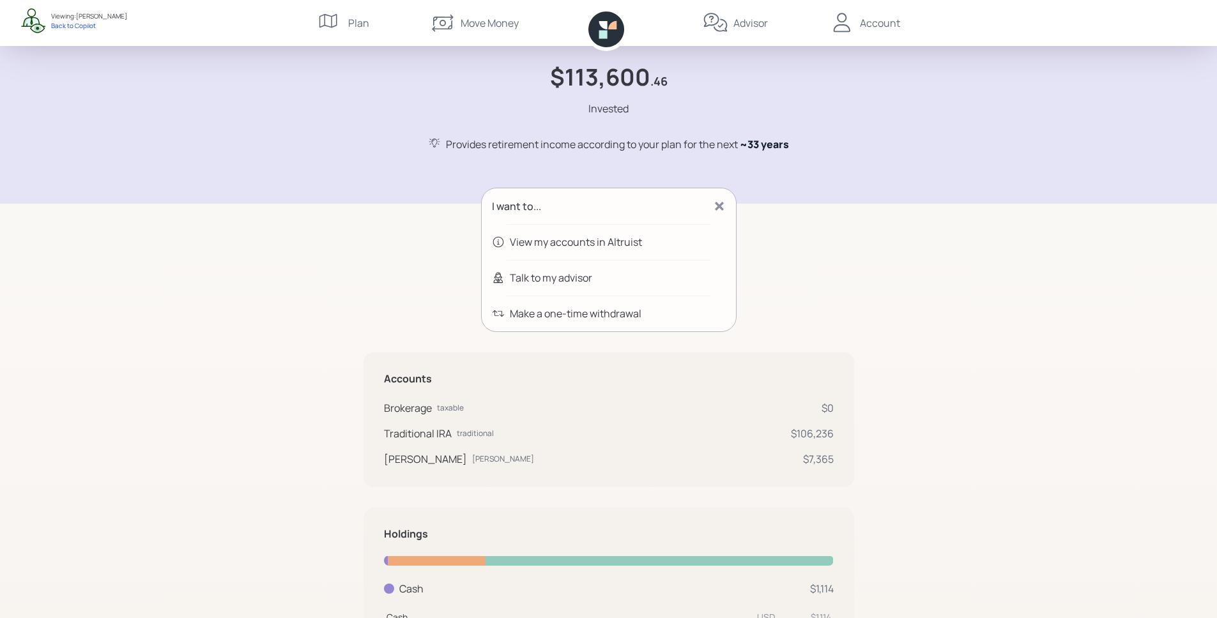
click at [604, 29] on icon at bounding box center [606, 29] width 36 height 36
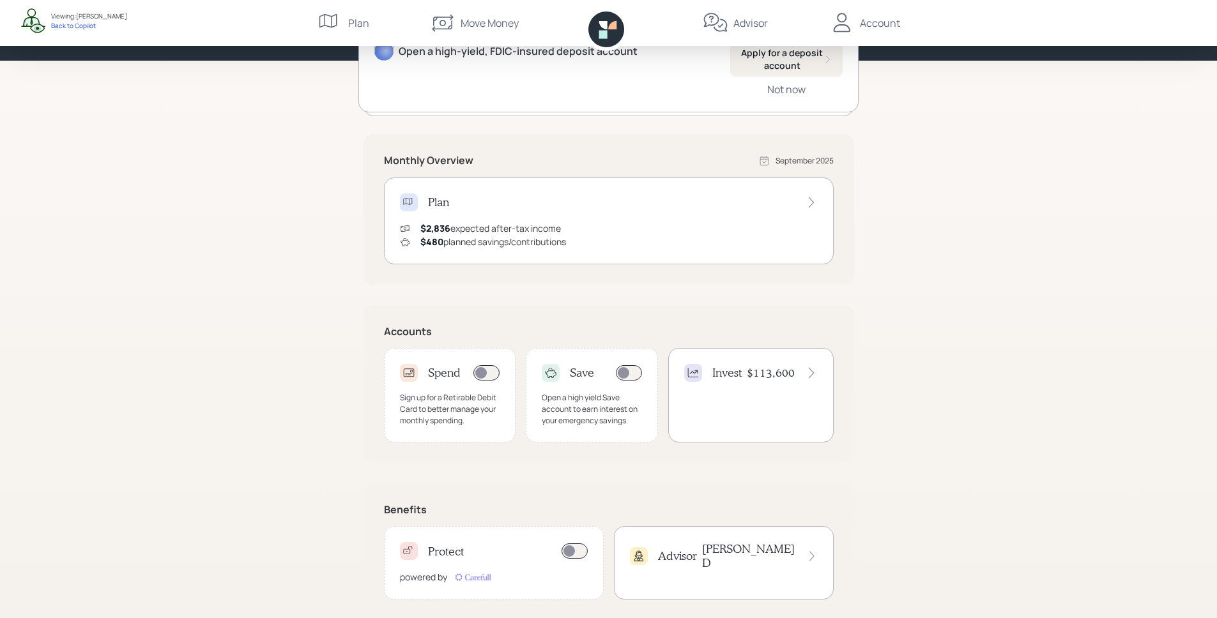
scroll to position [174, 0]
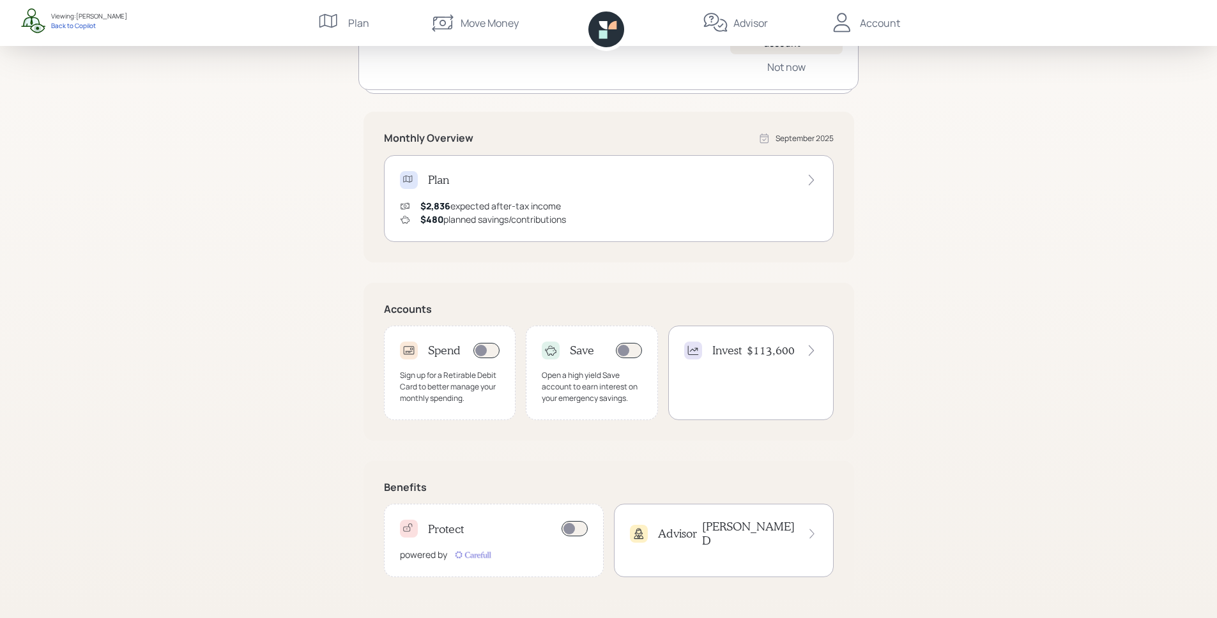
click at [691, 530] on h4 "Advisor" at bounding box center [677, 534] width 39 height 14
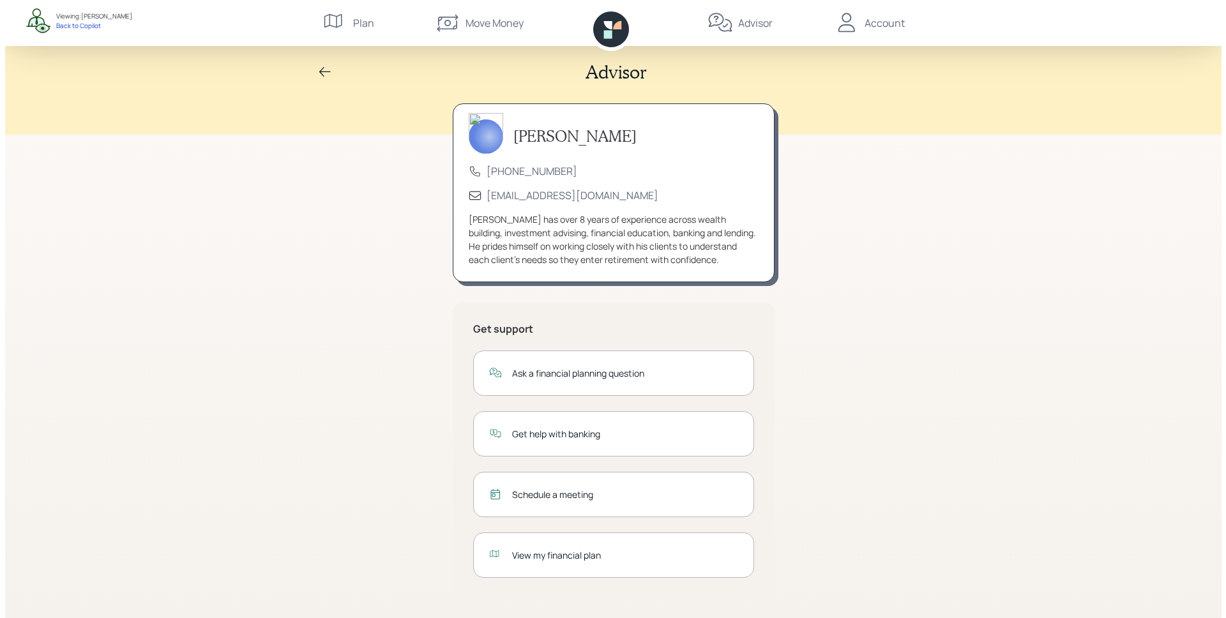
scroll to position [6, 0]
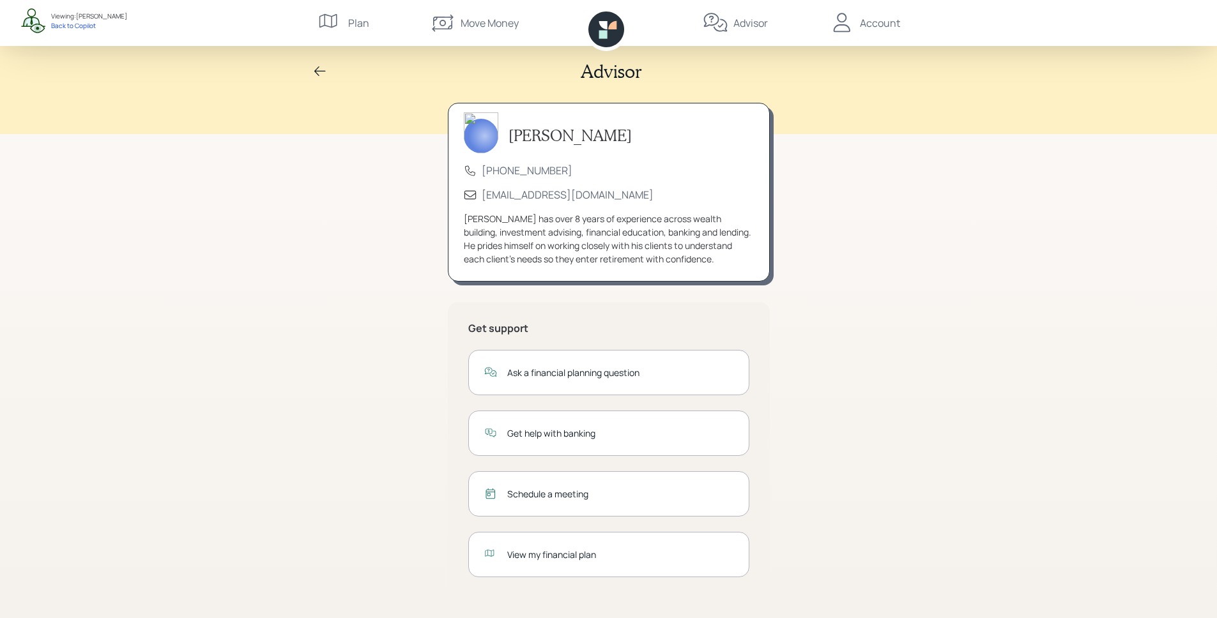
click at [642, 376] on div "Ask a financial planning question" at bounding box center [620, 372] width 226 height 13
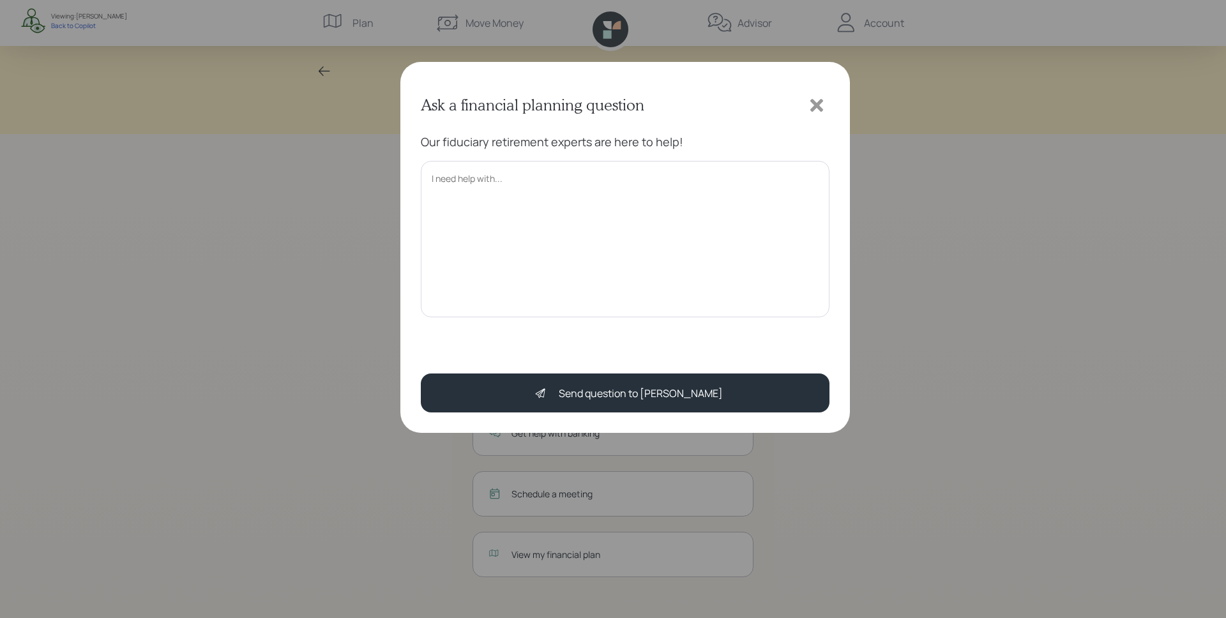
click at [701, 216] on textarea at bounding box center [625, 239] width 409 height 156
click at [823, 103] on icon at bounding box center [816, 105] width 19 height 19
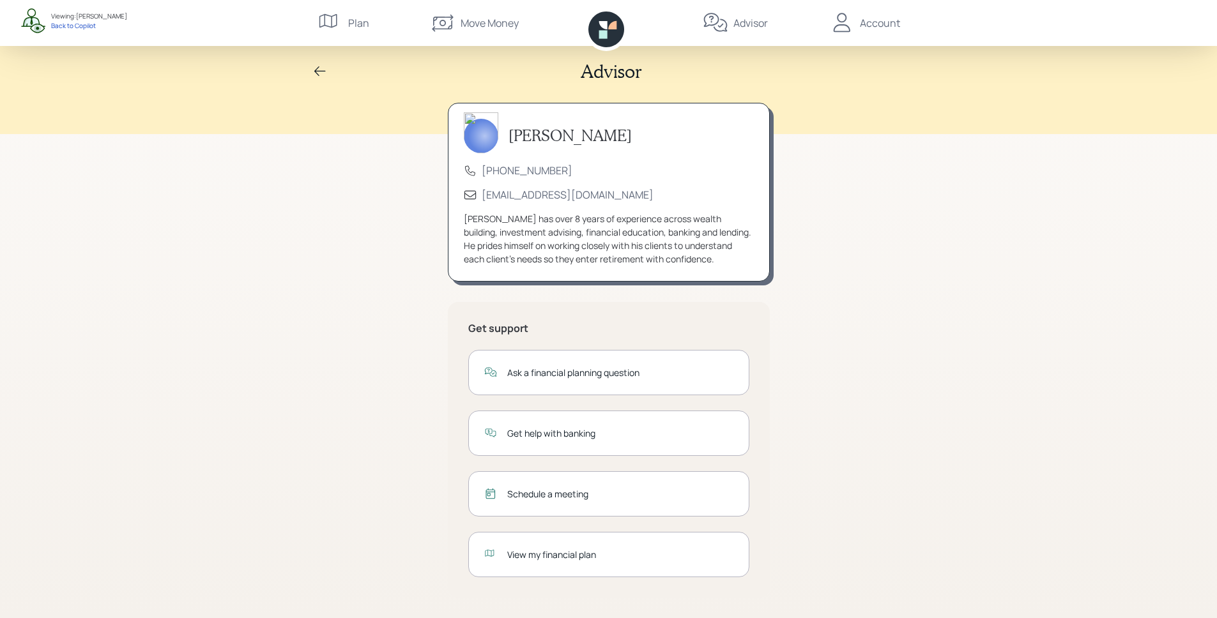
click at [599, 436] on div "Get help with banking" at bounding box center [620, 433] width 226 height 13
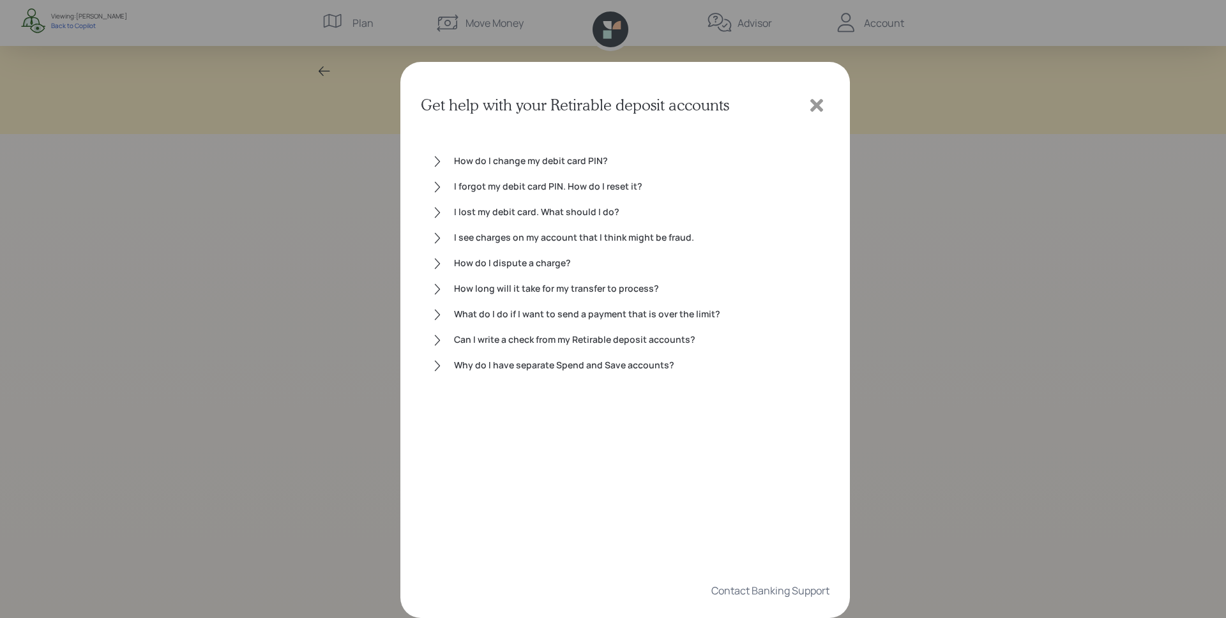
click at [472, 214] on div "I lost my debit card. What should I do?" at bounding box center [636, 212] width 365 height 15
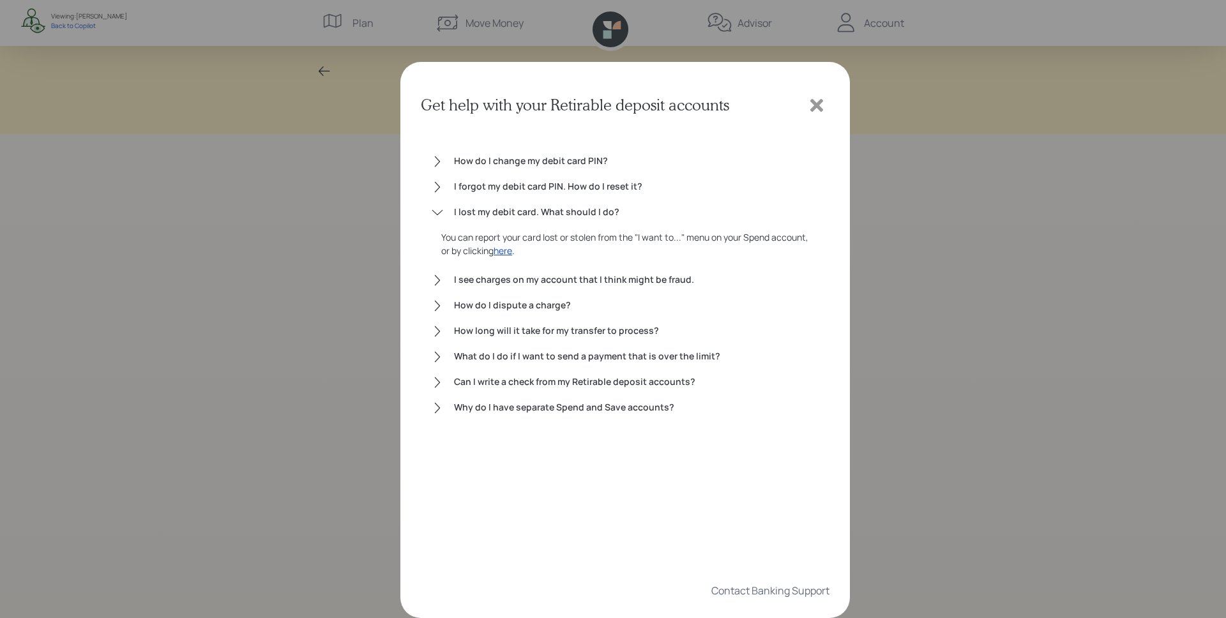
click at [459, 213] on div "I lost my debit card. What should I do?" at bounding box center [636, 212] width 365 height 15
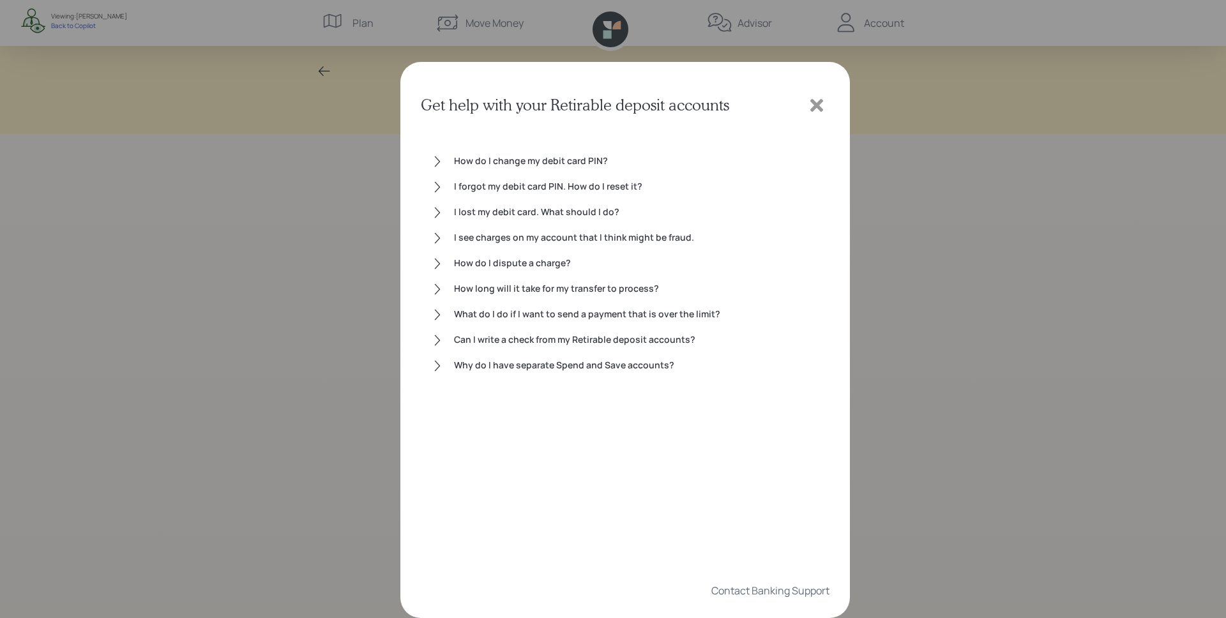
click at [1018, 407] on div "Get help with your Retirable deposit accounts How do I change my debit card PIN…" at bounding box center [613, 309] width 1226 height 618
click at [822, 103] on icon at bounding box center [816, 105] width 19 height 19
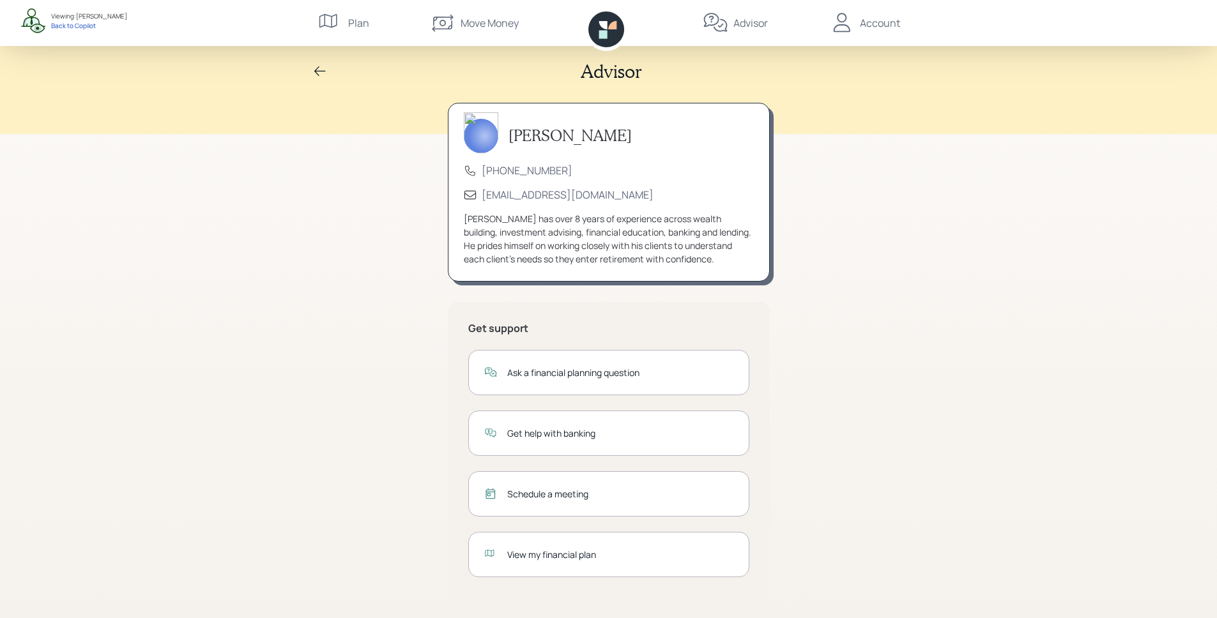
click at [563, 500] on div "Schedule a meeting" at bounding box center [620, 493] width 226 height 13
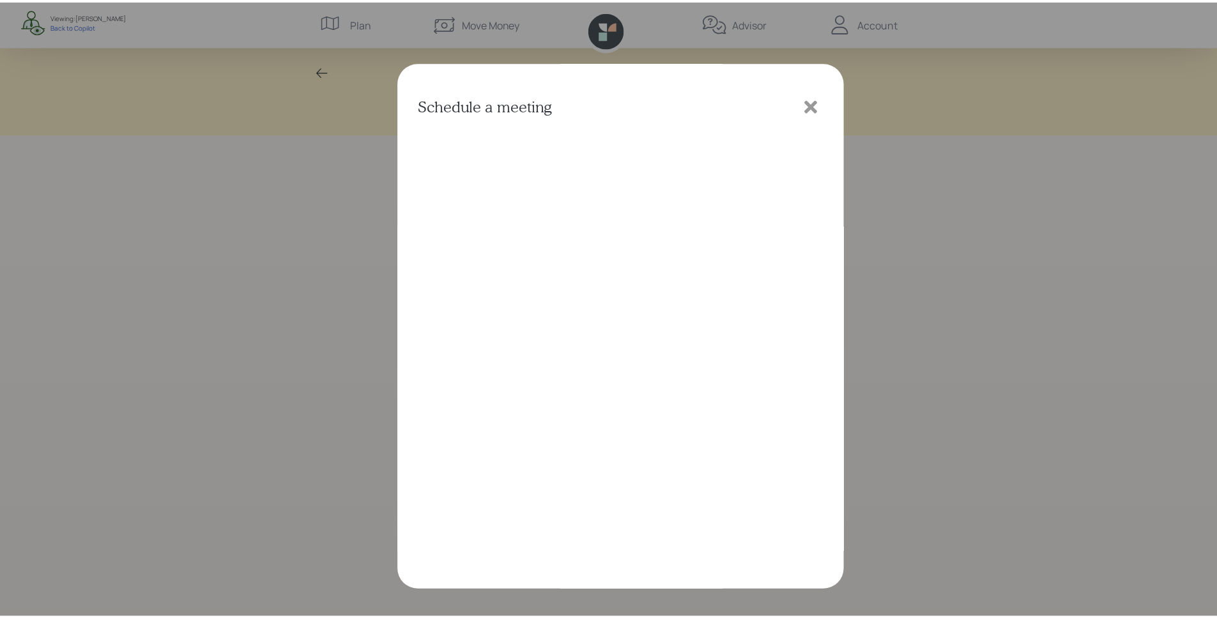
scroll to position [3, 0]
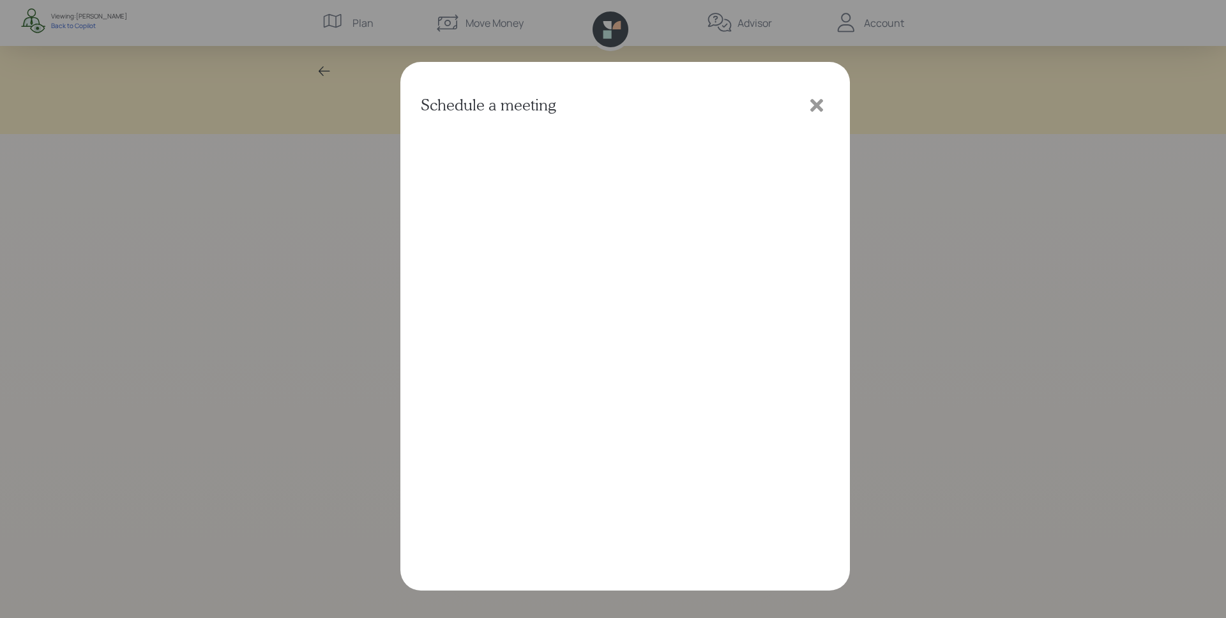
click at [813, 105] on icon at bounding box center [816, 105] width 19 height 19
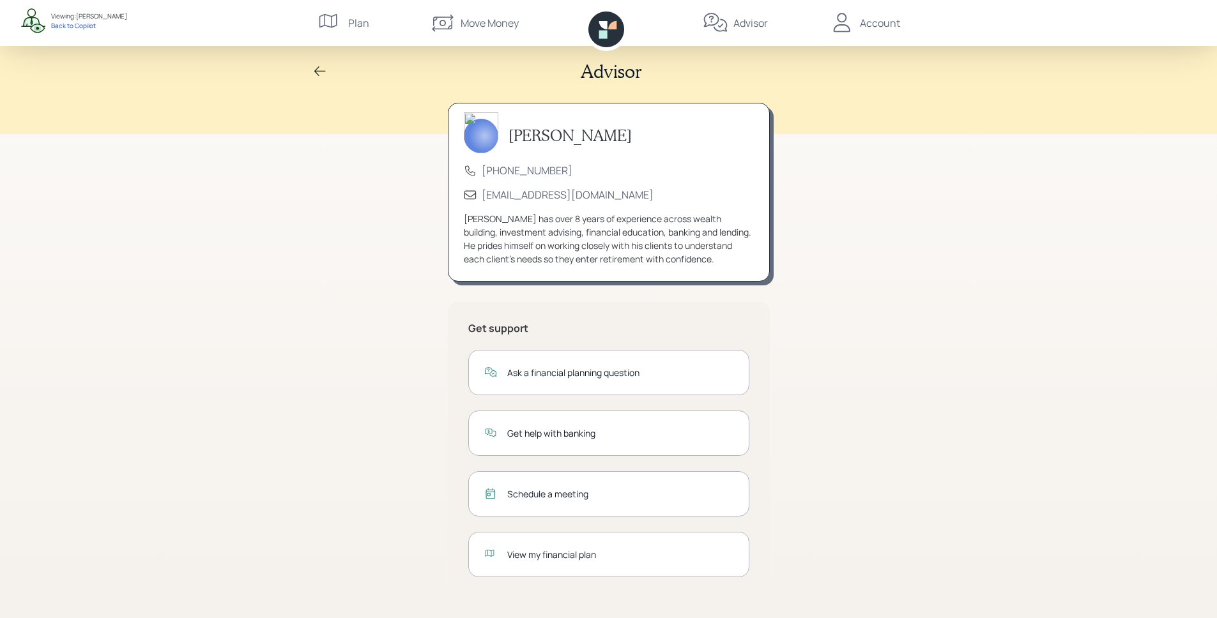
click at [620, 555] on div "View my financial plan" at bounding box center [620, 554] width 226 height 13
click at [610, 30] on icon at bounding box center [606, 29] width 36 height 36
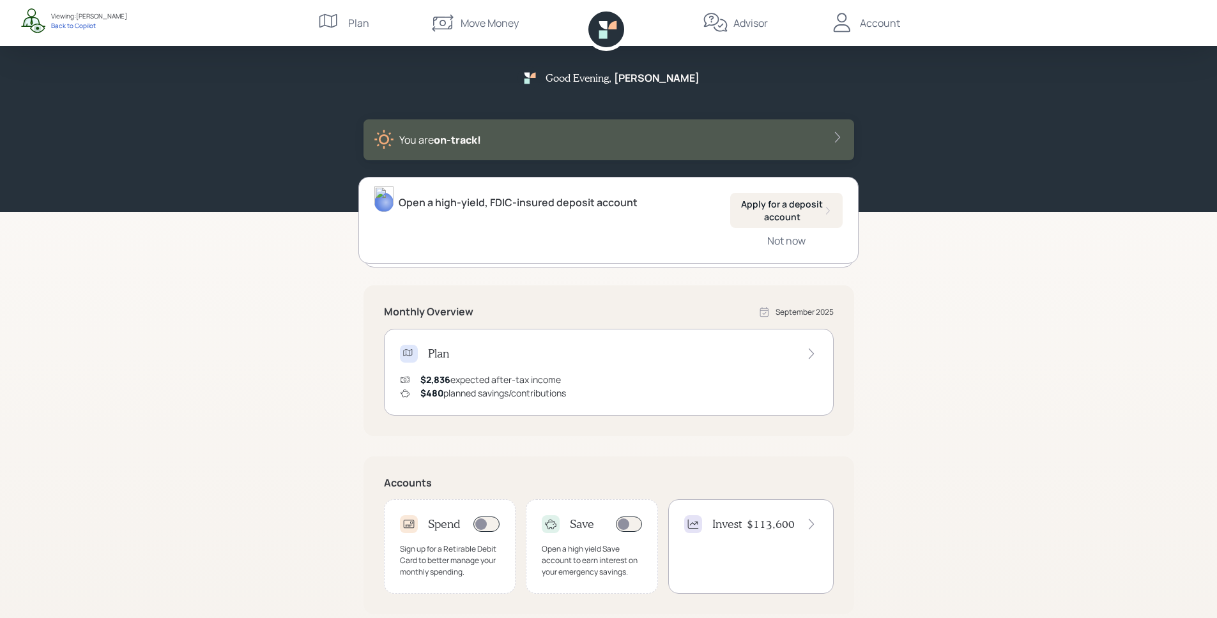
click at [844, 24] on icon at bounding box center [841, 22] width 17 height 19
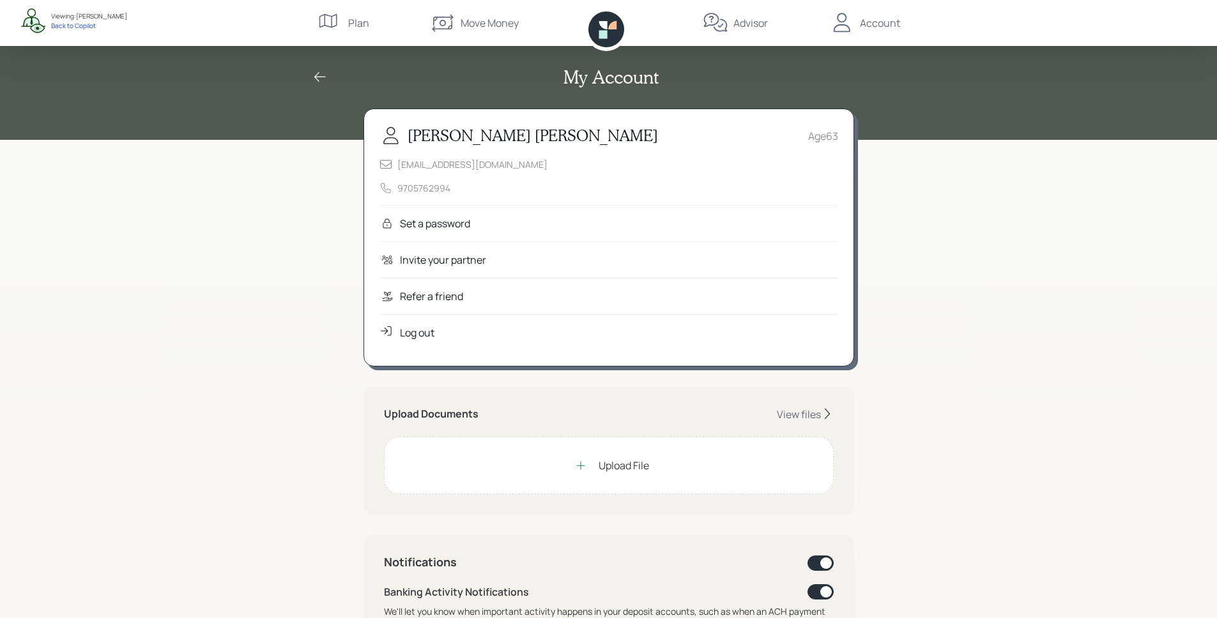
click at [448, 296] on div "Refer a friend" at bounding box center [431, 296] width 63 height 15
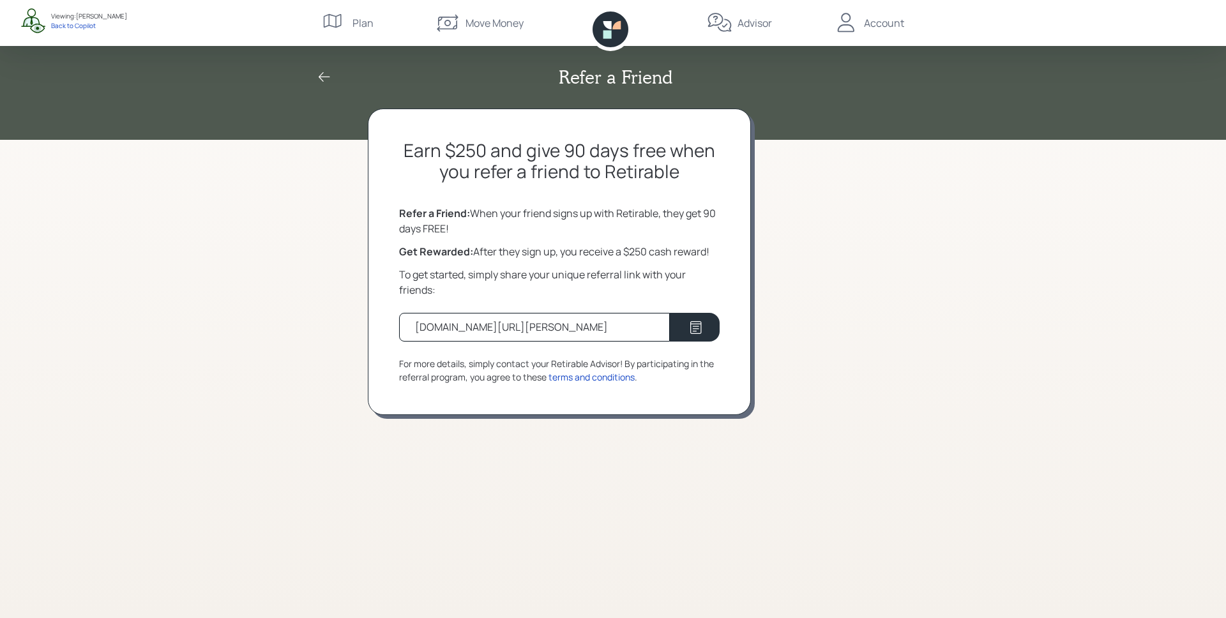
click at [610, 32] on icon at bounding box center [608, 34] width 8 height 8
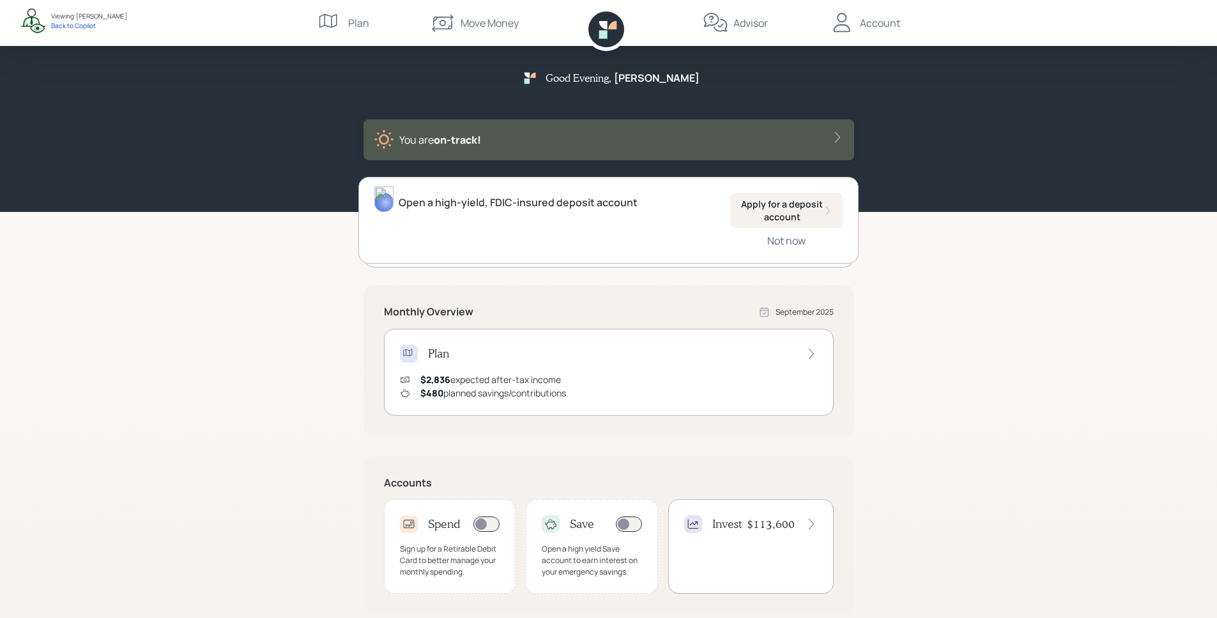
click at [1100, 376] on div "Good Evening , Julie You are on‑track! Open a high-yield, FDIC-insured deposit …" at bounding box center [608, 396] width 1217 height 792
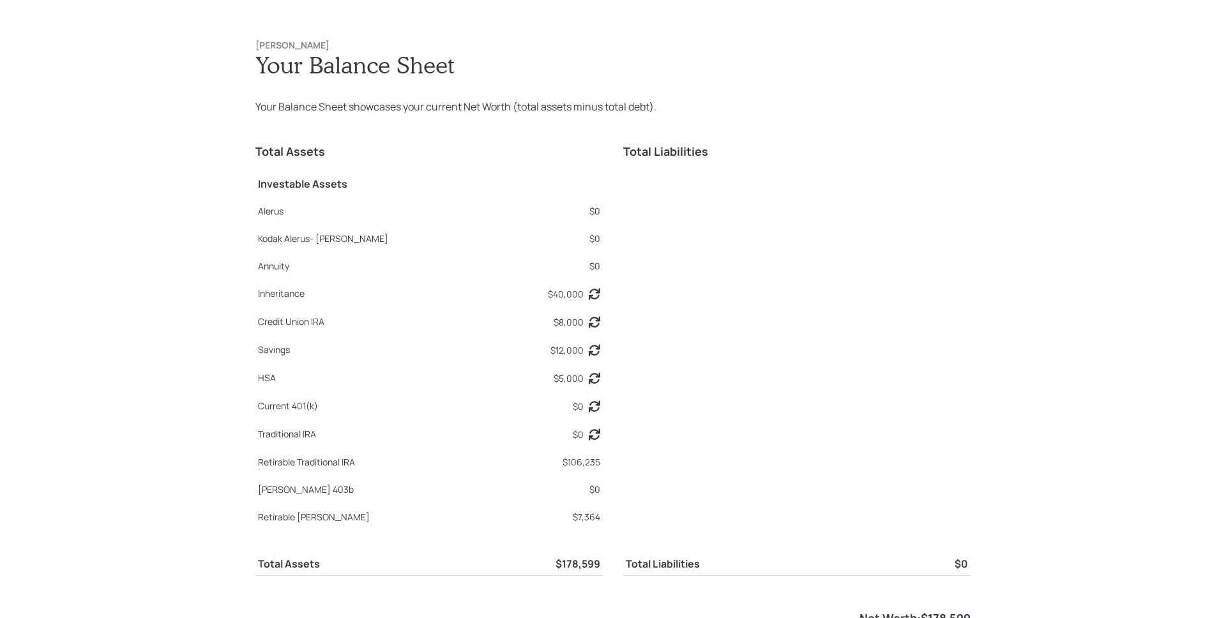
scroll to position [1855, 0]
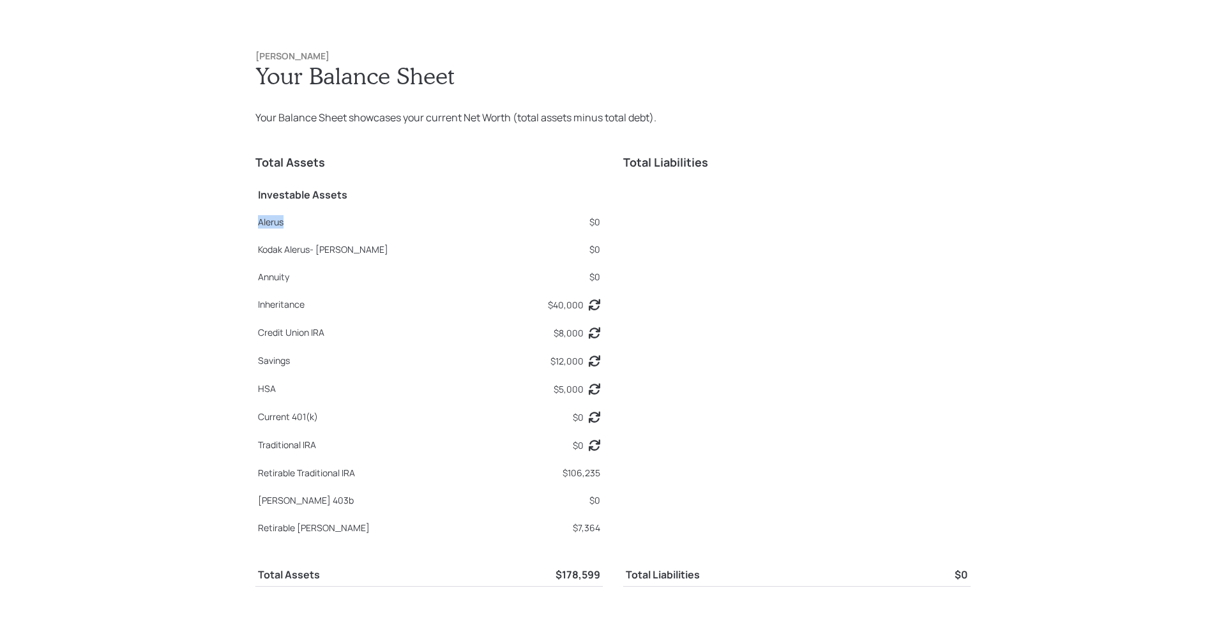
drag, startPoint x: 251, startPoint y: 221, endPoint x: 299, endPoint y: 220, distance: 47.9
click at [299, 220] on td "Alerus" at bounding box center [378, 219] width 244 height 27
drag, startPoint x: 268, startPoint y: 246, endPoint x: 388, endPoint y: 254, distance: 120.3
click at [388, 254] on div "Kodak Alerus- [PERSON_NAME]" at bounding box center [377, 249] width 239 height 13
drag, startPoint x: 236, startPoint y: 285, endPoint x: 353, endPoint y: 282, distance: 116.3
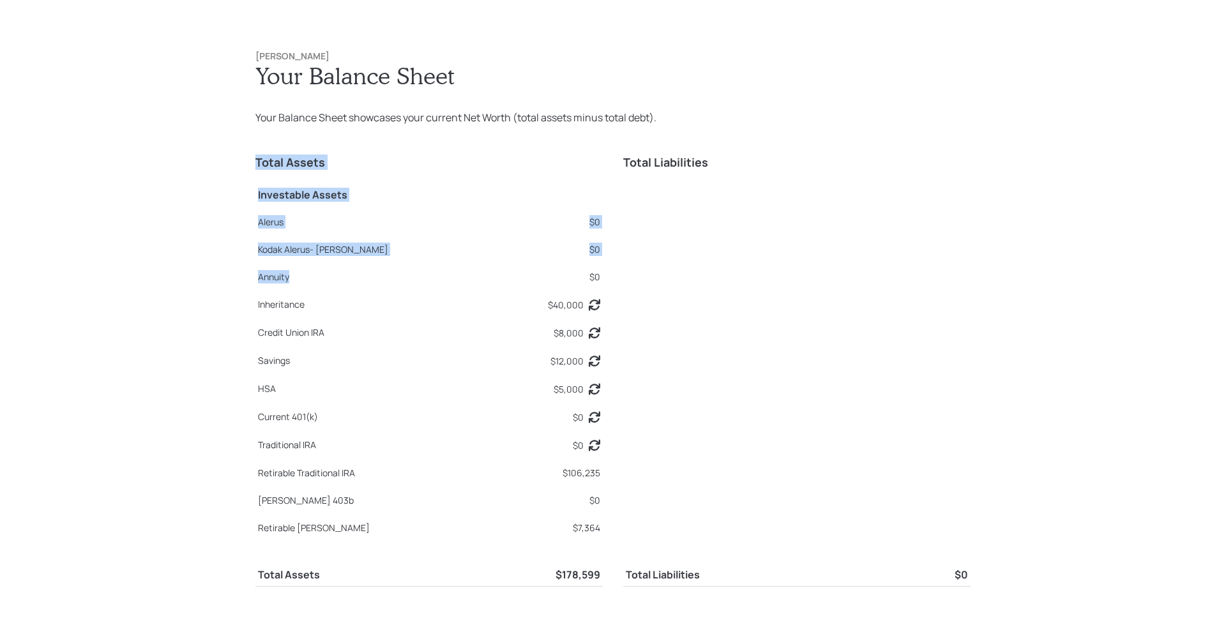
click at [353, 282] on div "Julie Owens Your Balance Sheet Your Balance Sheet showcases your current Net Wo…" at bounding box center [613, 344] width 767 height 637
click at [369, 280] on div "Annuity" at bounding box center [377, 276] width 239 height 13
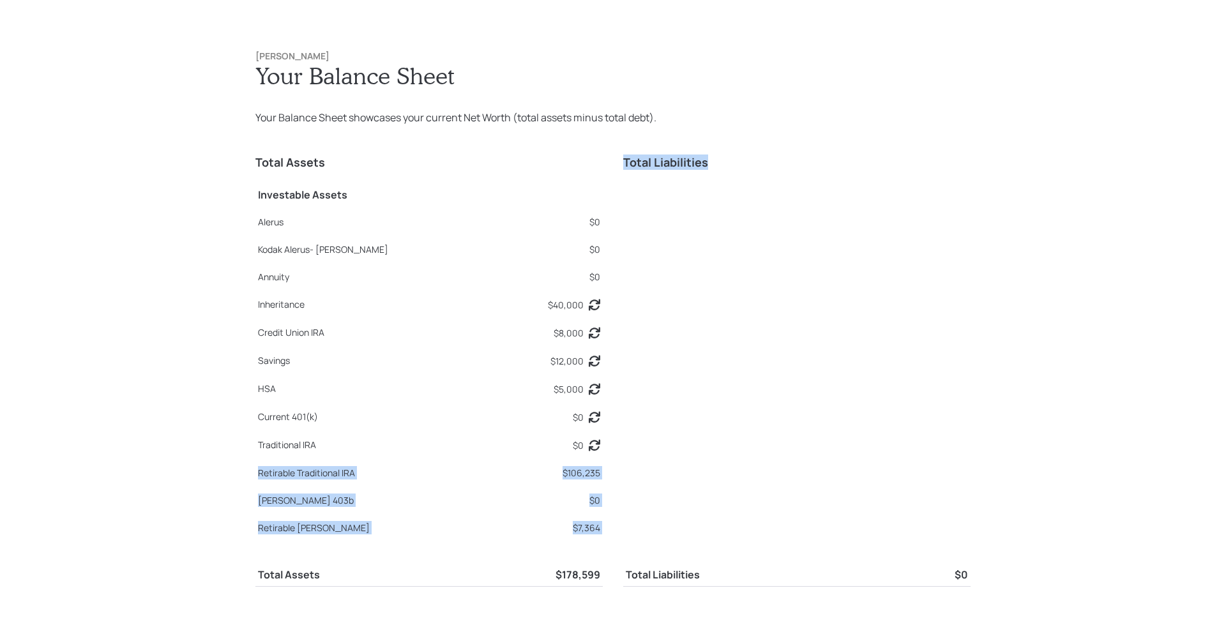
drag, startPoint x: 261, startPoint y: 471, endPoint x: 611, endPoint y: 478, distance: 349.5
click at [611, 478] on div "Total Assets Investable Assets Alerus $0 Kodak Alerus- T Rowe Price $0 Annuity …" at bounding box center [613, 391] width 715 height 491
click at [596, 514] on td "$7,364" at bounding box center [551, 525] width 103 height 27
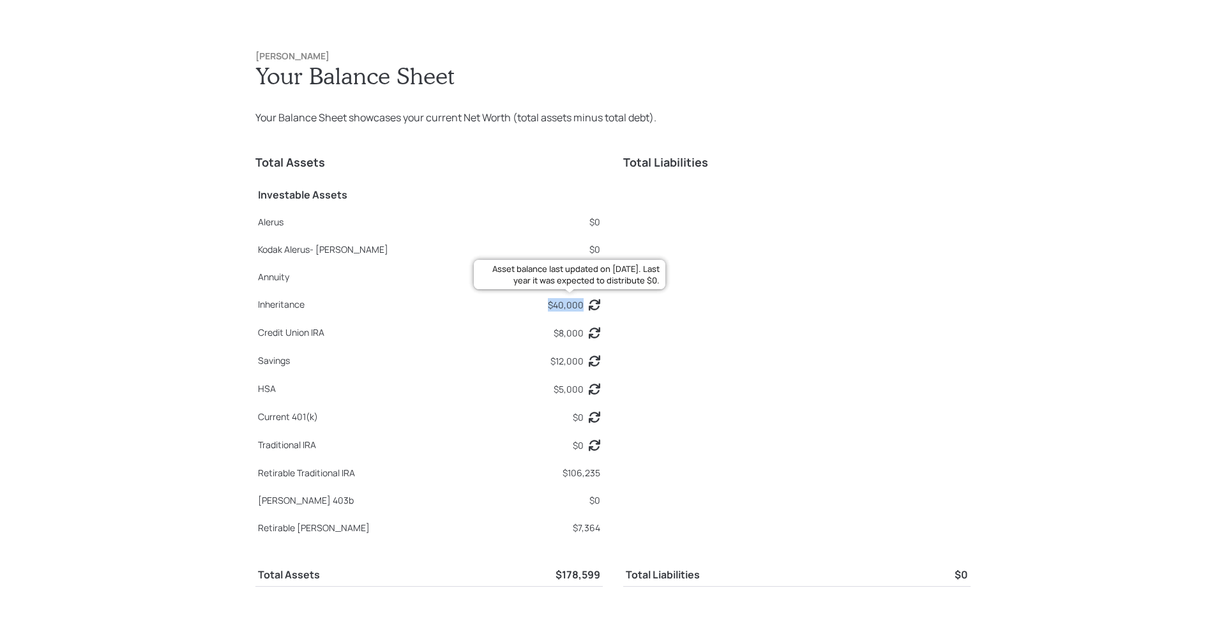
drag, startPoint x: 540, startPoint y: 307, endPoint x: 578, endPoint y: 307, distance: 38.3
click at [578, 307] on td "$40,000 Asset balance last updated on 10-25-2024. Last year it was expected to …" at bounding box center [551, 303] width 103 height 28
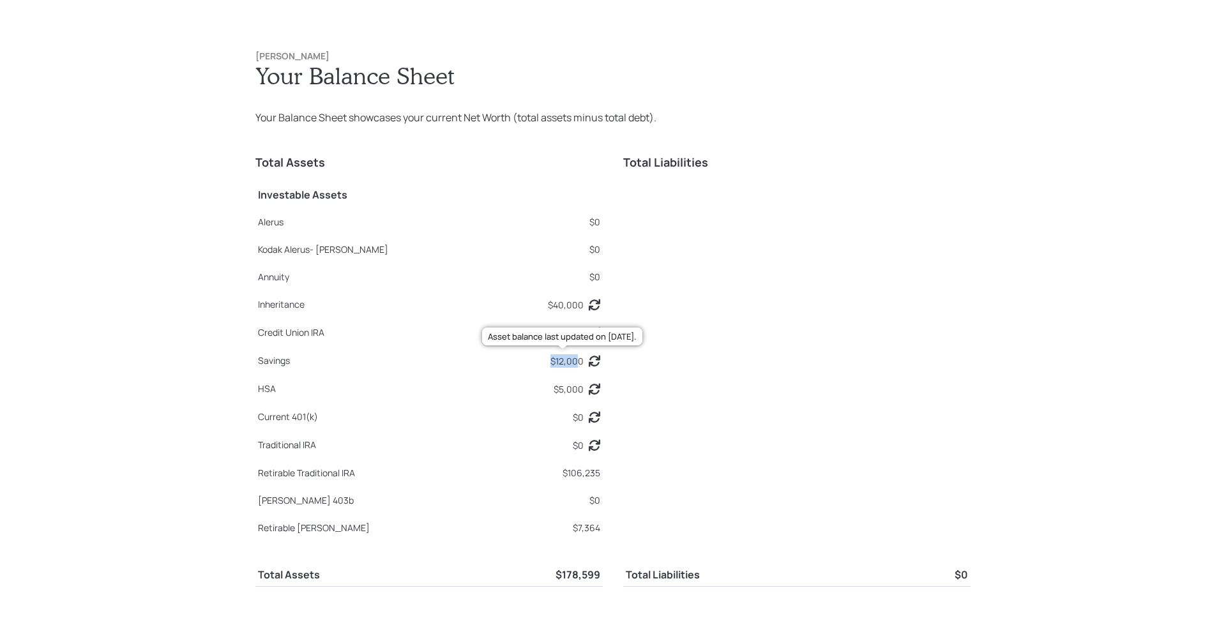
drag, startPoint x: 537, startPoint y: 361, endPoint x: 576, endPoint y: 364, distance: 39.1
click at [575, 365] on td "$12,000 Asset balance last updated on 10-25-2024." at bounding box center [551, 359] width 103 height 28
drag, startPoint x: 551, startPoint y: 387, endPoint x: 584, endPoint y: 388, distance: 33.2
click at [584, 388] on div "$5,000" at bounding box center [577, 389] width 47 height 13
click at [616, 398] on div "Total Assets Investable Assets Alerus $0 Kodak Alerus- T Rowe Price $0 Annuity …" at bounding box center [613, 391] width 715 height 491
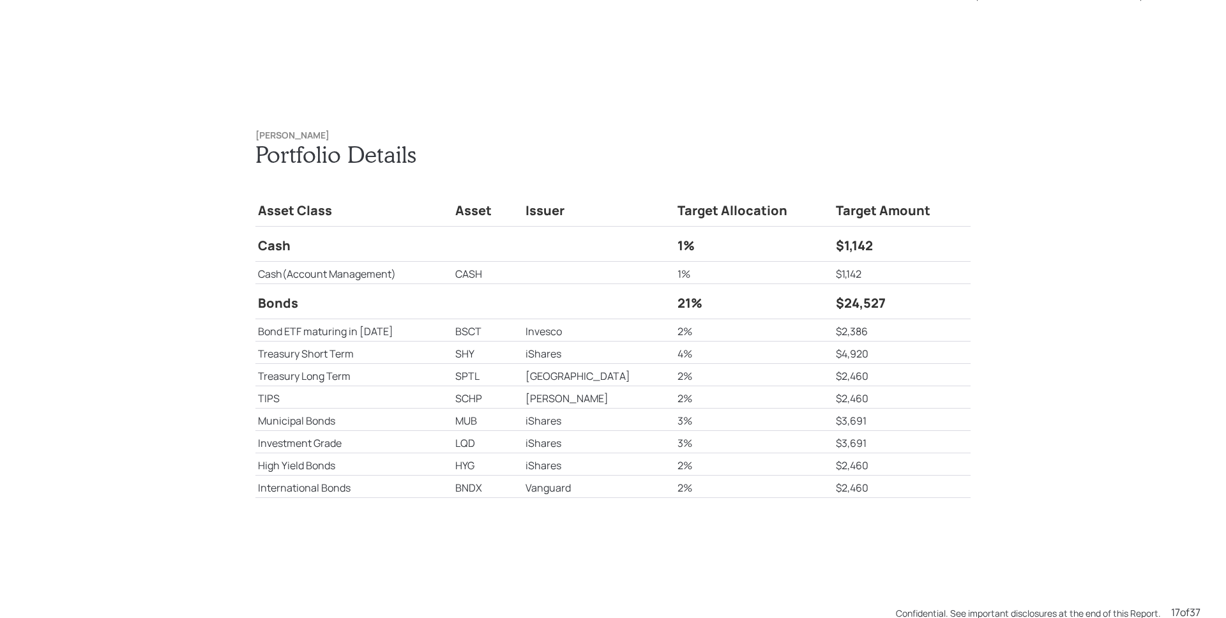
scroll to position [9893, 0]
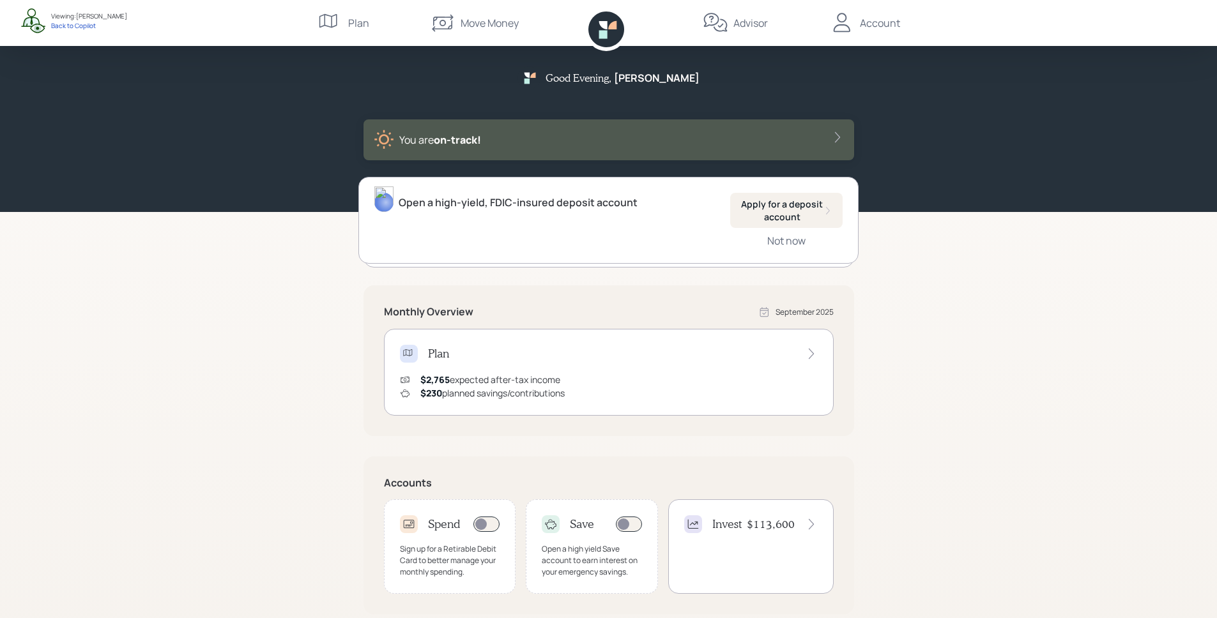
click at [876, 19] on div "Account" at bounding box center [880, 22] width 40 height 15
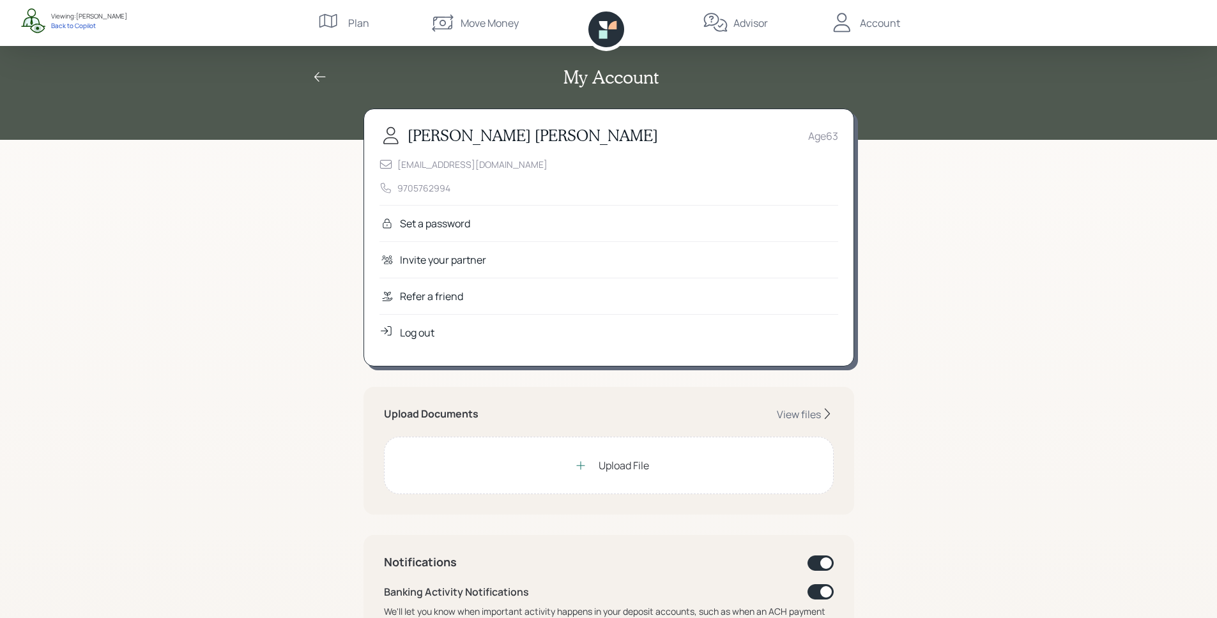
click at [554, 293] on div "Refer a friend" at bounding box center [608, 296] width 459 height 36
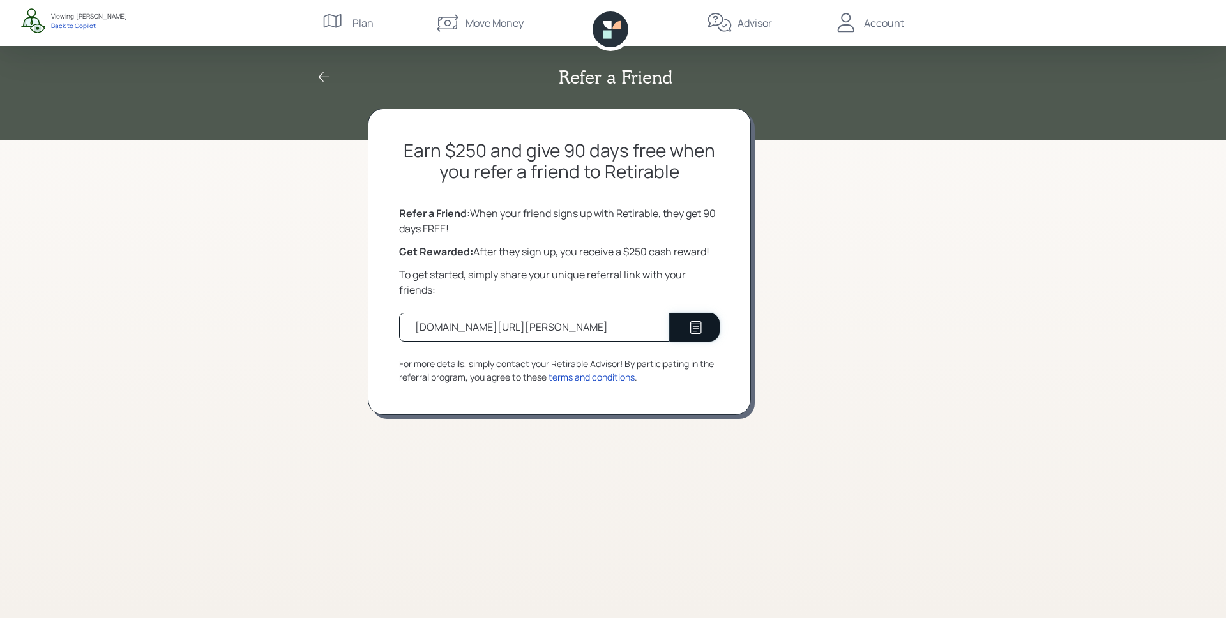
click at [706, 326] on button at bounding box center [695, 327] width 50 height 29
